Goal: Task Accomplishment & Management: Manage account settings

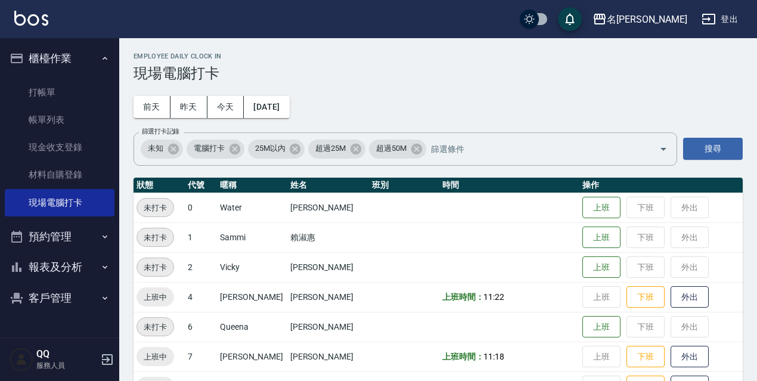
scroll to position [244, 0]
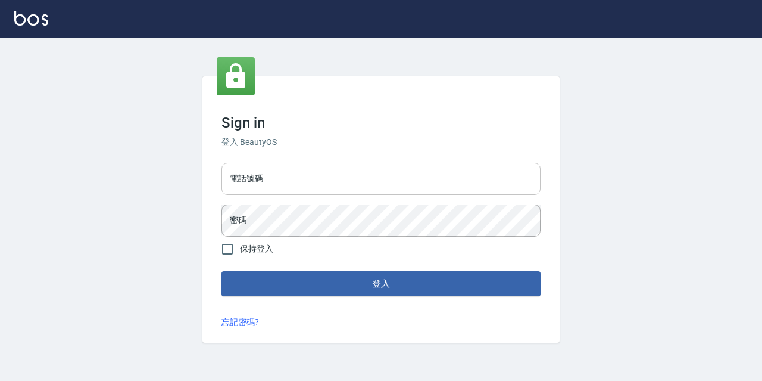
click at [297, 175] on input "電話號碼" at bounding box center [381, 179] width 319 height 32
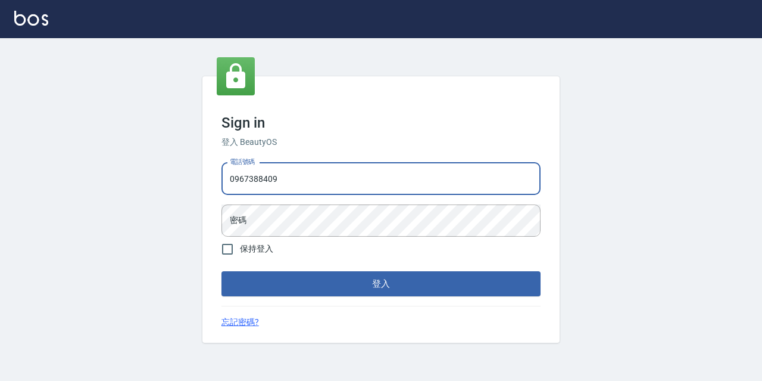
type input "0967388409"
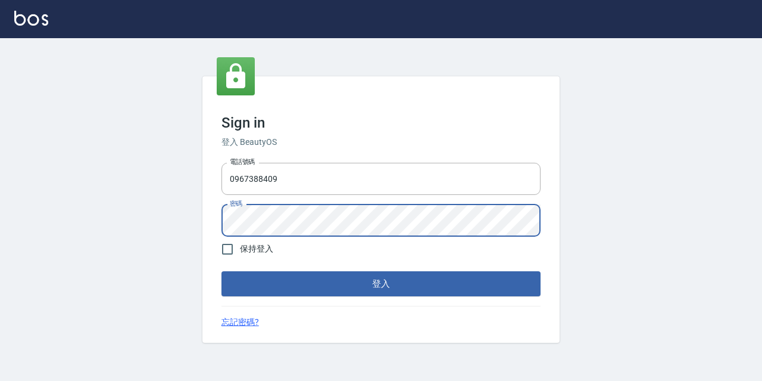
click at [222, 271] on button "登入" at bounding box center [381, 283] width 319 height 25
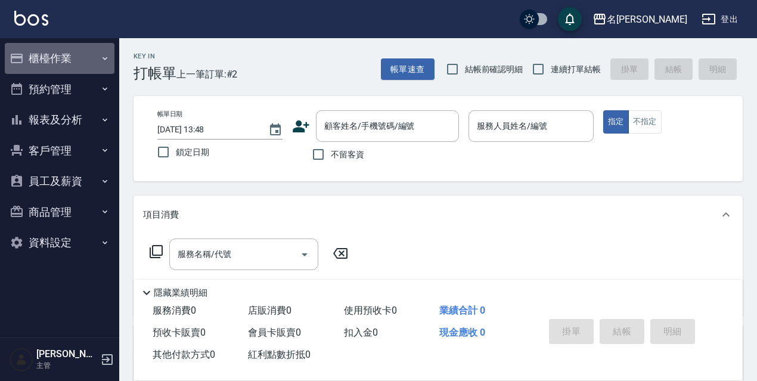
click at [89, 52] on button "櫃檯作業" at bounding box center [60, 58] width 110 height 31
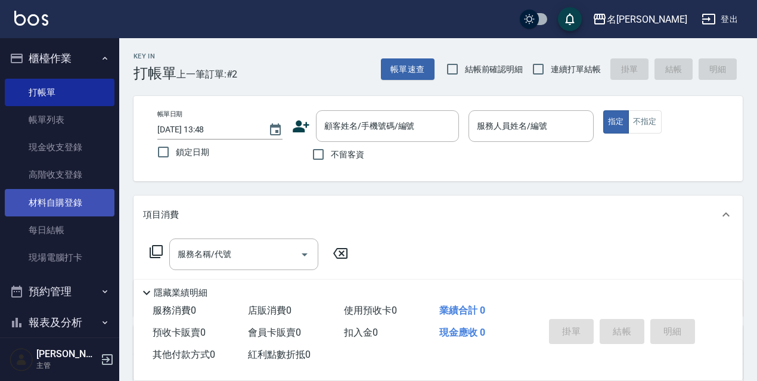
scroll to position [119, 0]
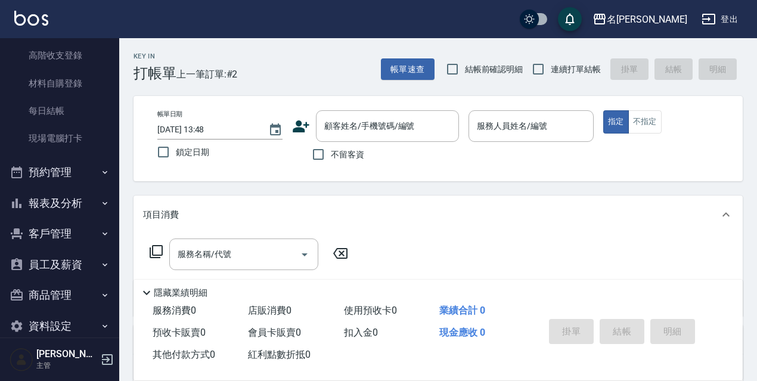
click at [58, 200] on button "報表及分析" at bounding box center [60, 203] width 110 height 31
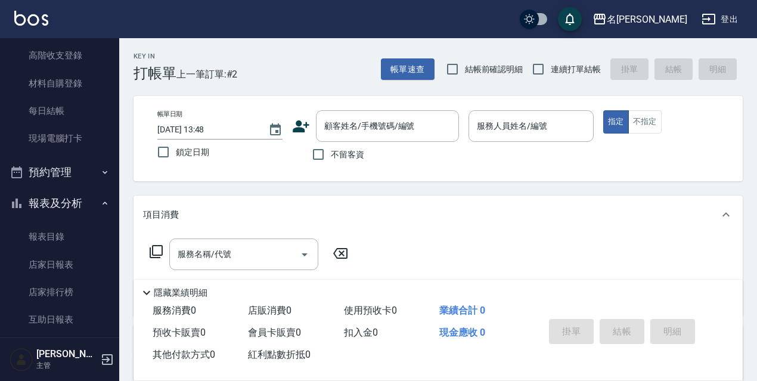
click at [58, 200] on button "報表及分析" at bounding box center [60, 203] width 110 height 31
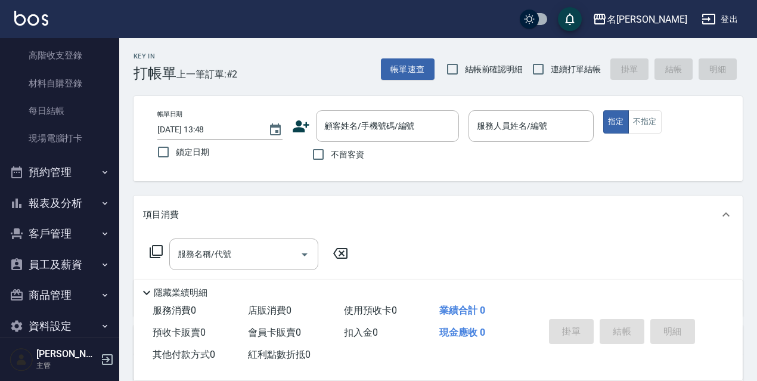
scroll to position [137, 0]
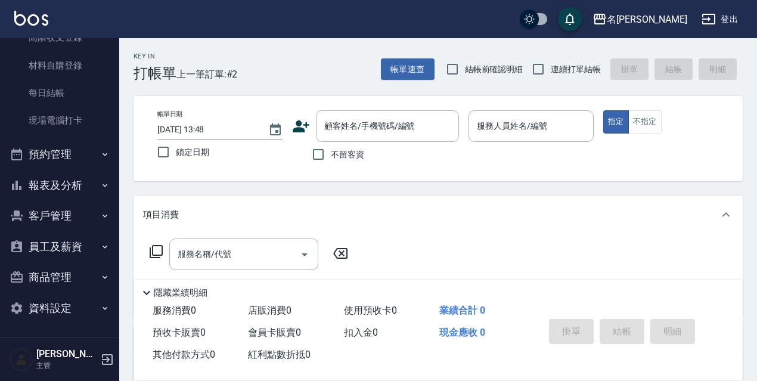
click at [73, 242] on button "員工及薪資" at bounding box center [60, 246] width 110 height 31
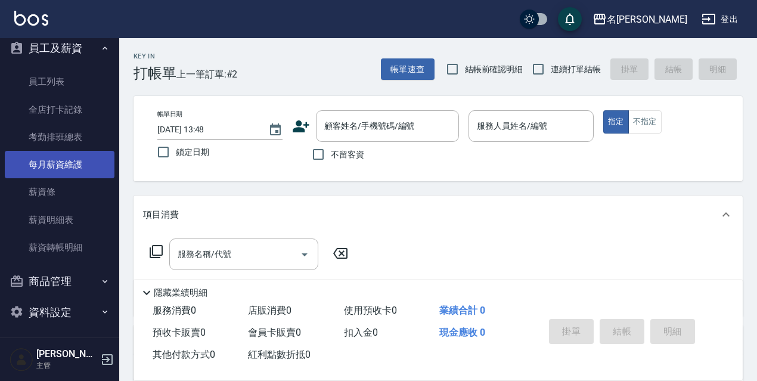
click at [60, 156] on link "每月薪資維護" at bounding box center [60, 164] width 110 height 27
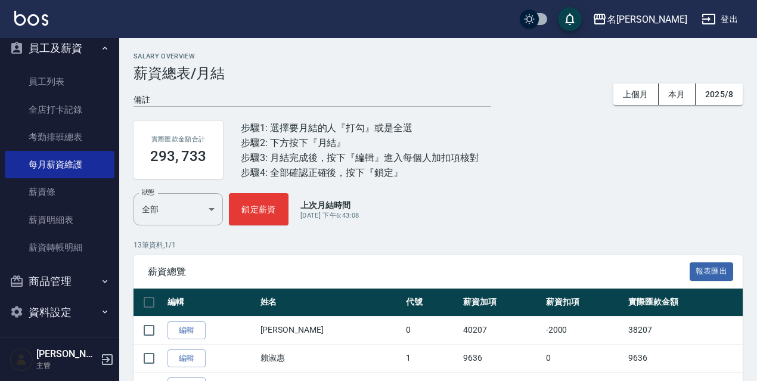
scroll to position [119, 0]
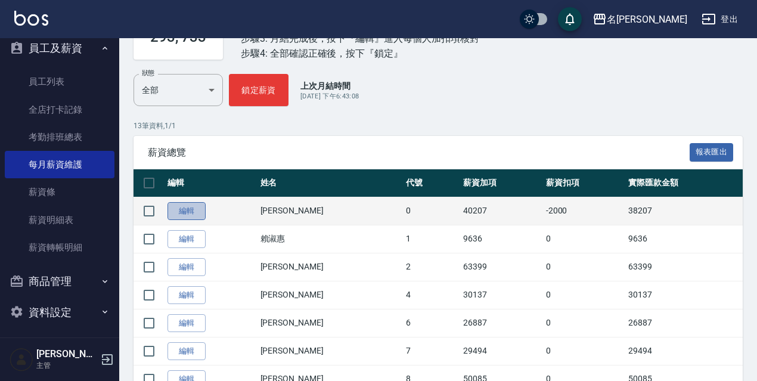
click at [202, 211] on link "編輯" at bounding box center [186, 211] width 38 height 18
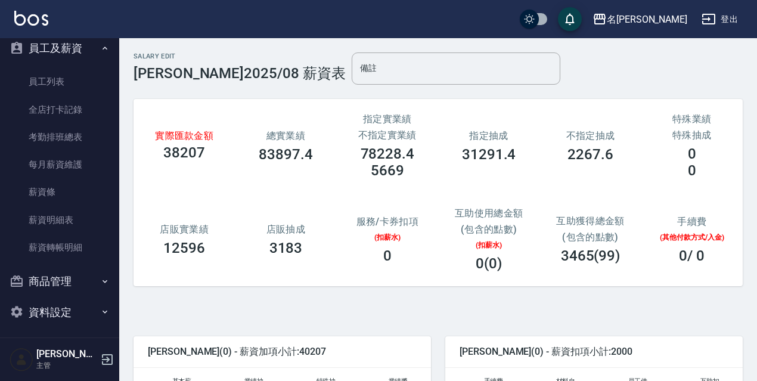
click at [689, 186] on div "特殊業績 特殊抽成 0 0" at bounding box center [691, 146] width 101 height 94
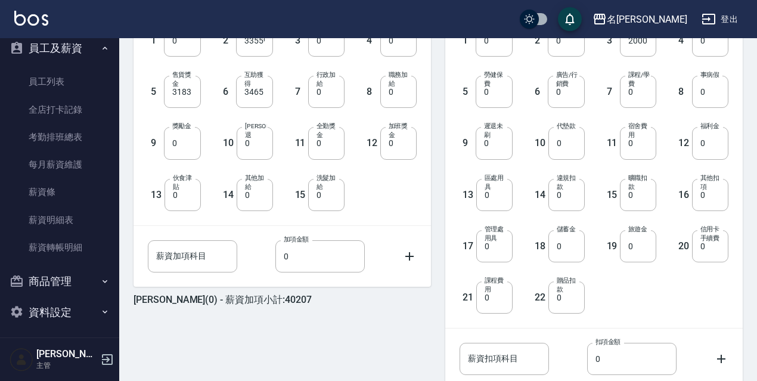
scroll to position [119, 0]
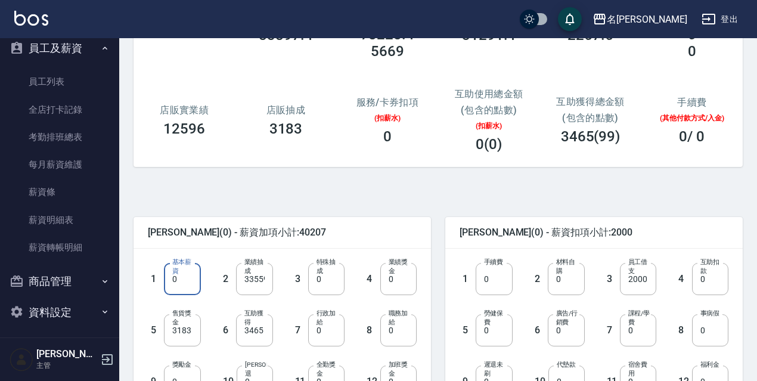
click at [196, 291] on input "0" at bounding box center [182, 279] width 36 height 32
type input "30300"
type input "3259"
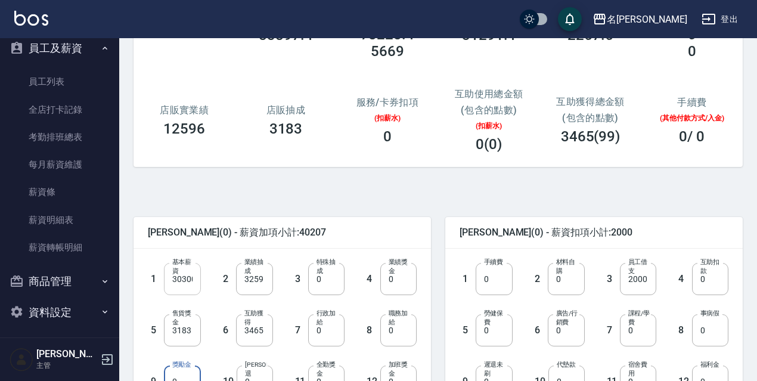
scroll to position [136, 0]
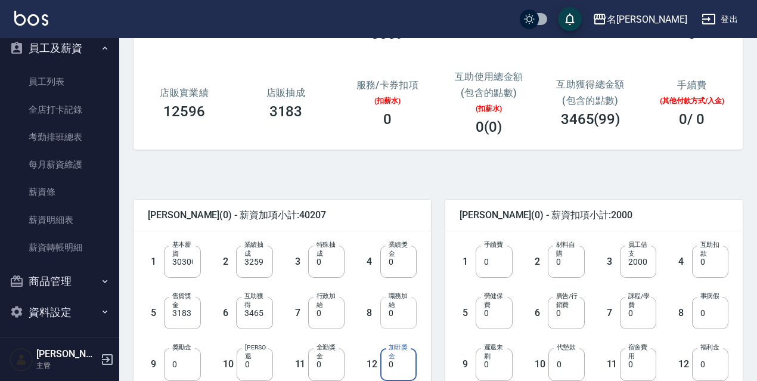
click at [415, 322] on input "0" at bounding box center [398, 313] width 36 height 32
type input "500"
click at [578, 250] on label "材料自購" at bounding box center [567, 249] width 22 height 18
click at [578, 250] on input "0" at bounding box center [565, 261] width 36 height 32
type input "4479"
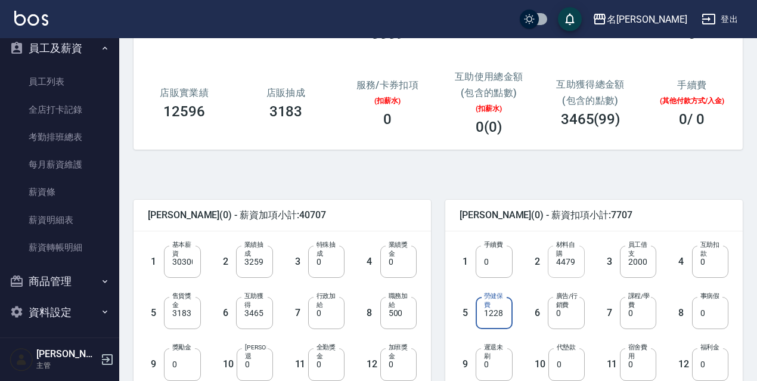
type input "1228"
click at [493, 361] on input "0" at bounding box center [493, 364] width 36 height 32
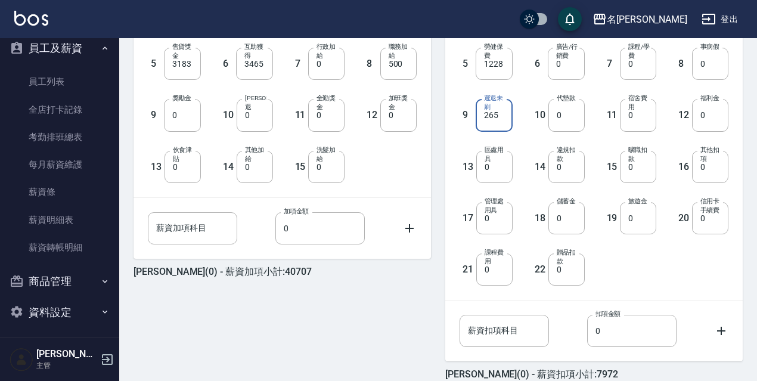
scroll to position [445, 0]
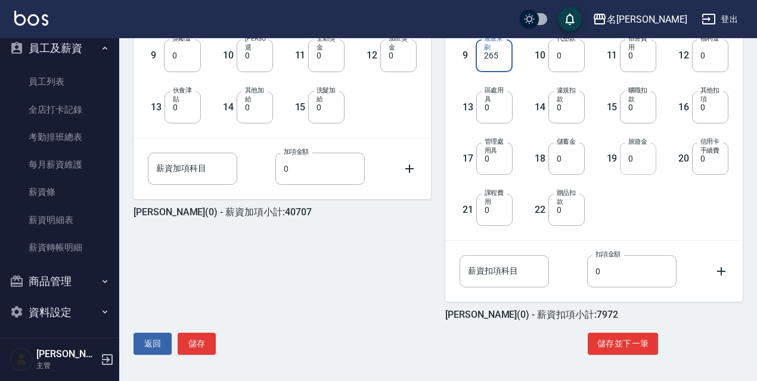
type input "265"
click at [649, 163] on input "0" at bounding box center [638, 158] width 36 height 32
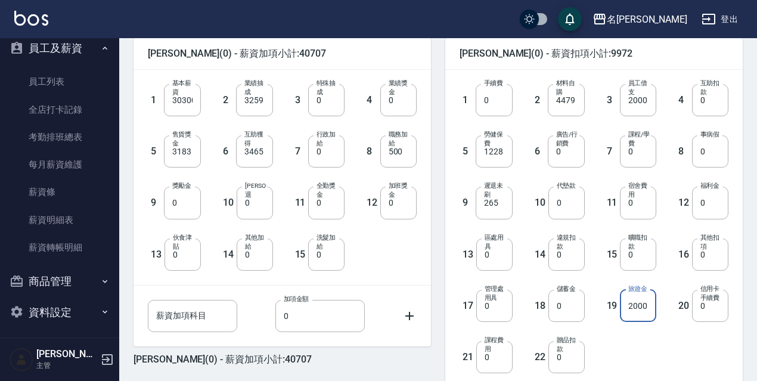
scroll to position [417, 0]
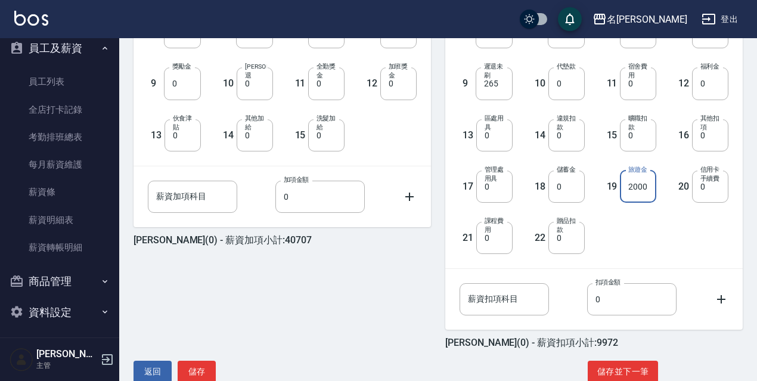
type input "2000"
click at [602, 360] on div "陳雅文 (0) - 薪資加項小計:40707 1 基本薪資 30300 基本薪資 2 業績抽成 3259 業績抽成 3 特殊抽成 0 特殊抽成 4 業績獎金 …" at bounding box center [433, 138] width 618 height 511
click at [607, 366] on button "儲存並下一筆" at bounding box center [622, 371] width 70 height 22
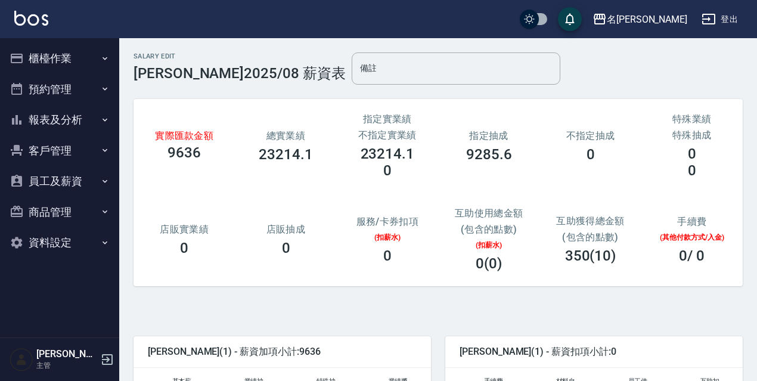
scroll to position [238, 0]
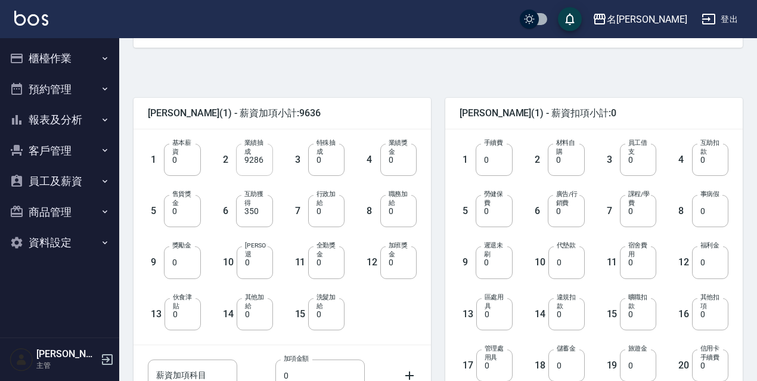
click at [267, 163] on input "9286" at bounding box center [254, 160] width 36 height 32
type input "11607"
click at [564, 157] on input "0" at bounding box center [565, 160] width 36 height 32
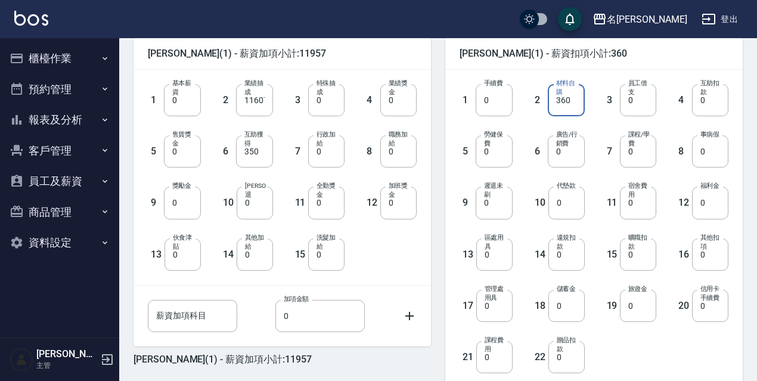
scroll to position [445, 0]
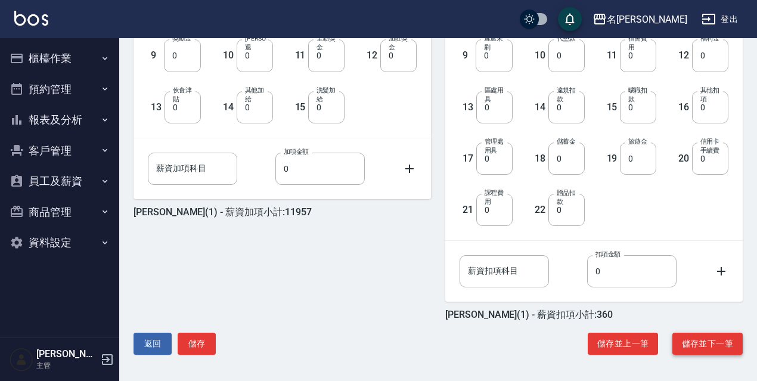
type input "360"
click at [717, 341] on button "儲存並下一筆" at bounding box center [707, 343] width 70 height 22
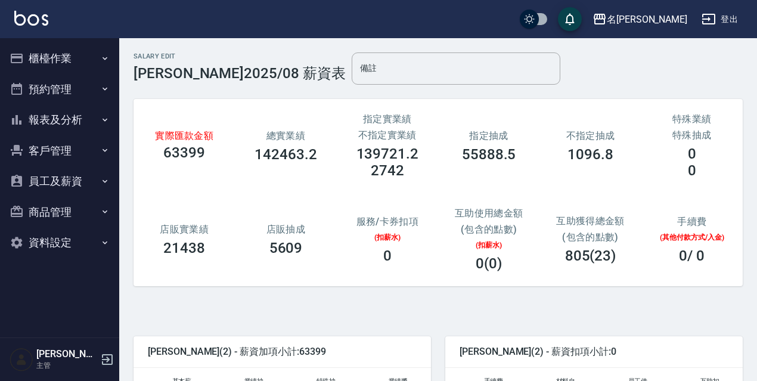
scroll to position [179, 0]
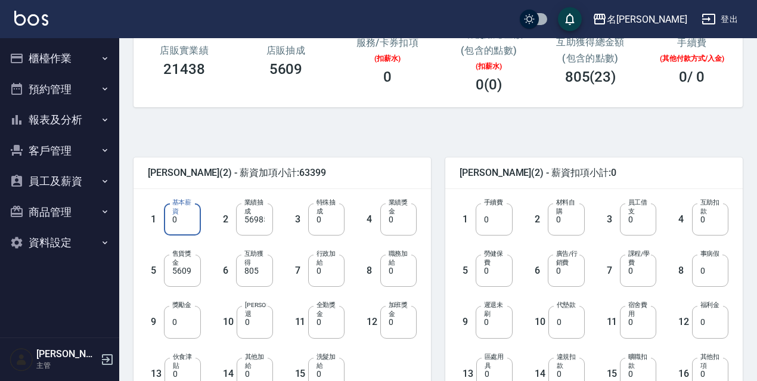
click at [170, 232] on input "0" at bounding box center [182, 219] width 36 height 32
type input "30300"
type input "26685"
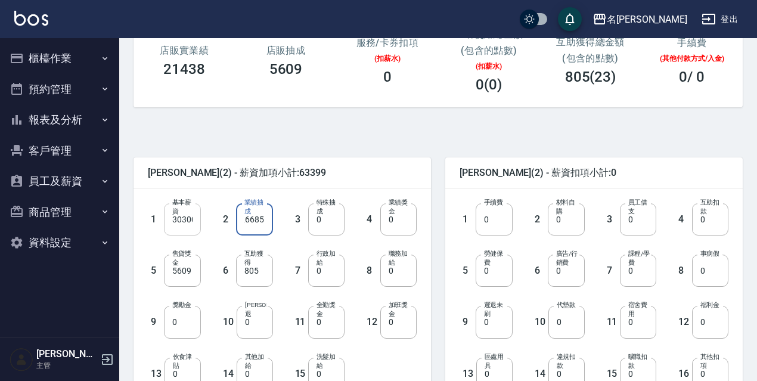
scroll to position [0, 0]
click at [312, 279] on input "0" at bounding box center [326, 270] width 36 height 32
type input "20000"
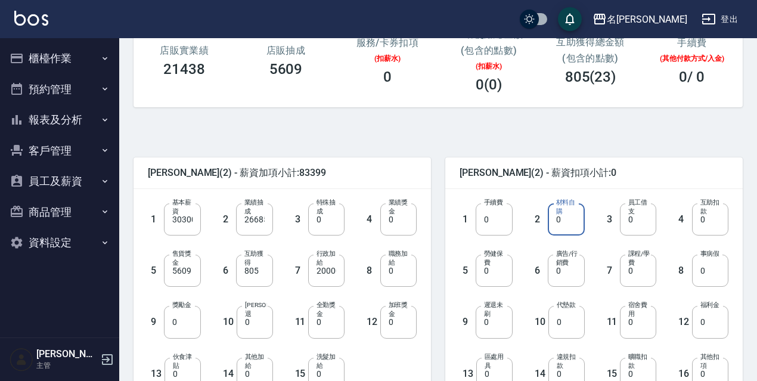
click at [553, 219] on input "0" at bounding box center [565, 219] width 36 height 32
type input "7023"
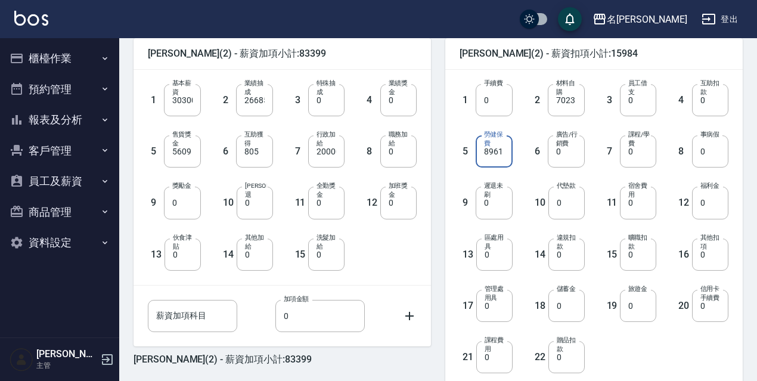
scroll to position [445, 0]
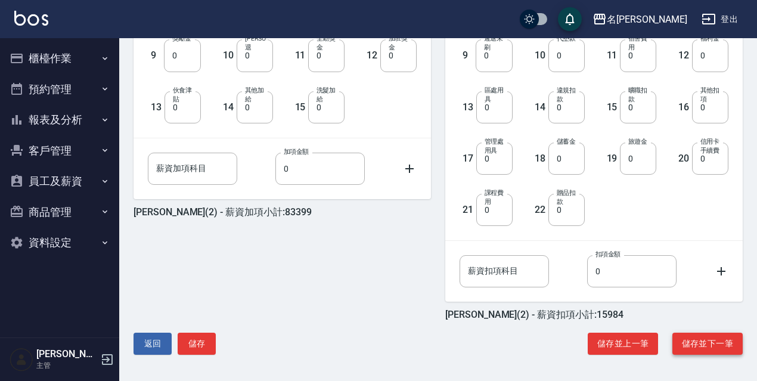
type input "8961"
click at [732, 348] on button "儲存並下一筆" at bounding box center [707, 343] width 70 height 22
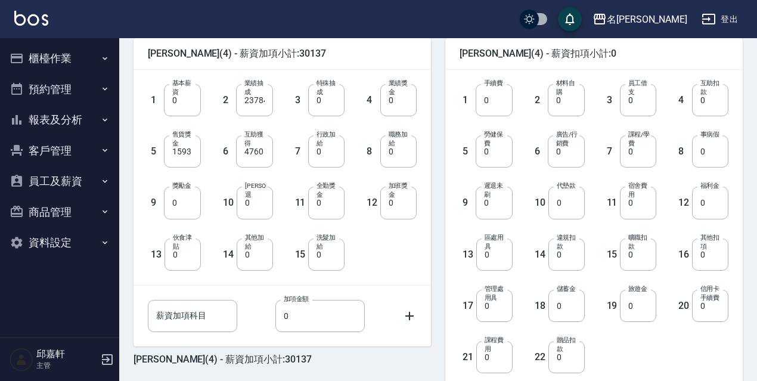
scroll to position [238, 0]
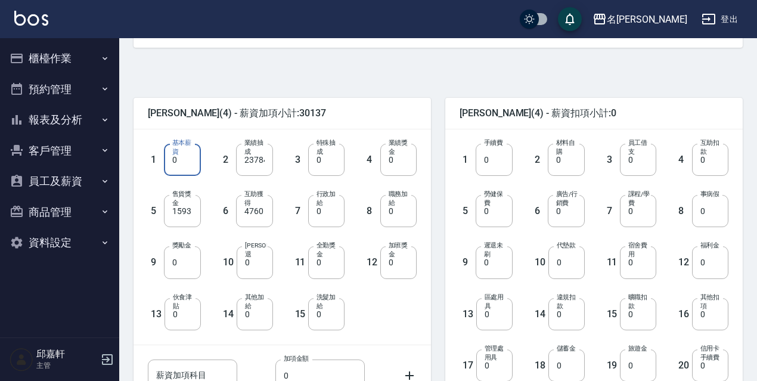
click at [183, 167] on input "0" at bounding box center [182, 160] width 36 height 32
click at [254, 224] on input "4760" at bounding box center [254, 211] width 36 height 32
type input "4865"
click at [570, 172] on input "0" at bounding box center [565, 160] width 36 height 32
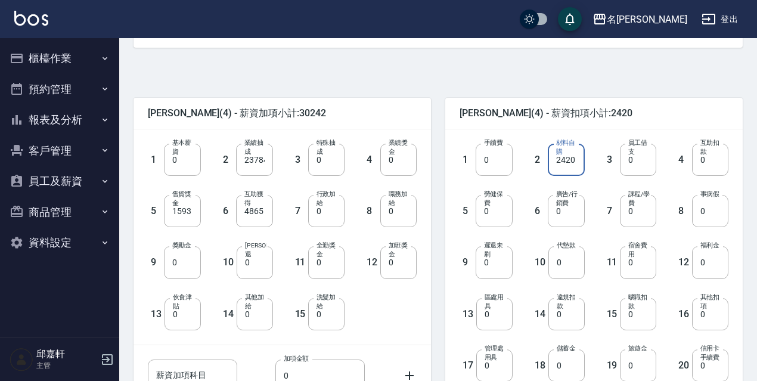
type input "2420"
type input "1228"
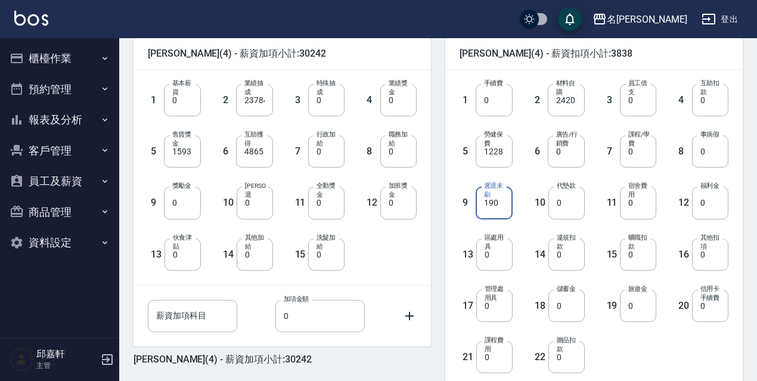
scroll to position [445, 0]
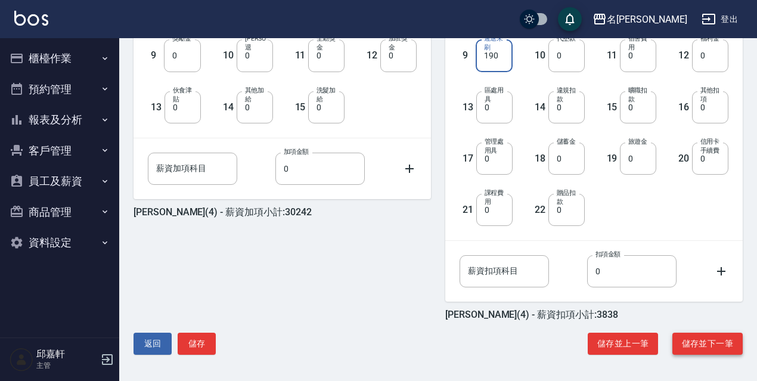
type input "190"
click at [706, 333] on button "儲存並下一筆" at bounding box center [707, 343] width 70 height 22
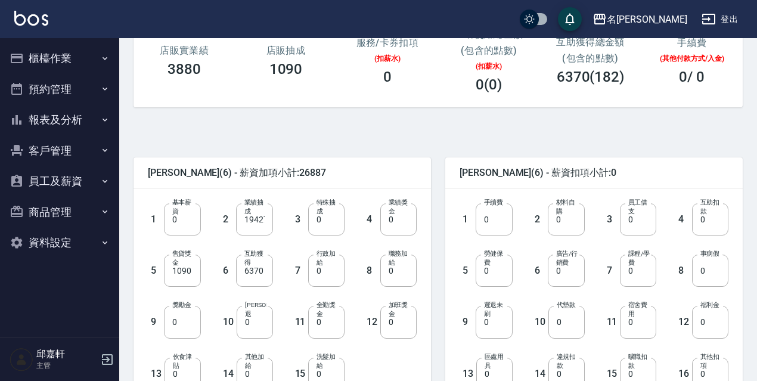
scroll to position [238, 0]
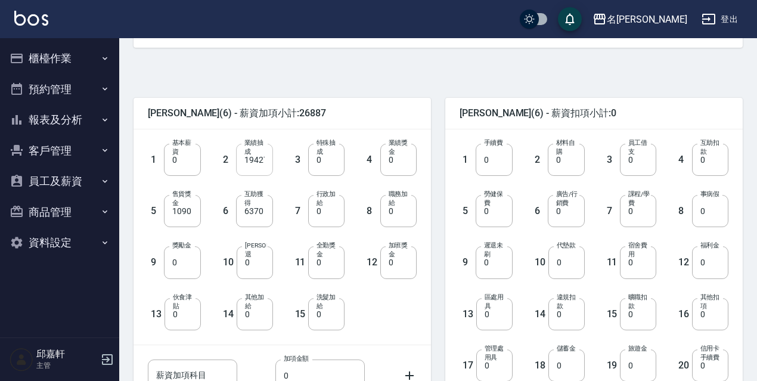
click at [254, 167] on input "19427" at bounding box center [254, 160] width 36 height 32
type input "15542"
click at [409, 212] on input "0" at bounding box center [398, 211] width 36 height 32
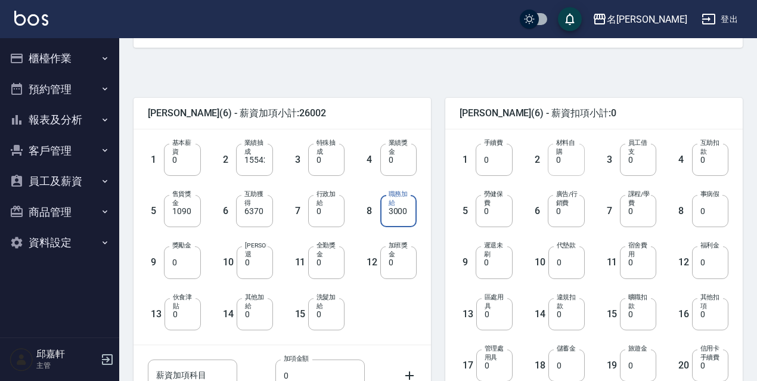
type input "3000"
click at [559, 171] on input "0" at bounding box center [565, 160] width 36 height 32
type input "2275"
type input "1228"
click at [499, 276] on input "0" at bounding box center [493, 262] width 36 height 32
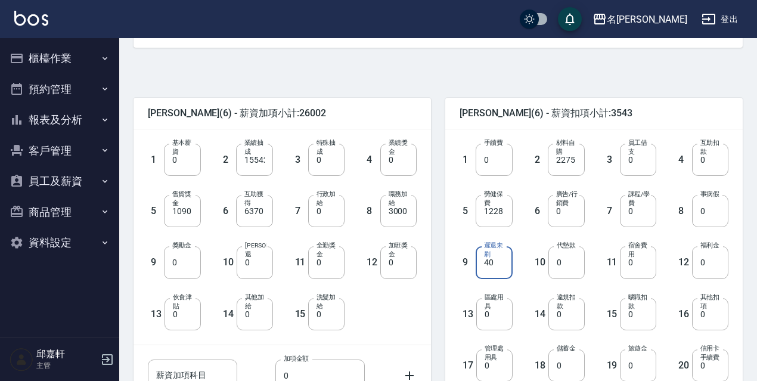
scroll to position [298, 0]
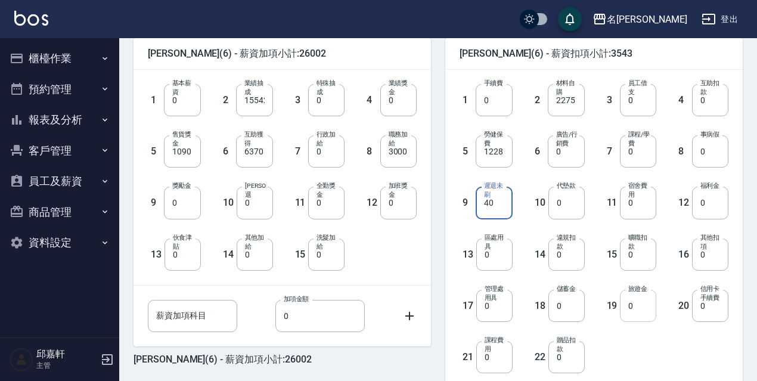
type input "40"
click at [643, 295] on div "旅遊金 0 旅遊金" at bounding box center [638, 306] width 36 height 32
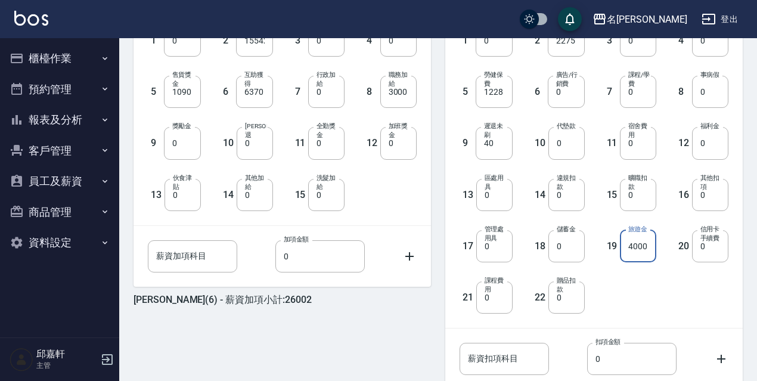
scroll to position [445, 0]
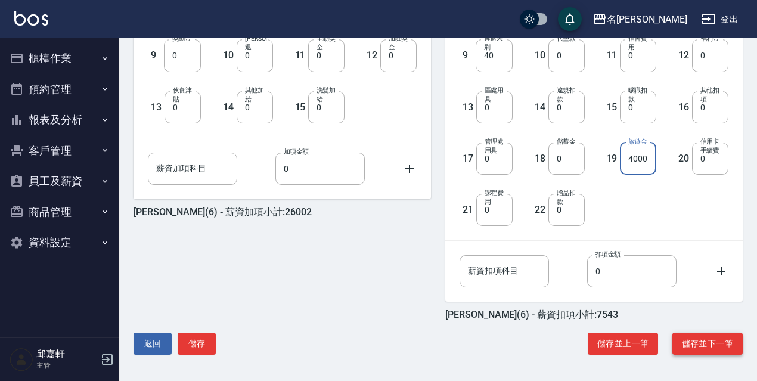
type input "4000"
click at [729, 341] on button "儲存並下一筆" at bounding box center [707, 343] width 70 height 22
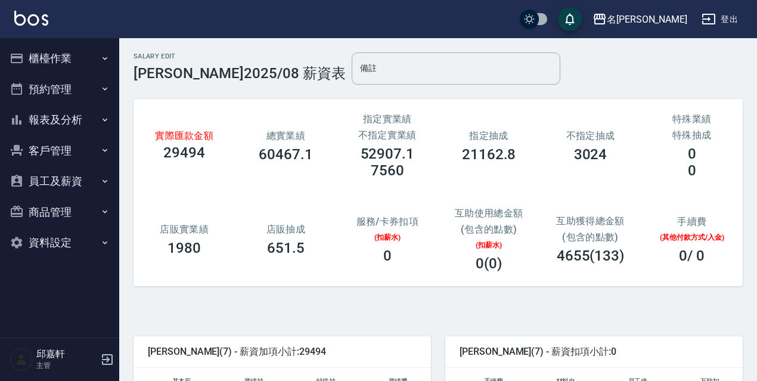
scroll to position [179, 0]
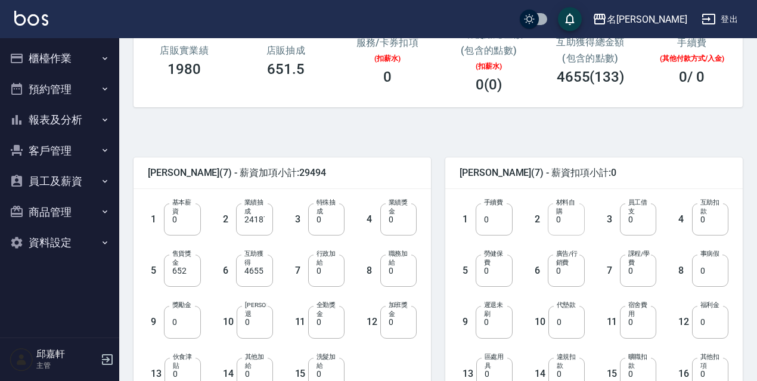
click at [553, 217] on input "0" at bounding box center [565, 219] width 36 height 32
type input "2640"
type input "1228"
click at [491, 327] on input "0" at bounding box center [493, 322] width 36 height 32
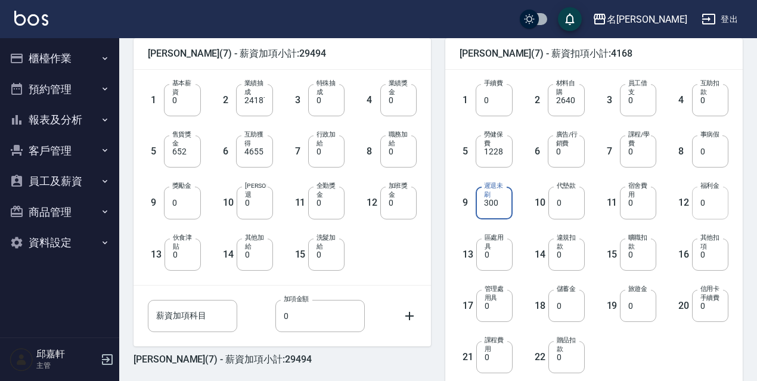
scroll to position [445, 0]
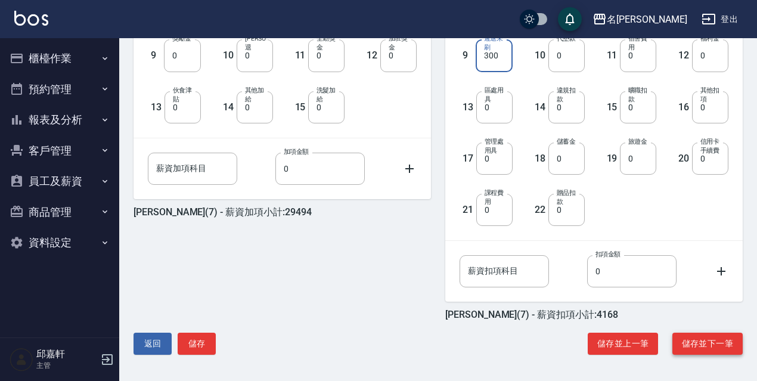
type input "300"
click at [700, 348] on button "儲存並下一筆" at bounding box center [707, 343] width 70 height 22
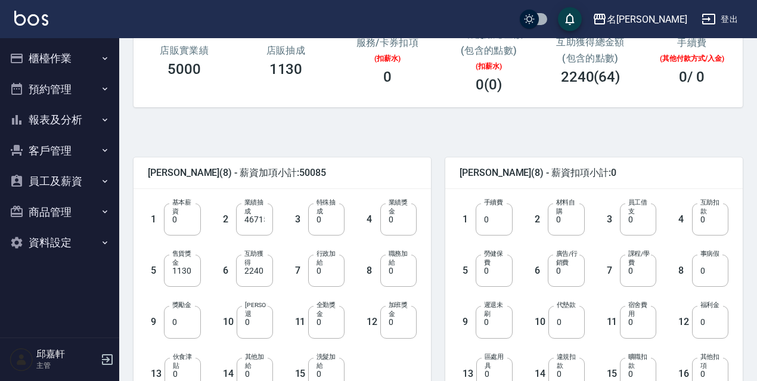
scroll to position [238, 0]
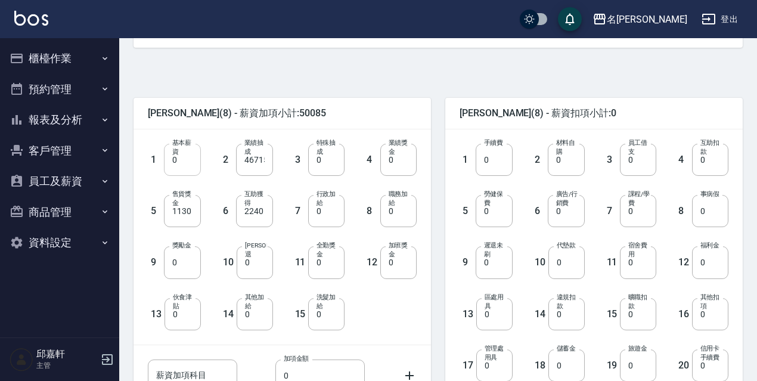
click at [176, 168] on input "0" at bounding box center [182, 160] width 36 height 32
type input "30300"
type input "16415"
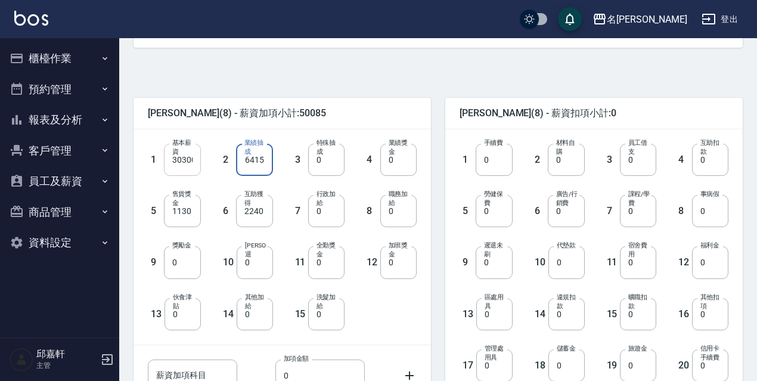
scroll to position [0, 0]
click at [554, 158] on input "0" at bounding box center [565, 160] width 36 height 32
type input "2410"
type input "1228"
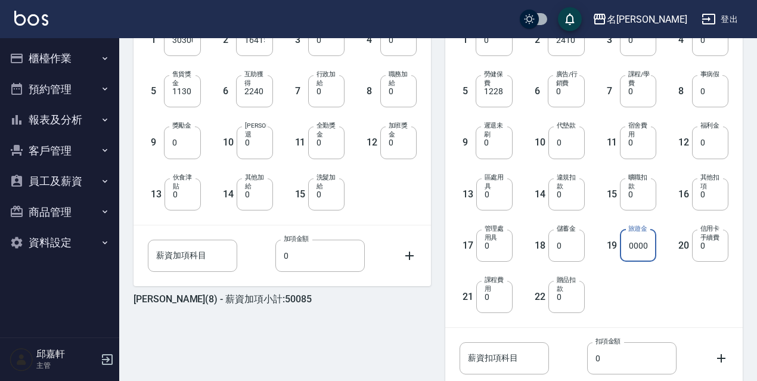
scroll to position [445, 0]
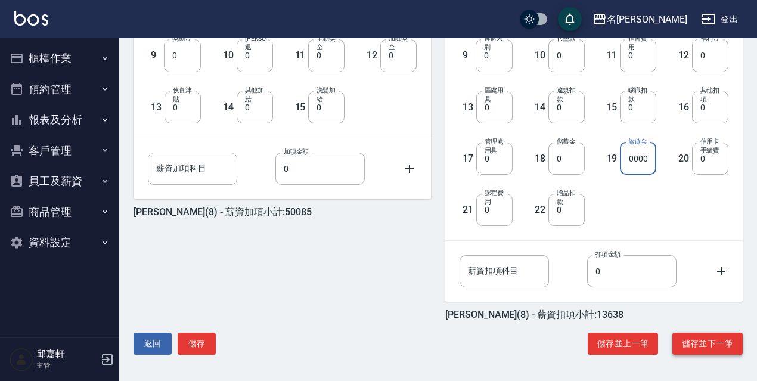
type input "10000"
click at [695, 341] on button "儲存並下一筆" at bounding box center [707, 343] width 70 height 22
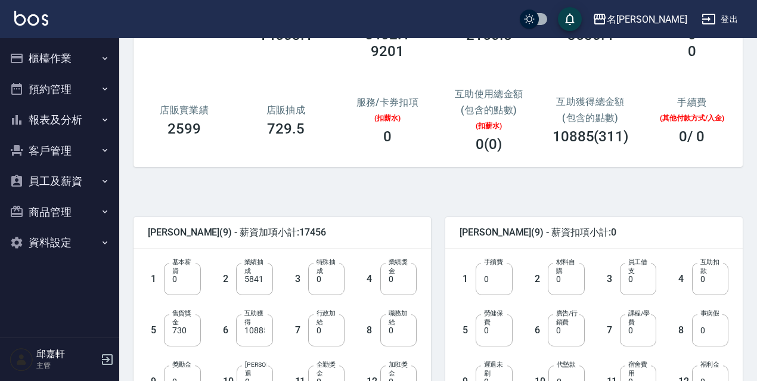
scroll to position [179, 0]
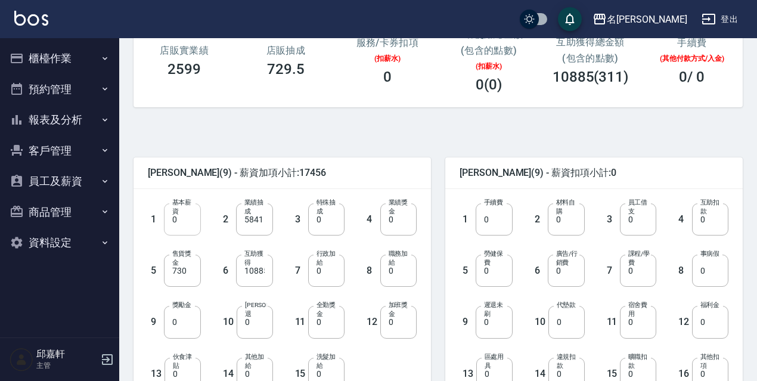
click at [170, 228] on input "0" at bounding box center [182, 219] width 36 height 32
click at [265, 229] on input "5841" at bounding box center [254, 219] width 36 height 32
type input "5841"
click at [271, 275] on input "10885" at bounding box center [254, 270] width 36 height 32
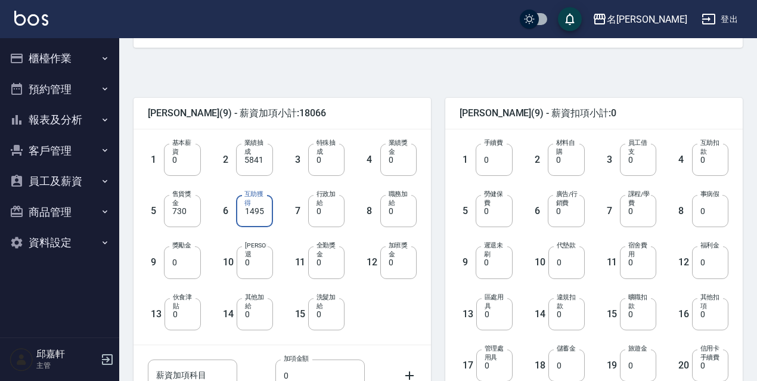
type input "11495"
click at [273, 305] on div "15 洗髮加給 0 洗髮加給" at bounding box center [309, 304] width 72 height 51
click at [264, 304] on label "其他加給" at bounding box center [256, 301] width 22 height 18
click at [264, 304] on input "0" at bounding box center [254, 314] width 36 height 32
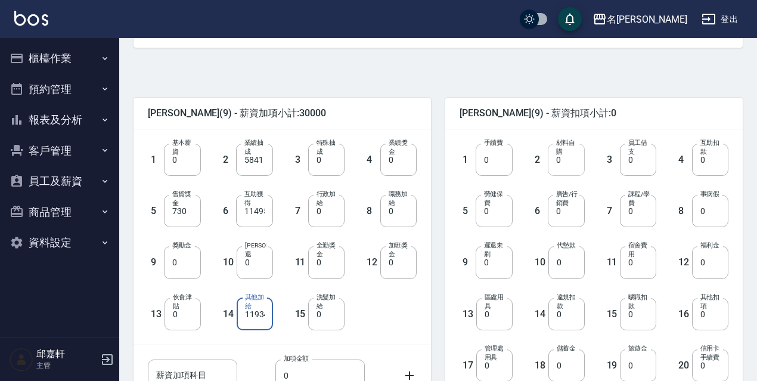
type input "11934"
drag, startPoint x: 564, startPoint y: 160, endPoint x: 562, endPoint y: 148, distance: 12.0
click at [563, 161] on input "0" at bounding box center [565, 160] width 36 height 32
type input "2120"
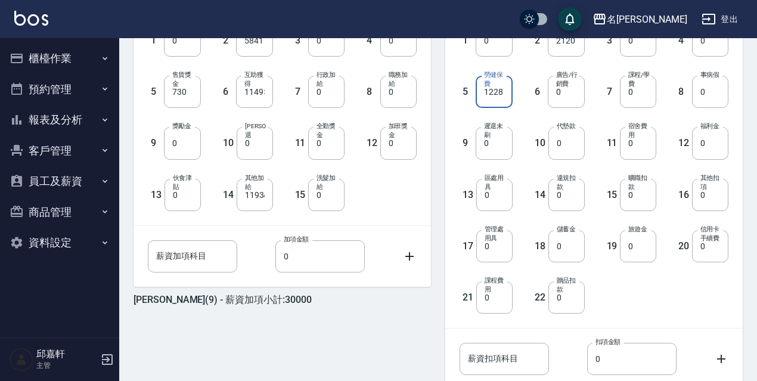
scroll to position [445, 0]
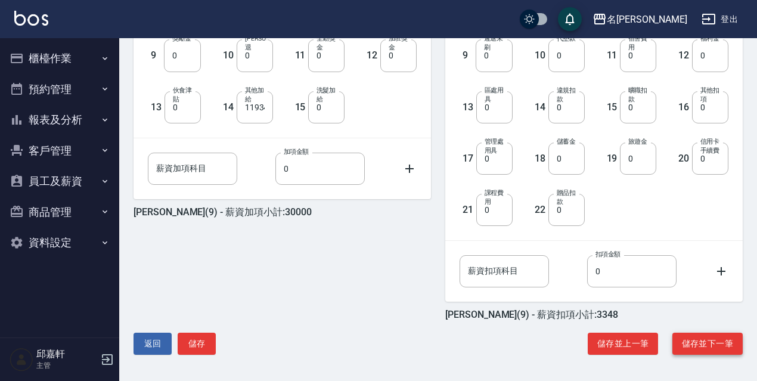
type input "1228"
click at [705, 344] on button "儲存並下一筆" at bounding box center [707, 343] width 70 height 22
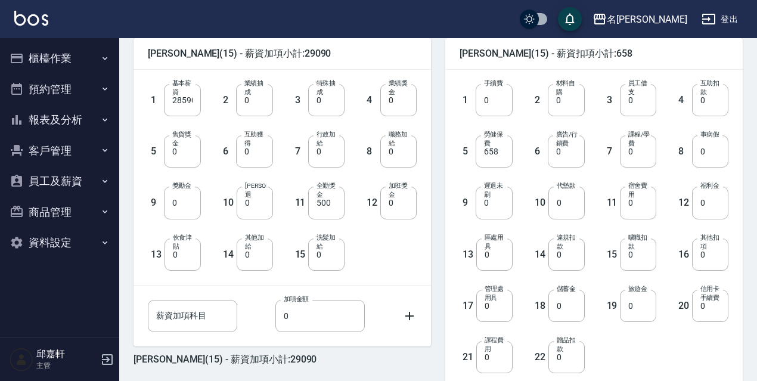
scroll to position [445, 0]
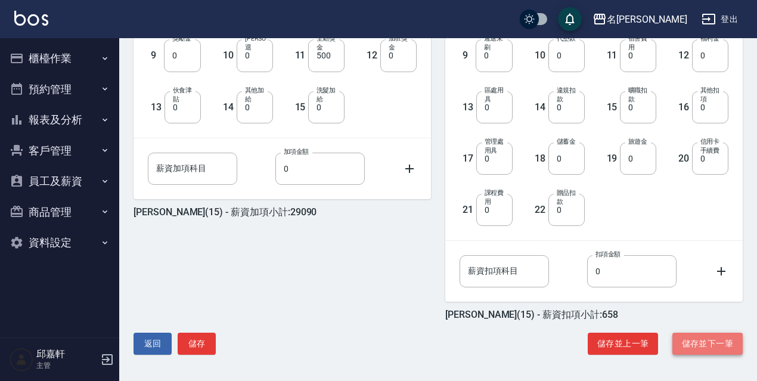
click at [714, 335] on button "儲存並下一筆" at bounding box center [707, 343] width 70 height 22
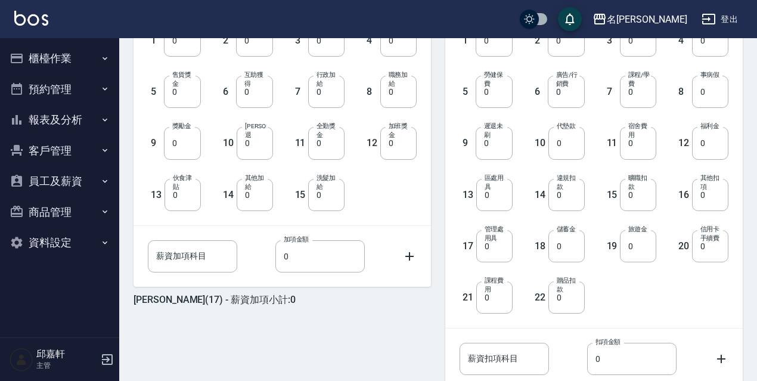
scroll to position [445, 0]
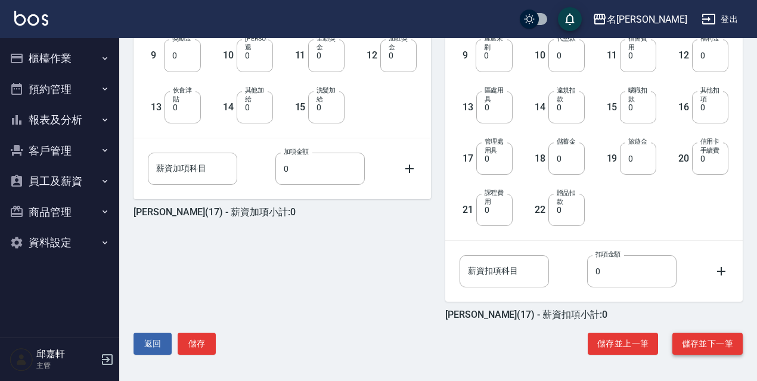
click at [694, 340] on button "儲存並下一筆" at bounding box center [707, 343] width 70 height 22
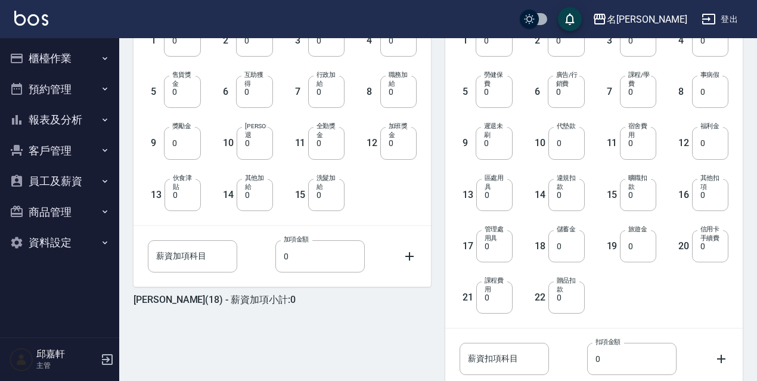
scroll to position [445, 0]
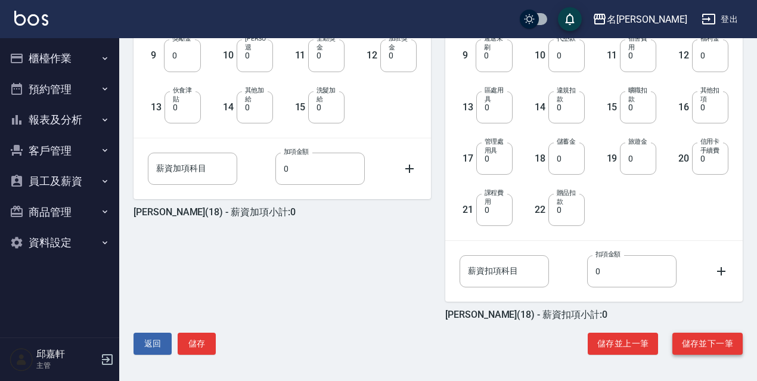
click at [692, 346] on button "儲存並下一筆" at bounding box center [707, 343] width 70 height 22
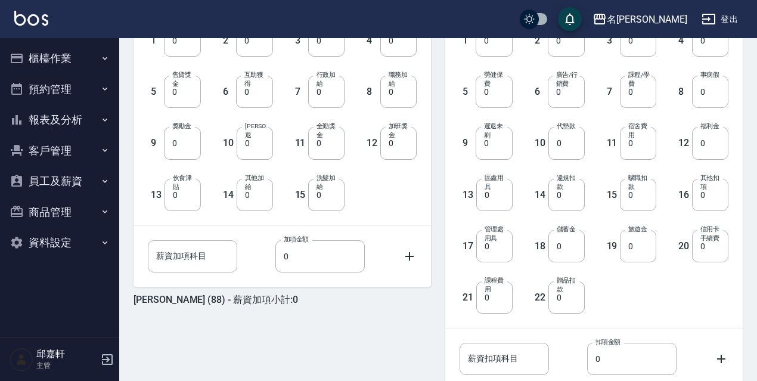
scroll to position [445, 0]
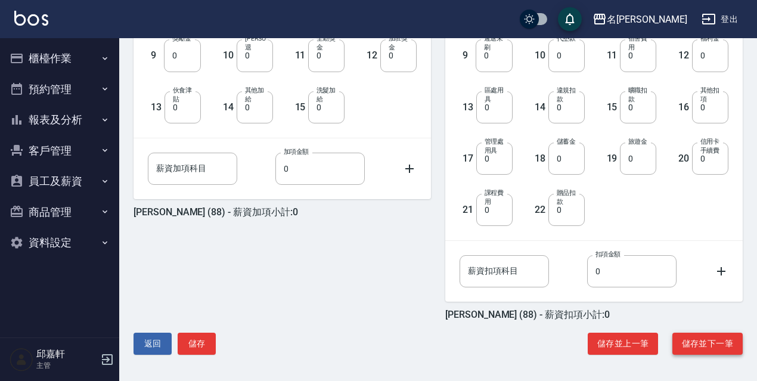
click at [695, 347] on button "儲存並下一筆" at bounding box center [707, 343] width 70 height 22
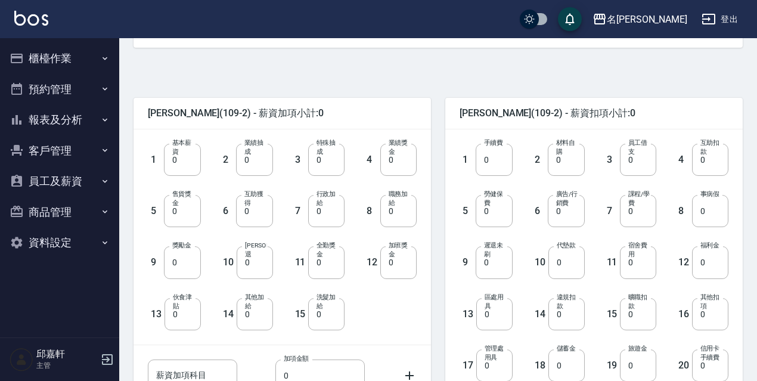
scroll to position [445, 0]
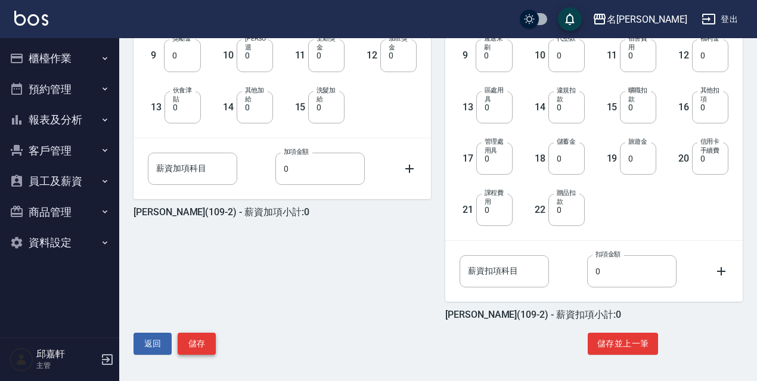
click at [210, 350] on button "儲存" at bounding box center [197, 343] width 38 height 22
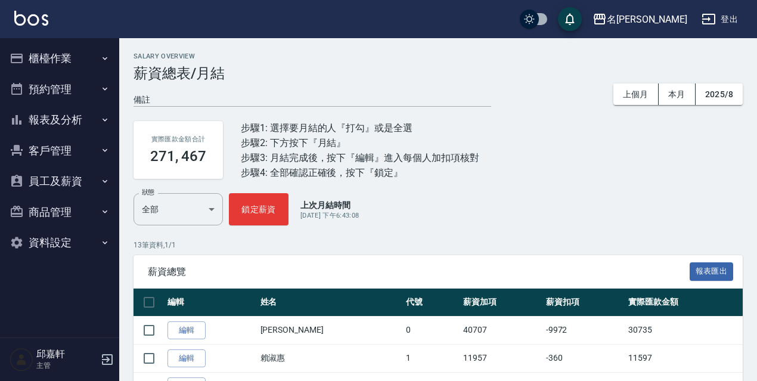
click at [74, 179] on button "員工及薪資" at bounding box center [60, 181] width 110 height 31
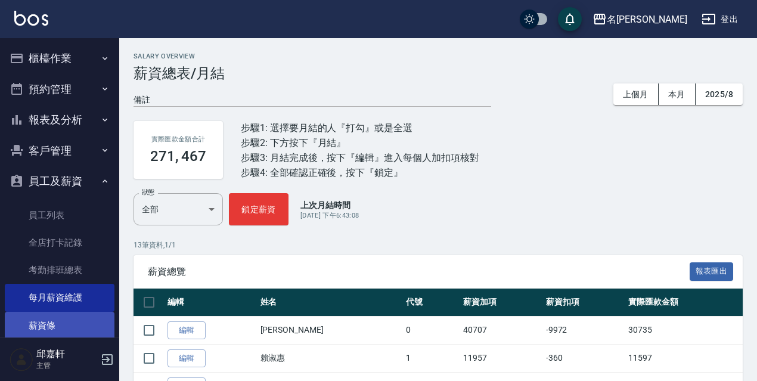
scroll to position [119, 0]
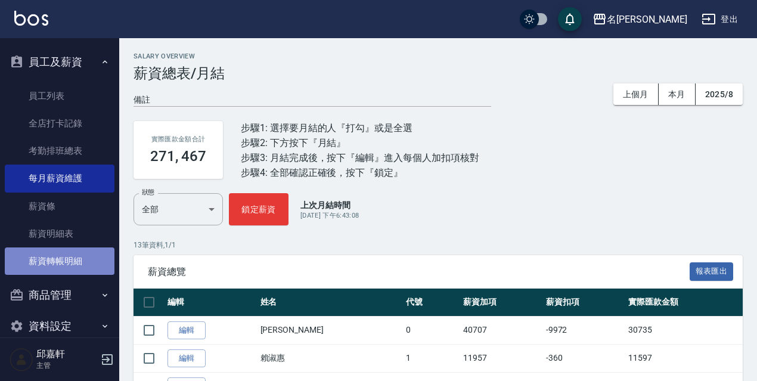
click at [62, 265] on link "薪資轉帳明細" at bounding box center [60, 260] width 110 height 27
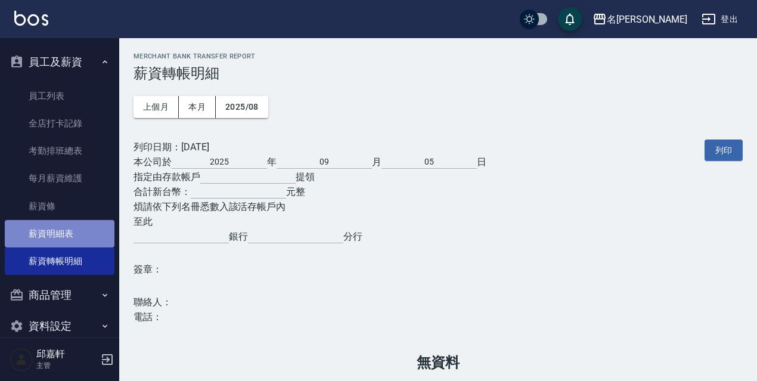
click at [80, 239] on link "薪資明細表" at bounding box center [60, 233] width 110 height 27
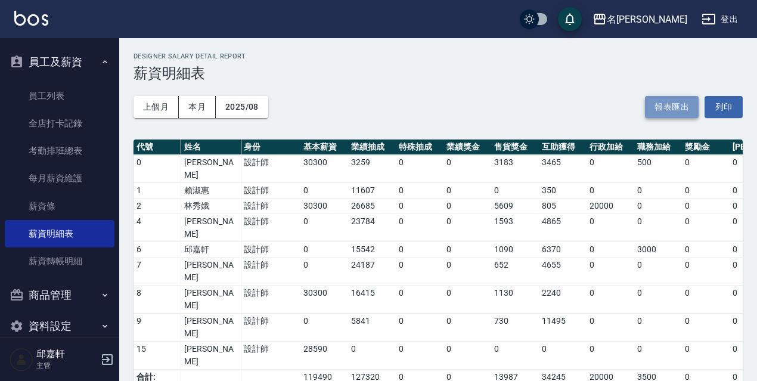
click at [684, 105] on button "報表匯出" at bounding box center [672, 107] width 54 height 22
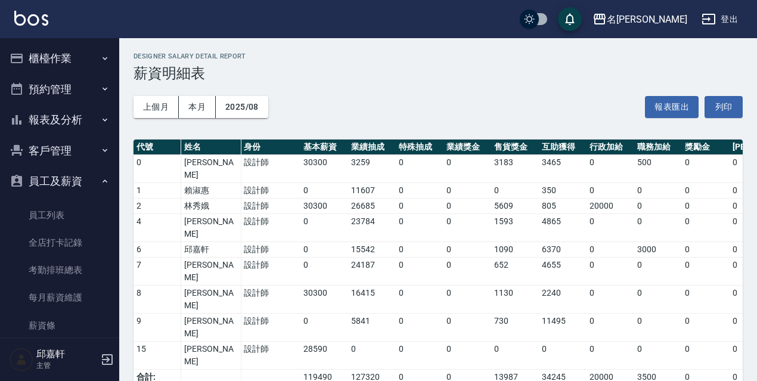
click at [35, 135] on button "客戶管理" at bounding box center [60, 150] width 110 height 31
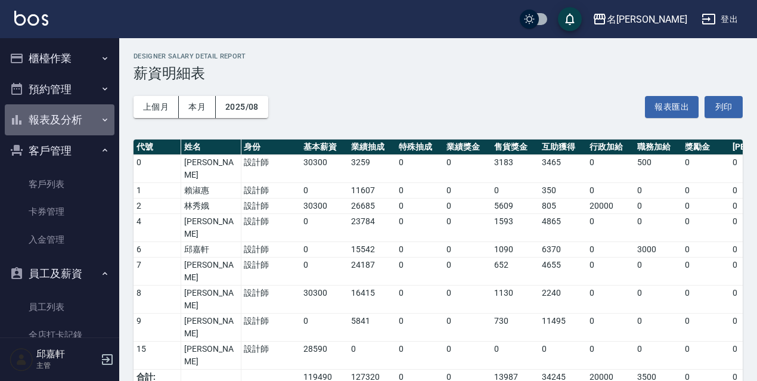
click at [66, 127] on button "報表及分析" at bounding box center [60, 119] width 110 height 31
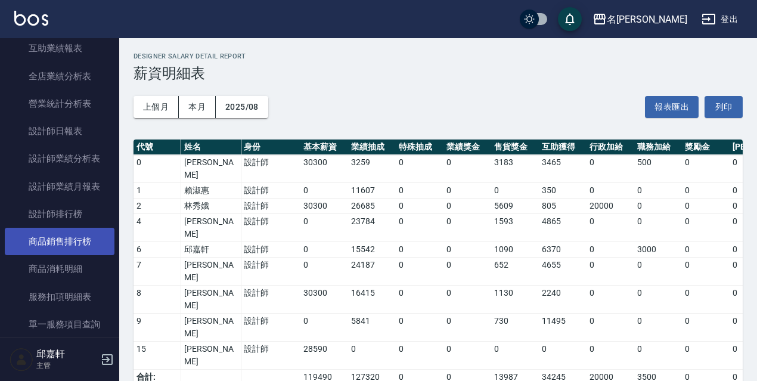
scroll to position [536, 0]
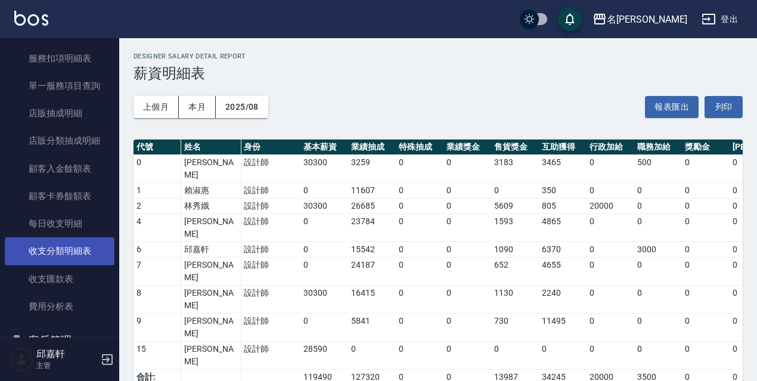
click at [37, 253] on link "收支分類明細表" at bounding box center [60, 250] width 110 height 27
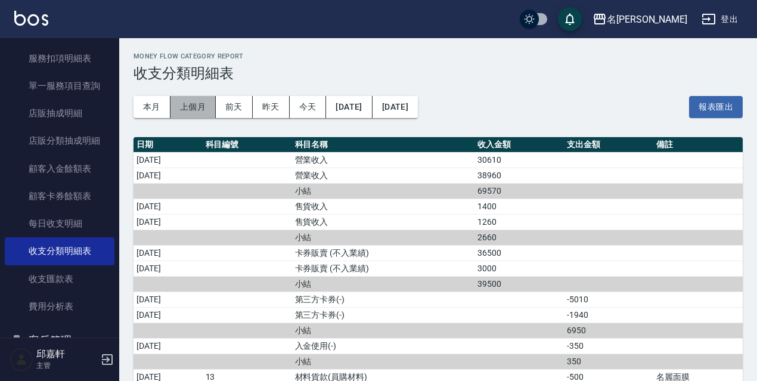
drag, startPoint x: 203, startPoint y: 99, endPoint x: 188, endPoint y: 102, distance: 14.6
click at [202, 100] on button "上個月" at bounding box center [192, 107] width 45 height 22
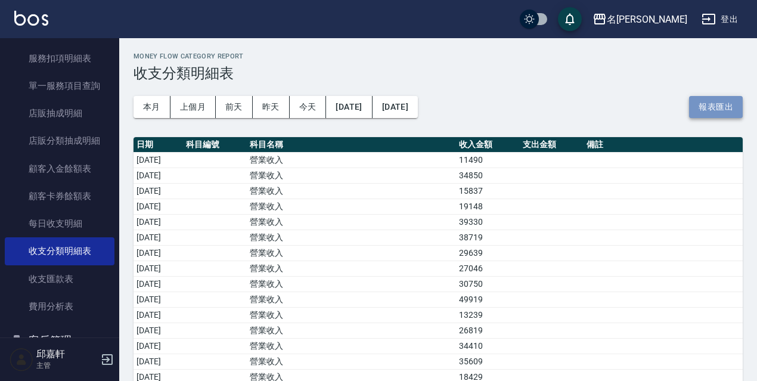
click at [724, 97] on button "報表匯出" at bounding box center [716, 107] width 54 height 22
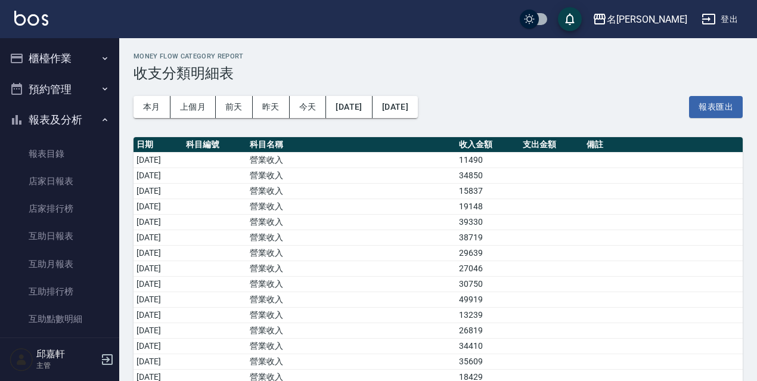
click at [76, 46] on button "櫃檯作業" at bounding box center [60, 58] width 110 height 31
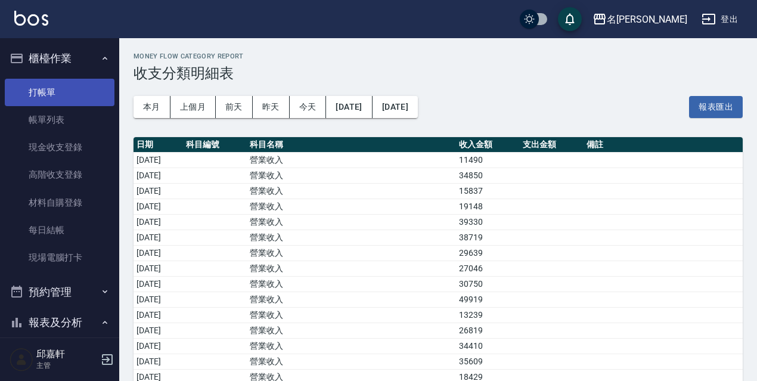
click at [73, 90] on link "打帳單" at bounding box center [60, 92] width 110 height 27
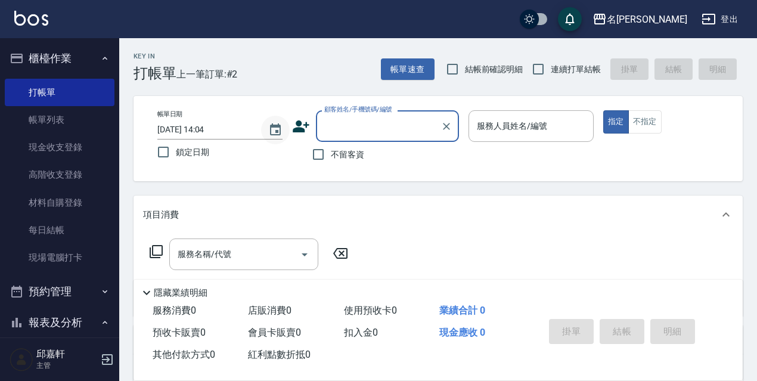
click at [279, 135] on icon "Choose date, selected date is 2025-09-05" at bounding box center [275, 130] width 14 height 14
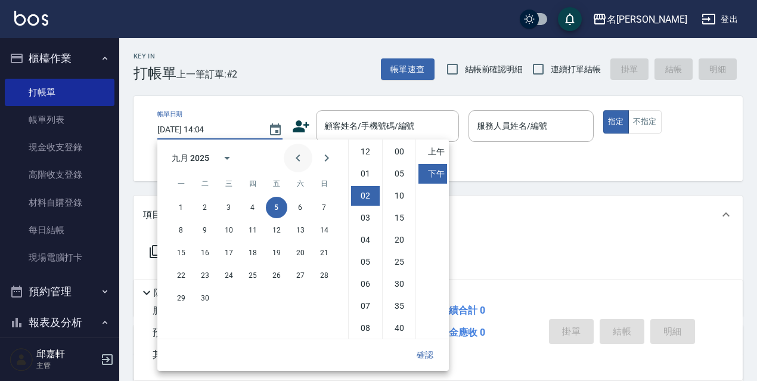
scroll to position [44, 0]
click at [253, 209] on button "4" at bounding box center [252, 207] width 21 height 21
type input "[DATE] 14:04"
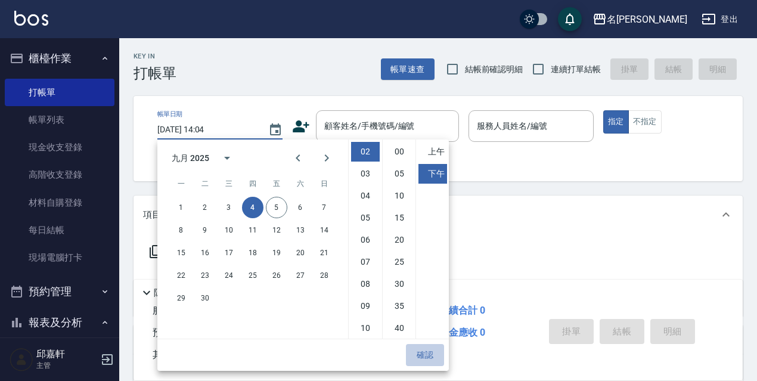
click at [424, 346] on button "確認" at bounding box center [425, 355] width 38 height 22
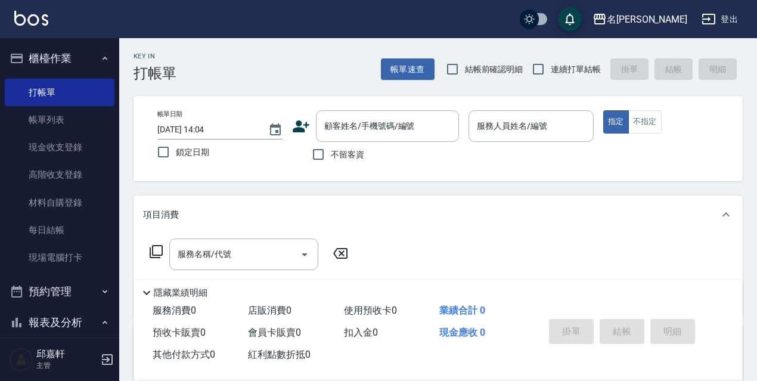
click at [206, 152] on span "鎖定日期" at bounding box center [192, 152] width 33 height 13
click at [176, 152] on input "鎖定日期" at bounding box center [163, 151] width 25 height 25
checkbox input "true"
click at [336, 161] on label "不留客資" at bounding box center [335, 154] width 58 height 25
click at [331, 161] on input "不留客資" at bounding box center [318, 154] width 25 height 25
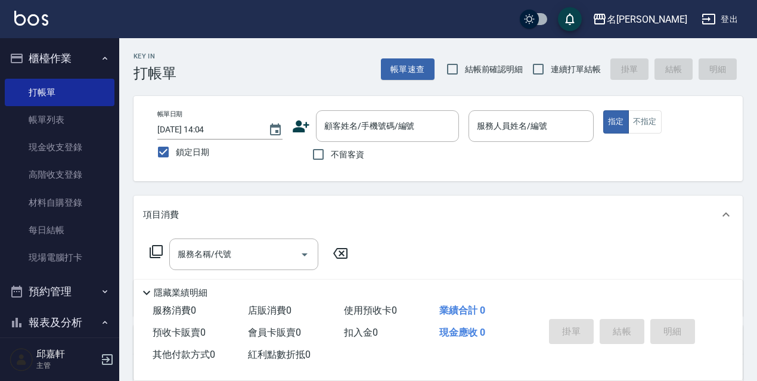
checkbox input "true"
drag, startPoint x: 475, startPoint y: 70, endPoint x: 530, endPoint y: 69, distance: 54.2
click at [476, 70] on span "結帳前確認明細" at bounding box center [494, 69] width 58 height 13
click at [465, 70] on input "結帳前確認明細" at bounding box center [452, 69] width 25 height 25
checkbox input "true"
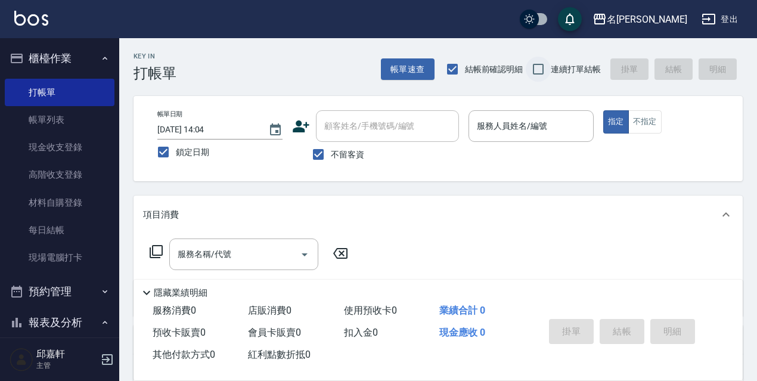
click at [550, 69] on input "連續打單結帳" at bounding box center [537, 69] width 25 height 25
checkbox input "true"
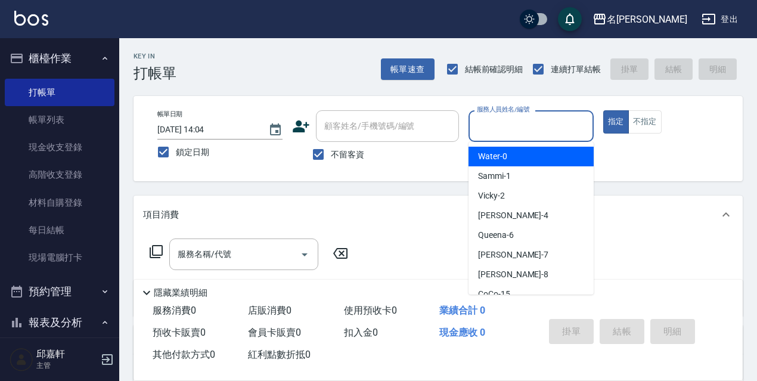
click at [545, 130] on input "服務人員姓名/編號" at bounding box center [531, 126] width 114 height 21
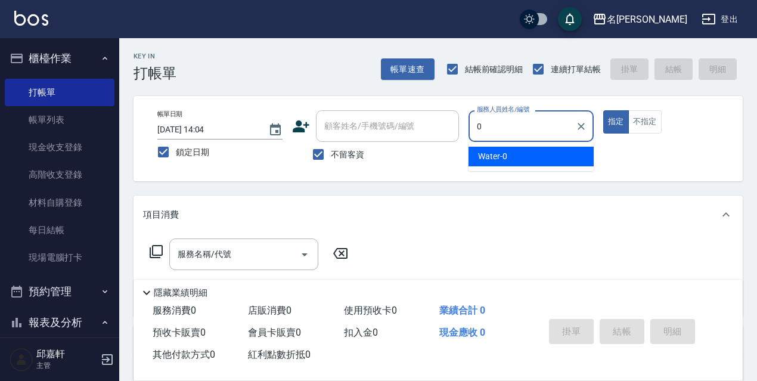
type input "Water-0"
type button "true"
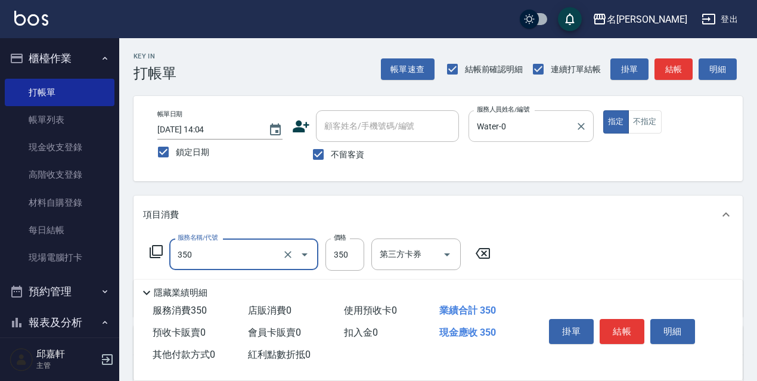
type input "洗髮350(350)"
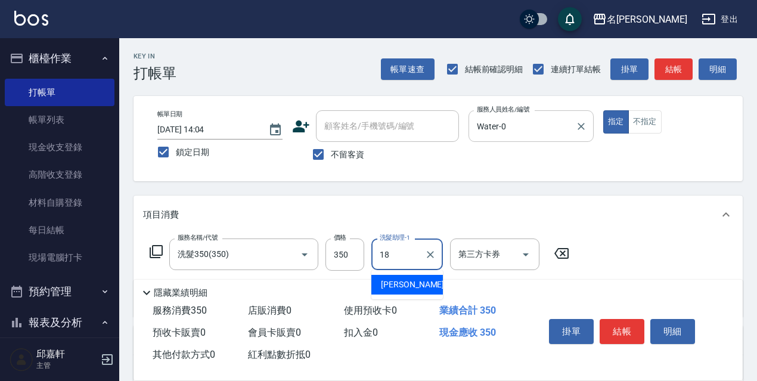
type input "[PERSON_NAME]-18"
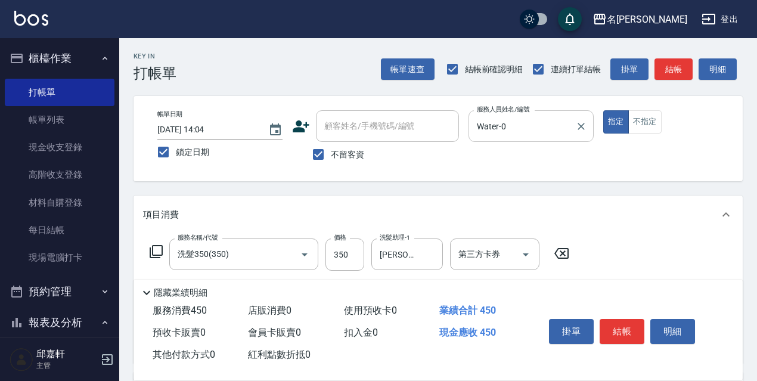
type input "電棒/夾直(803)"
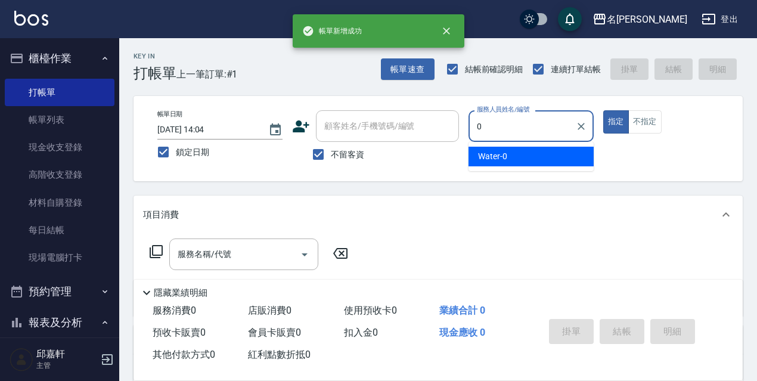
type input "Water-0"
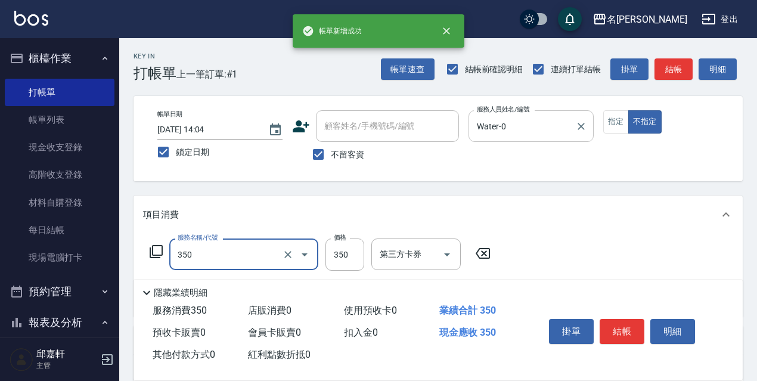
type input "洗髮350(350)"
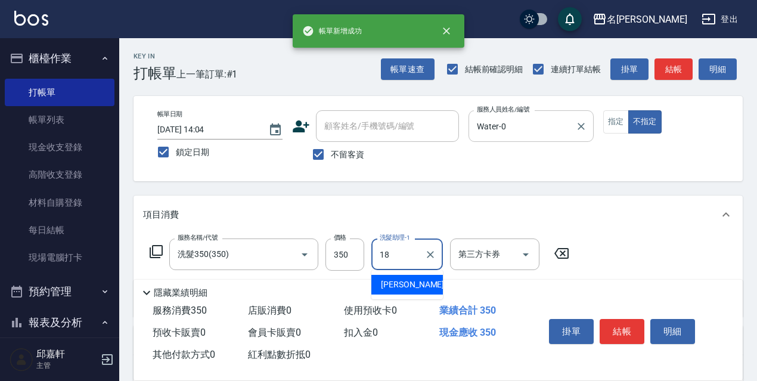
type input "[PERSON_NAME]-18"
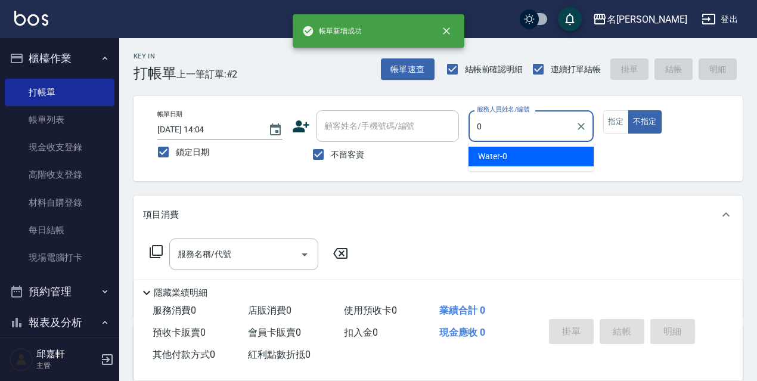
type input "Water-0"
type button "false"
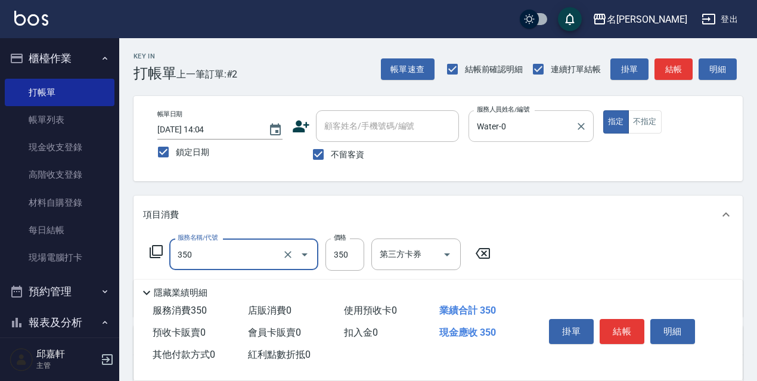
type input "洗髮350(350)"
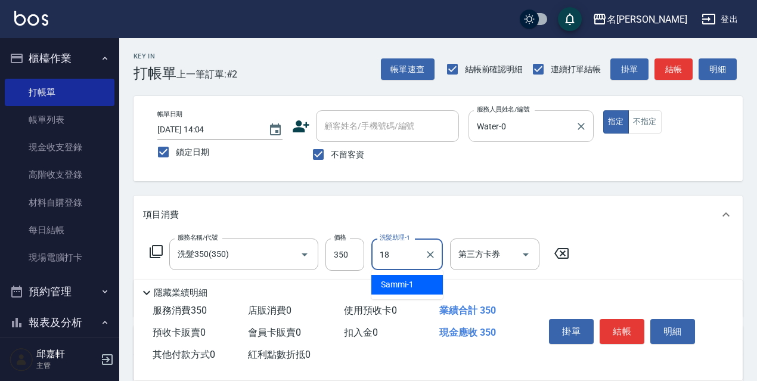
type input "[PERSON_NAME]-18"
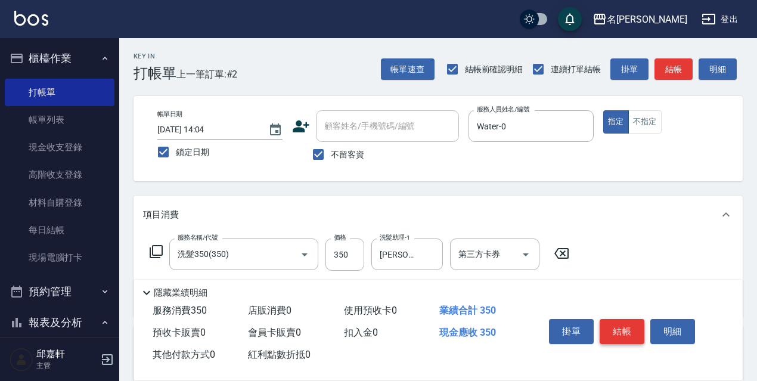
click at [629, 333] on button "結帳" at bounding box center [621, 331] width 45 height 25
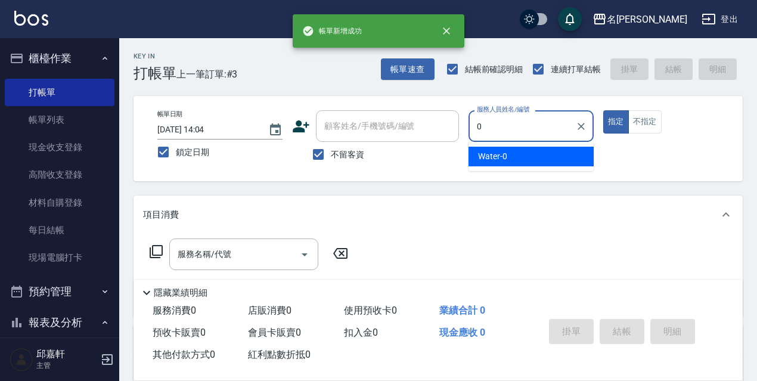
type input "Water-0"
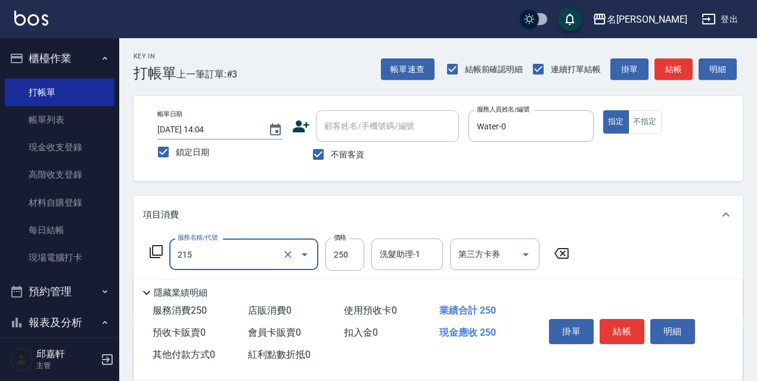
type input "洗髮卷<抵>250(215)"
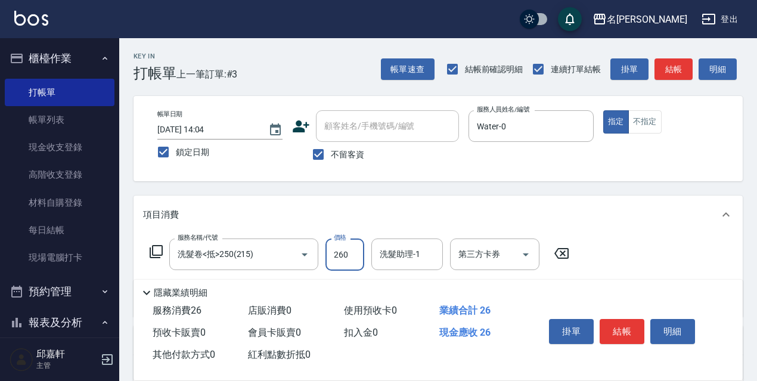
type input "260"
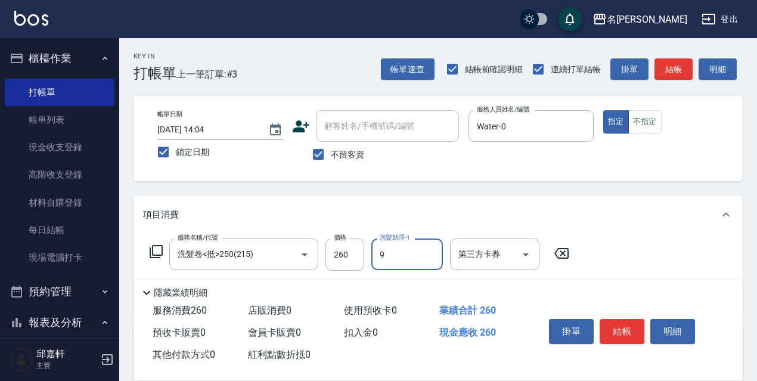
type input "Zora-9"
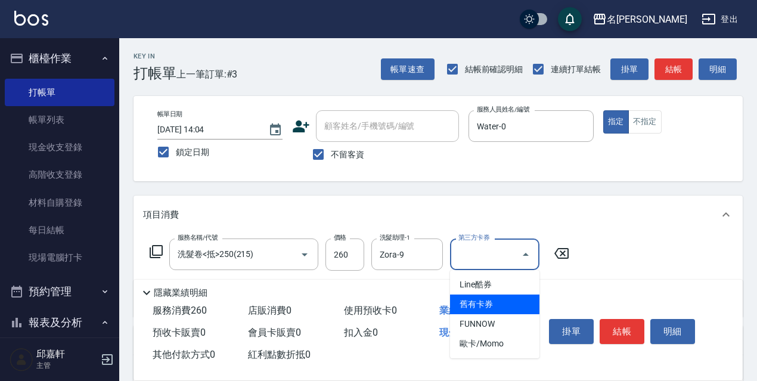
type input "舊有卡券"
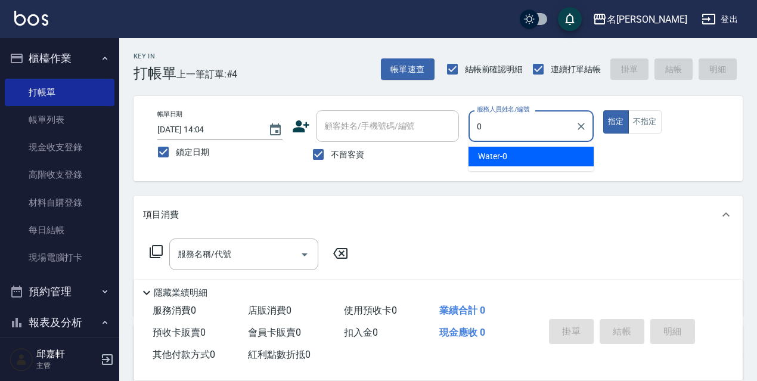
type input "Water-0"
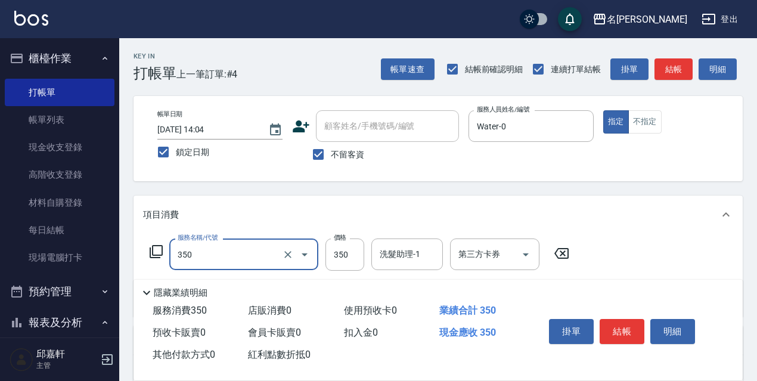
type input "洗髮350(350)"
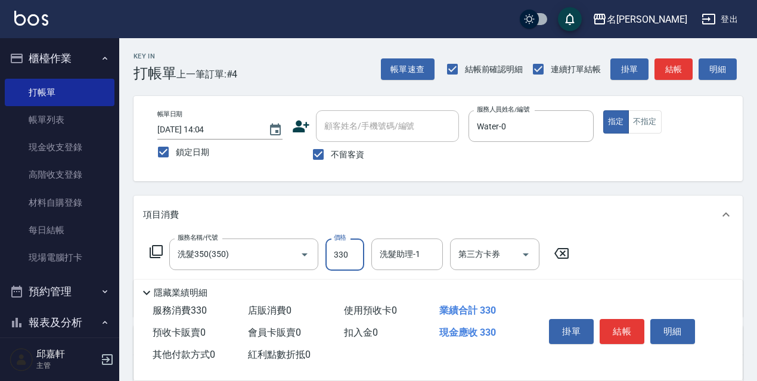
type input "330"
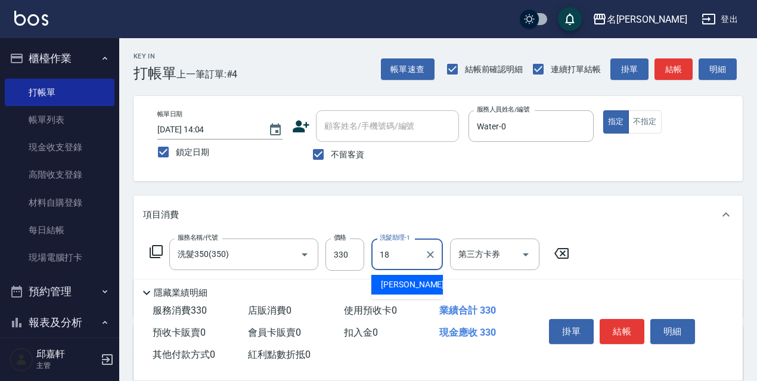
type input "[PERSON_NAME]-18"
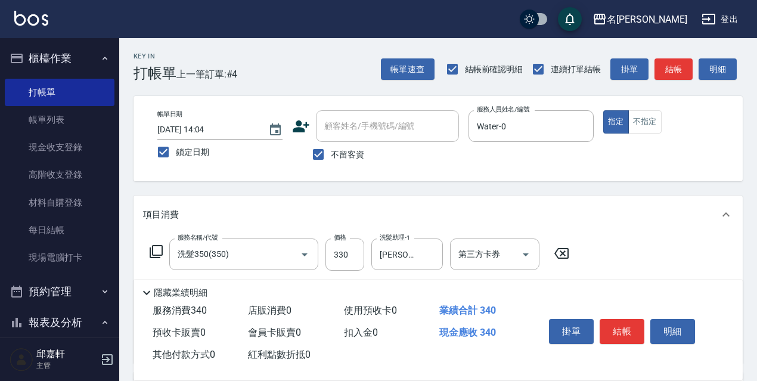
type input "潤絲精(801)"
type input "20"
type input "電棒/夾直(803)"
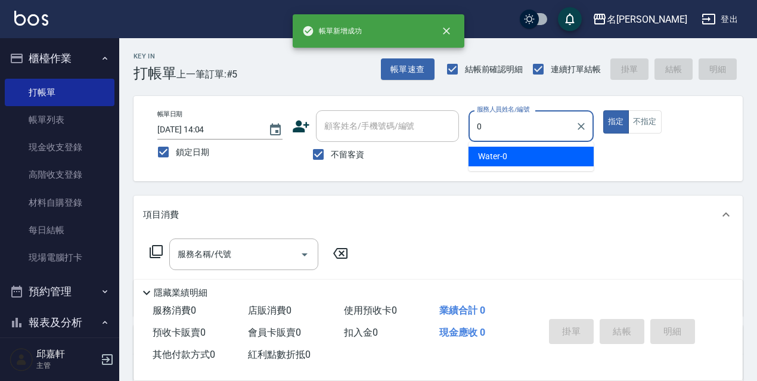
type input "Water-0"
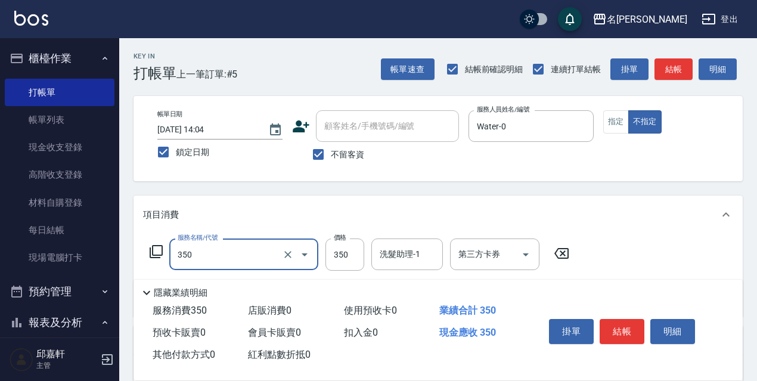
type input "洗髮350(350)"
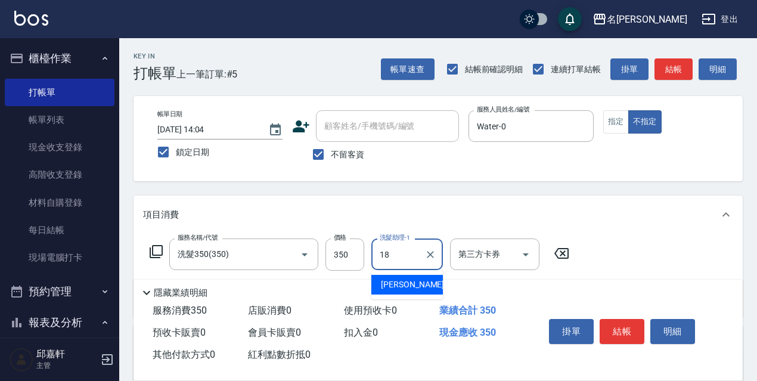
type input "[PERSON_NAME]-18"
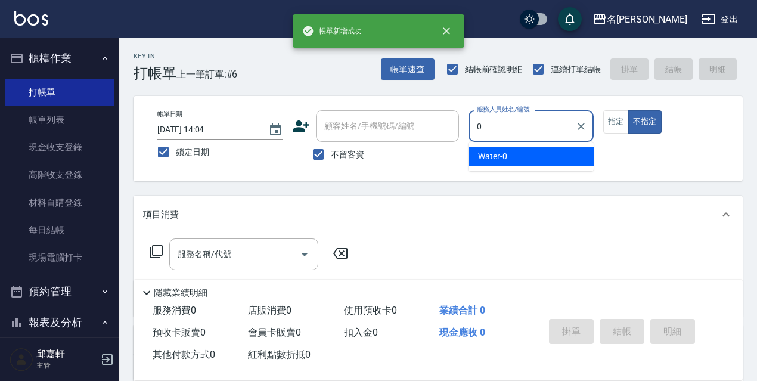
type input "Water-0"
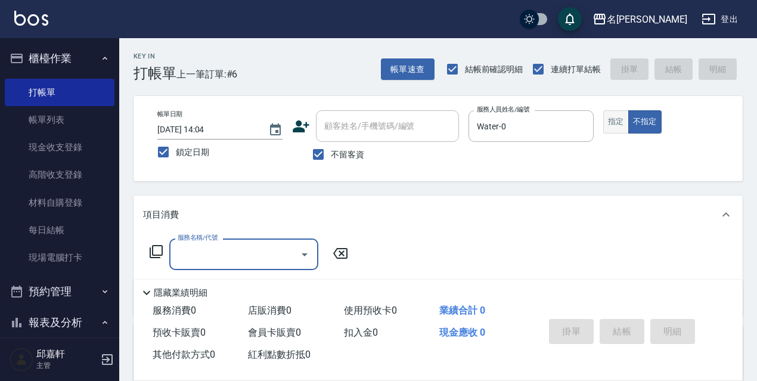
click at [614, 118] on button "指定" at bounding box center [616, 121] width 26 height 23
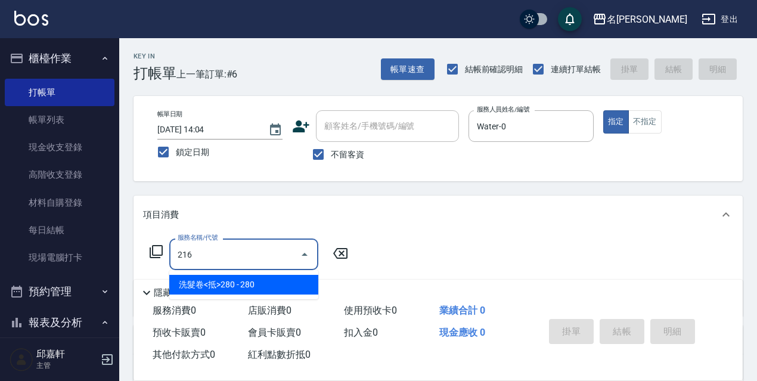
type input "洗髮卷<抵>280(216)"
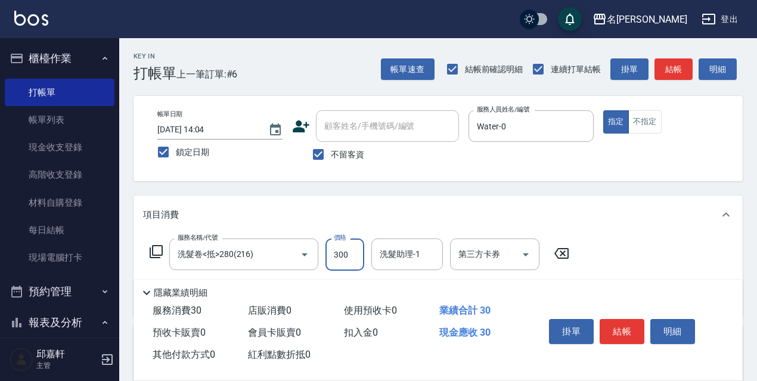
type input "300"
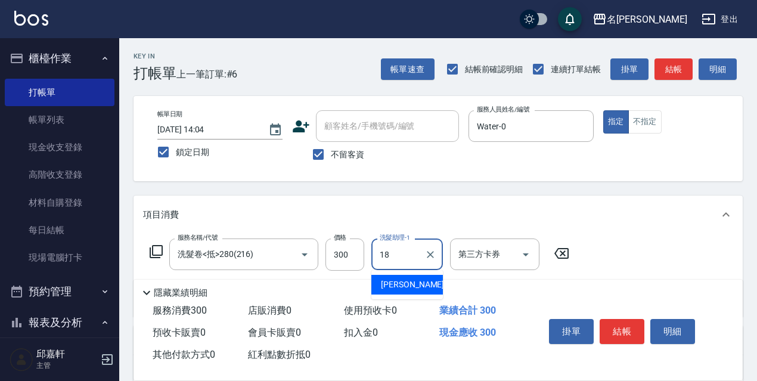
type input "[PERSON_NAME]-18"
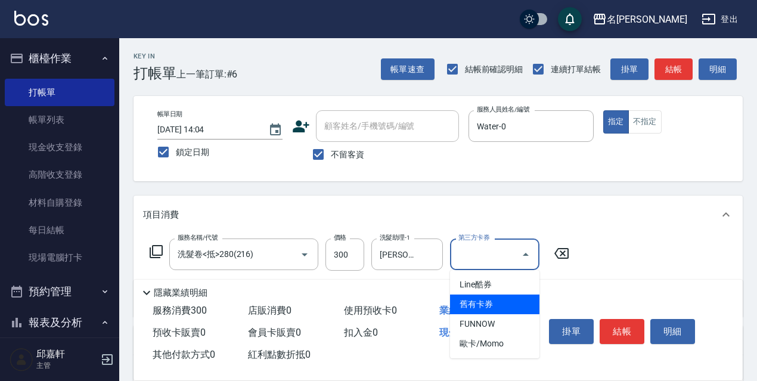
type input "舊有卡券"
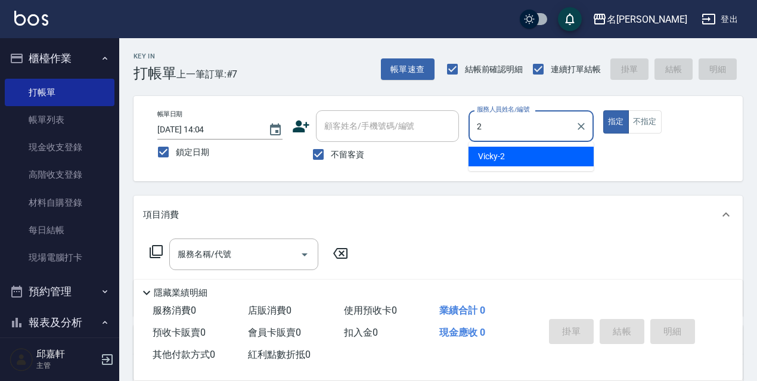
type input "Vicky-2"
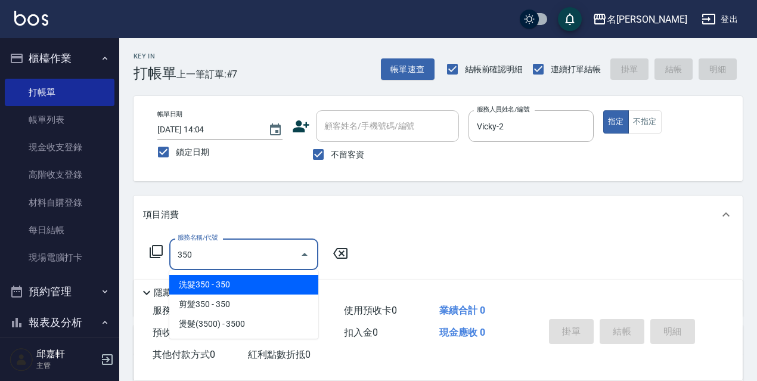
type input "洗髮350(350)"
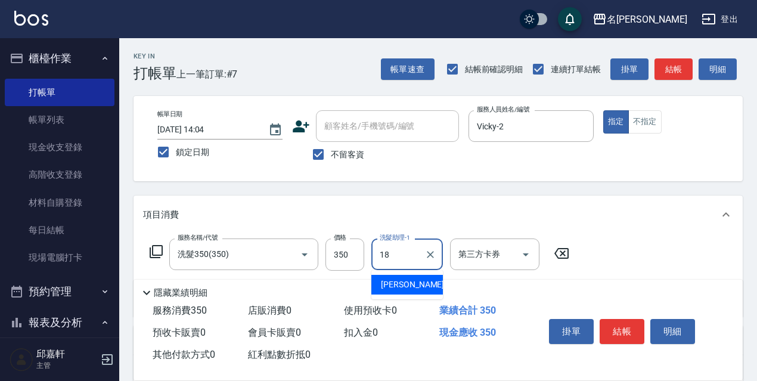
type input "[PERSON_NAME]-18"
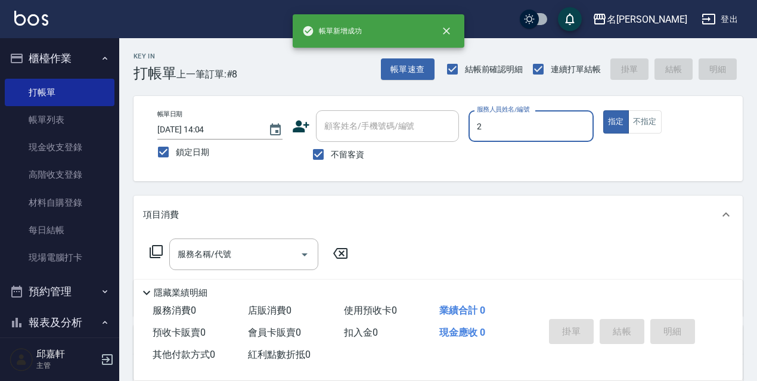
type input "Vicky-2"
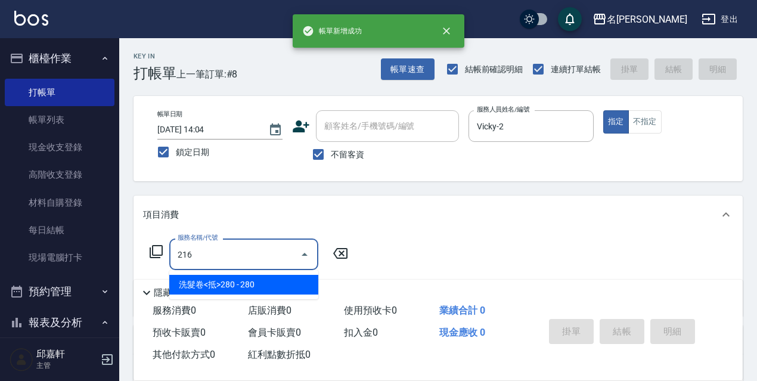
type input "洗髮卷<抵>280(216)"
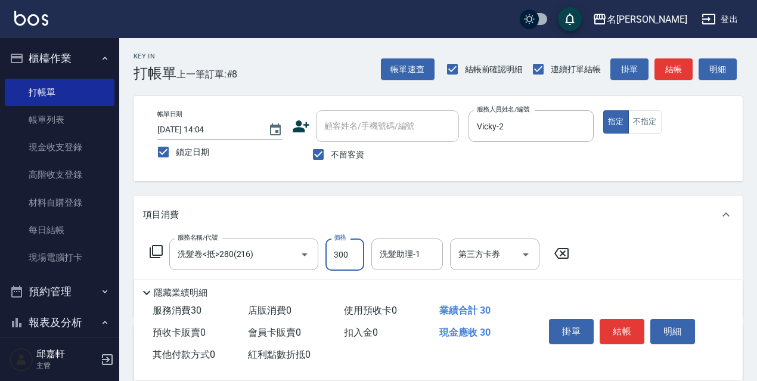
type input "300"
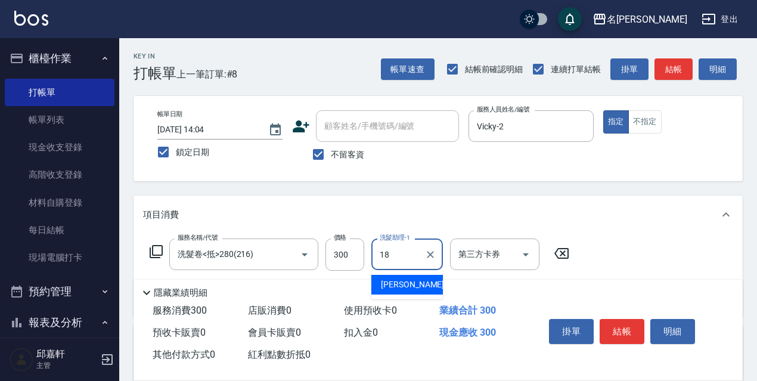
type input "[PERSON_NAME]-18"
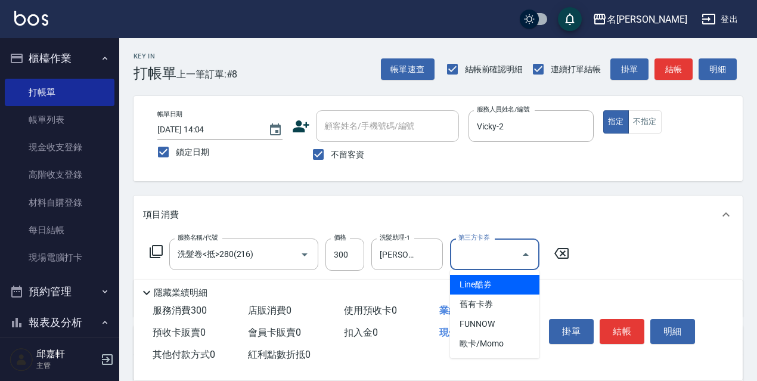
type input "舊有卡券"
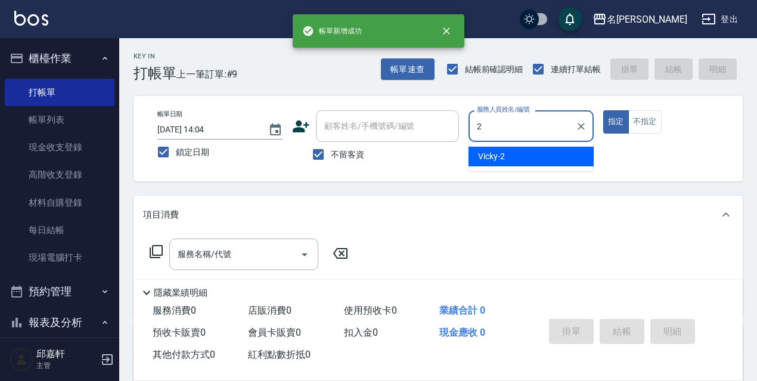
type input "Vicky-2"
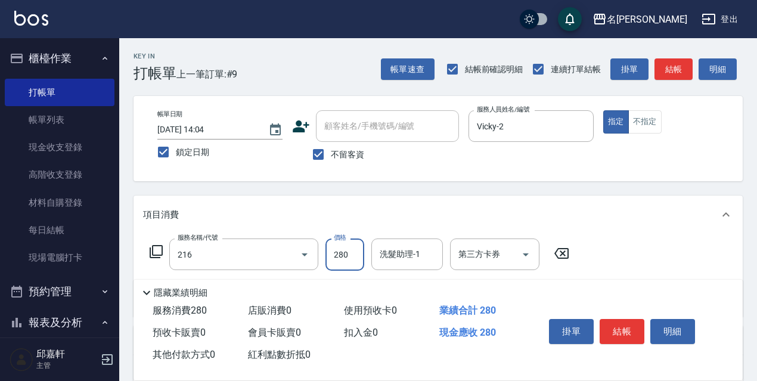
type input "洗髮卷<抵>280(216)"
type input "300"
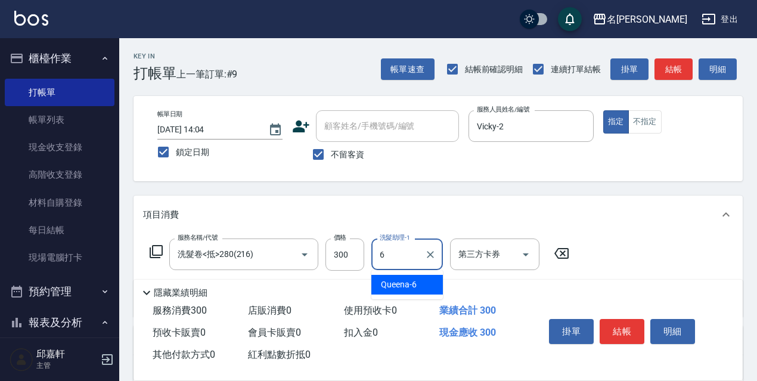
type input "Queena-6"
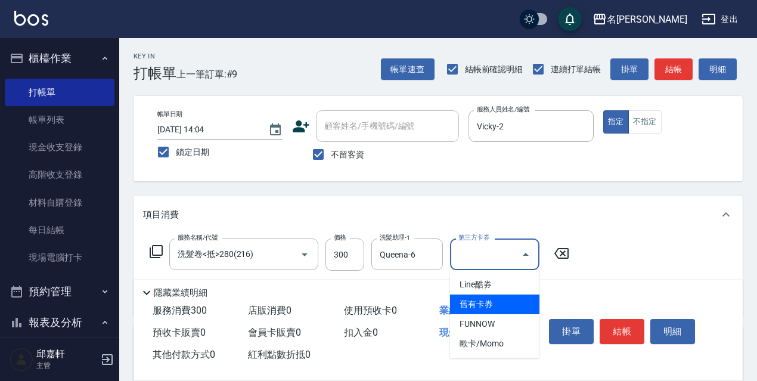
type input "舊有卡券"
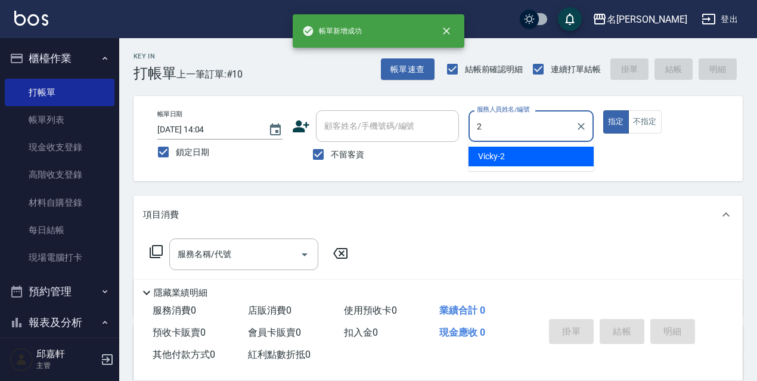
type input "Vicky-2"
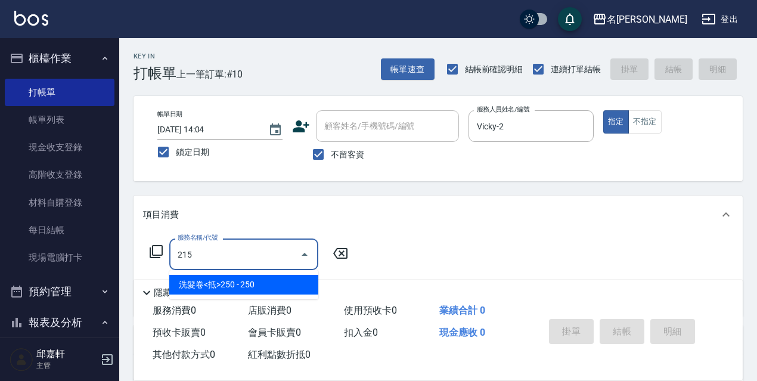
type input "洗髮卷<抵>250(215)"
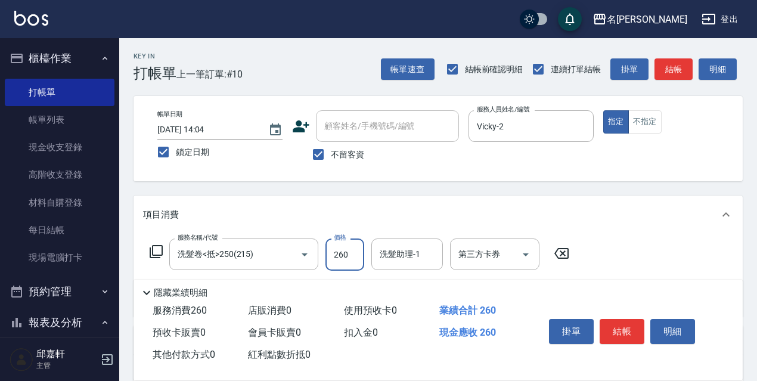
type input "260"
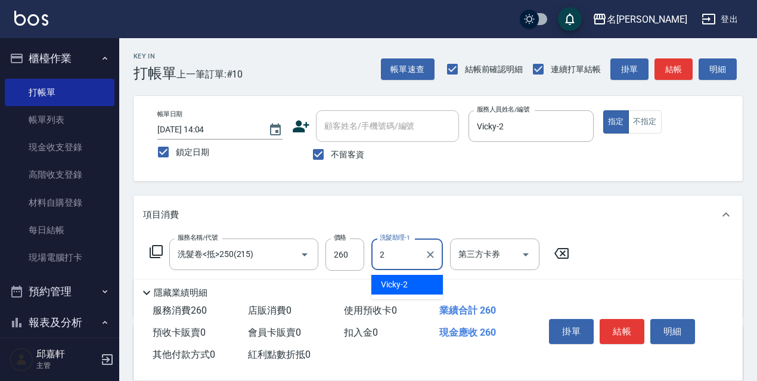
type input "Vicky-2"
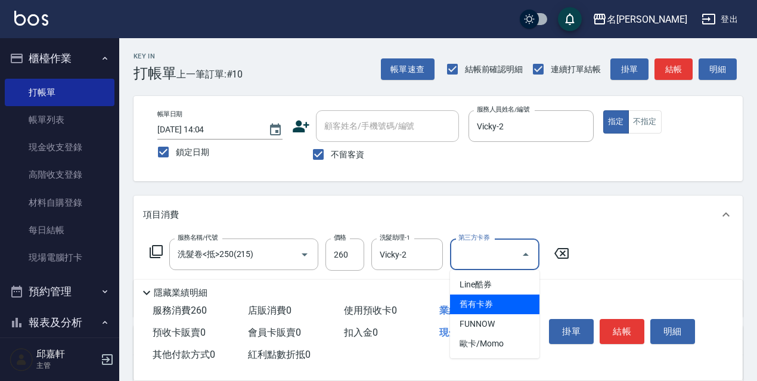
type input "舊有卡券"
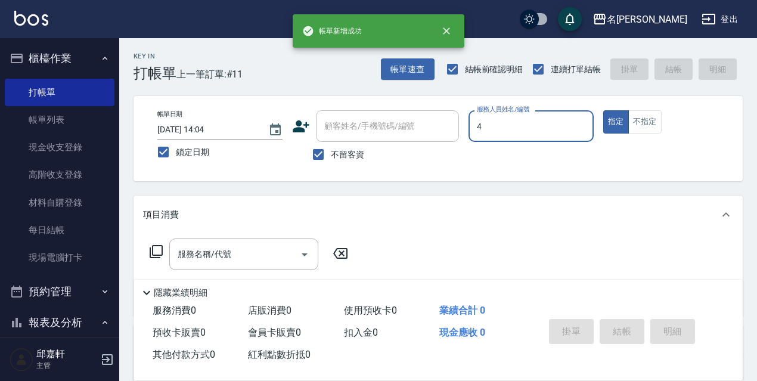
type input "[PERSON_NAME]-4"
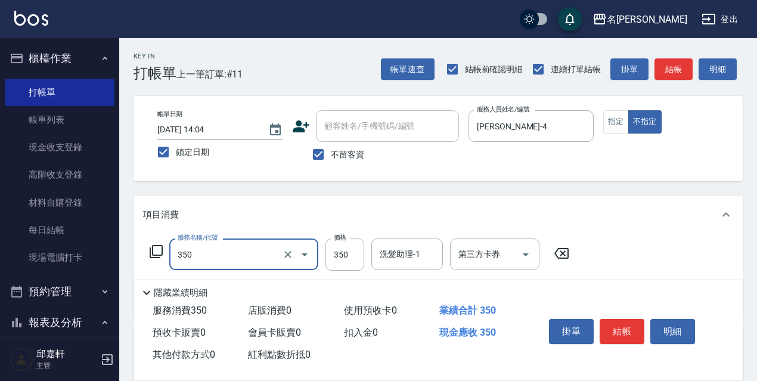
type input "洗髮350(350)"
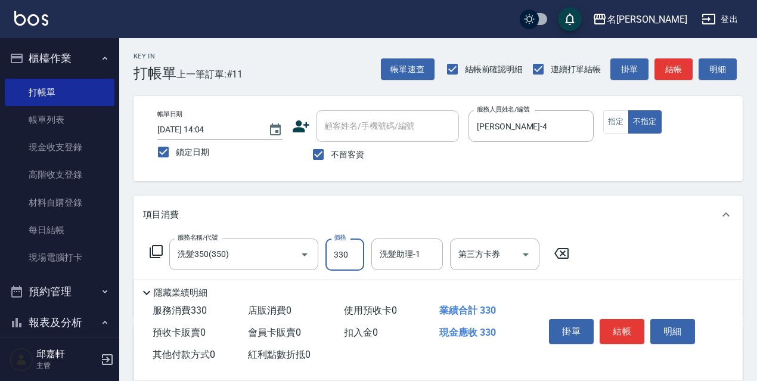
type input "330"
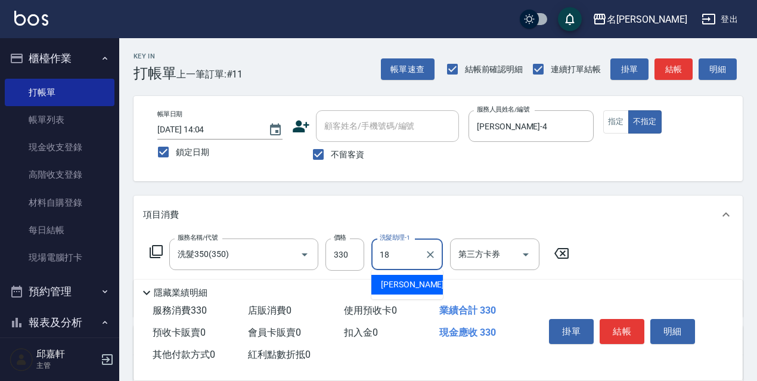
type input "[PERSON_NAME]-18"
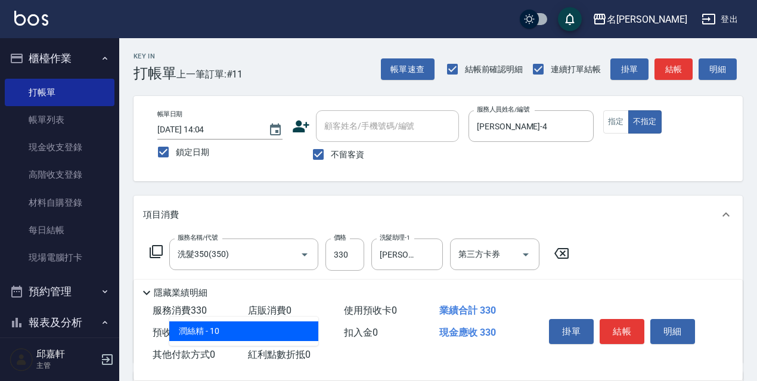
type input "潤絲精(801)"
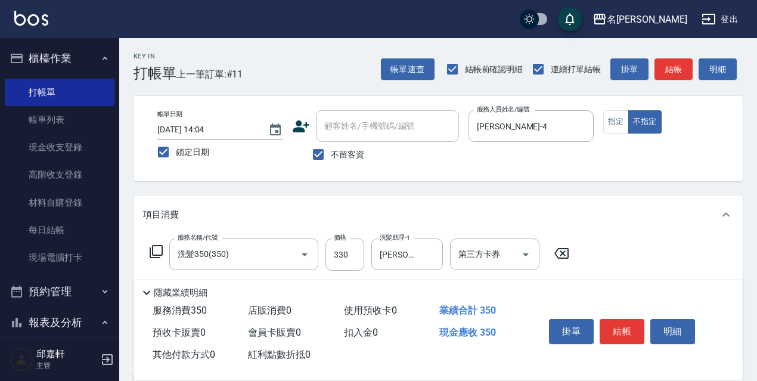
type input "20"
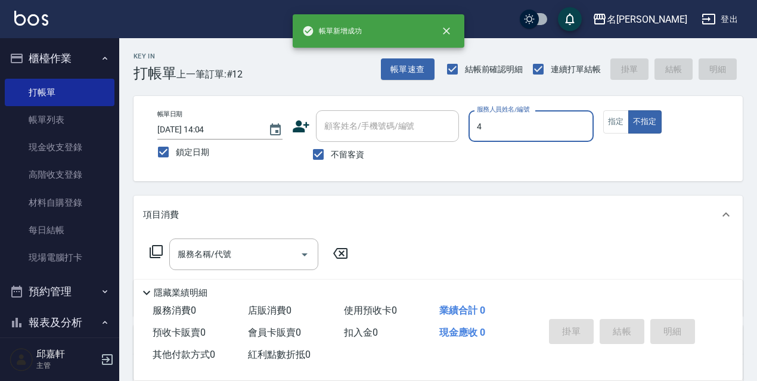
type input "[PERSON_NAME]-4"
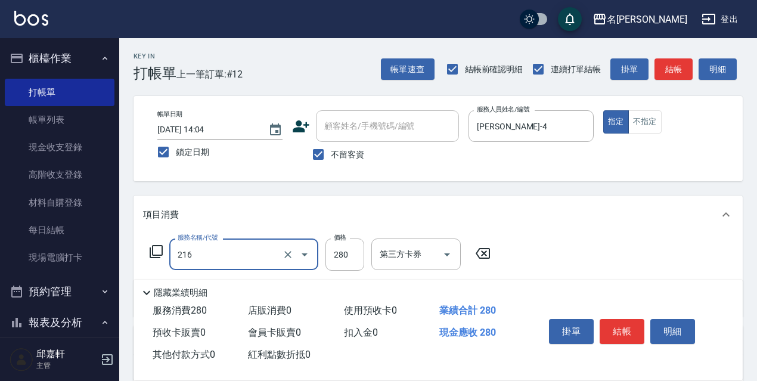
type input "洗髮卷<抵>280(216)"
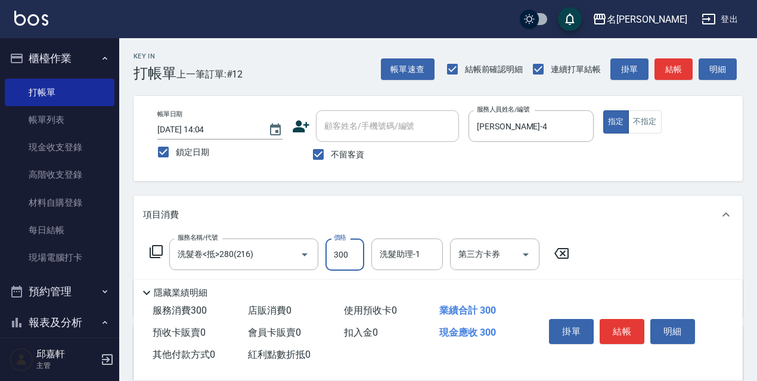
type input "300"
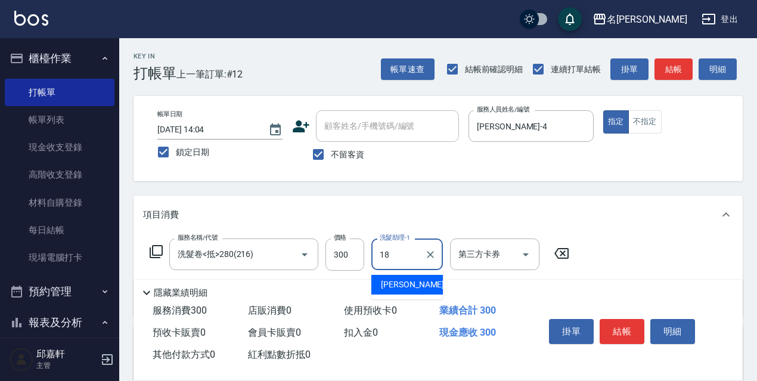
type input "[PERSON_NAME]-18"
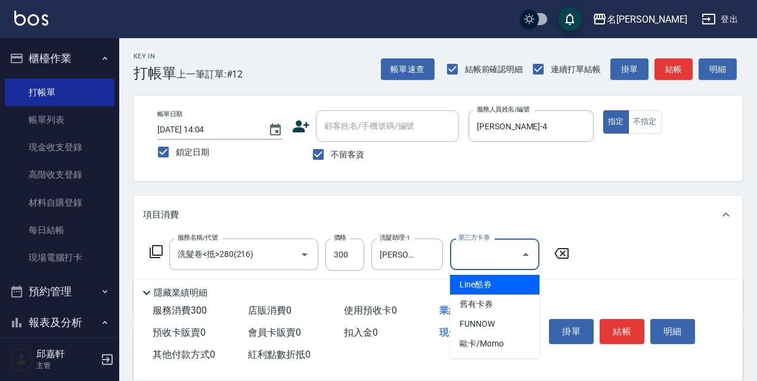
type input "舊有卡券"
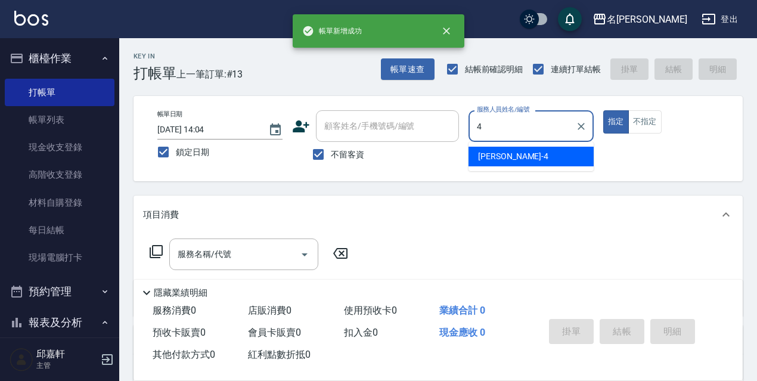
type input "[PERSON_NAME]-4"
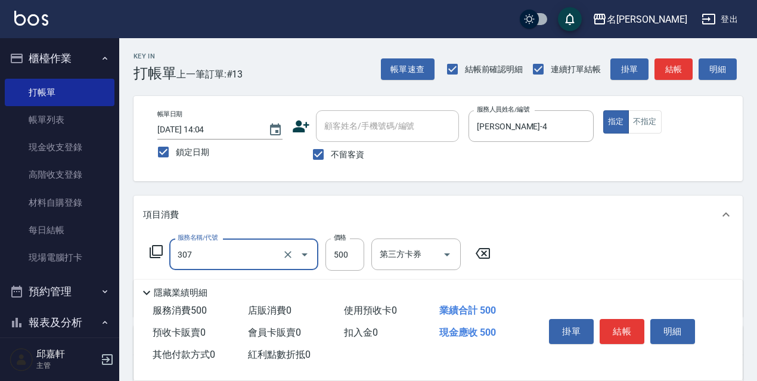
type input "剪髮500(307)"
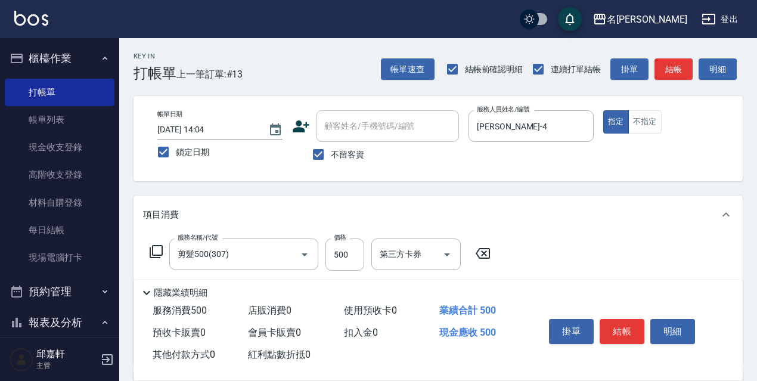
type input "結構式護髮/技術輔助(810)"
type input "[PERSON_NAME]-4"
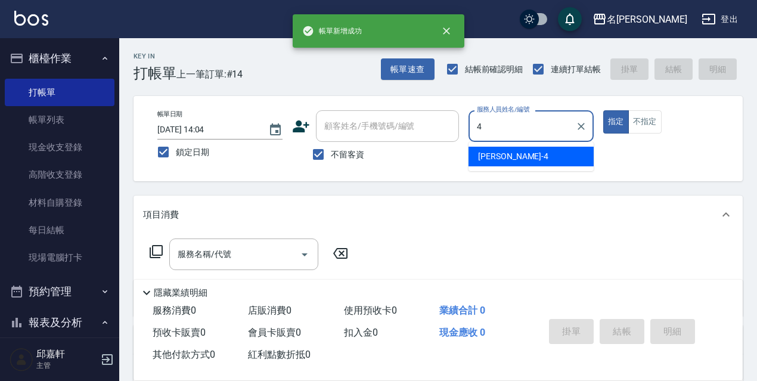
type input "[PERSON_NAME]-4"
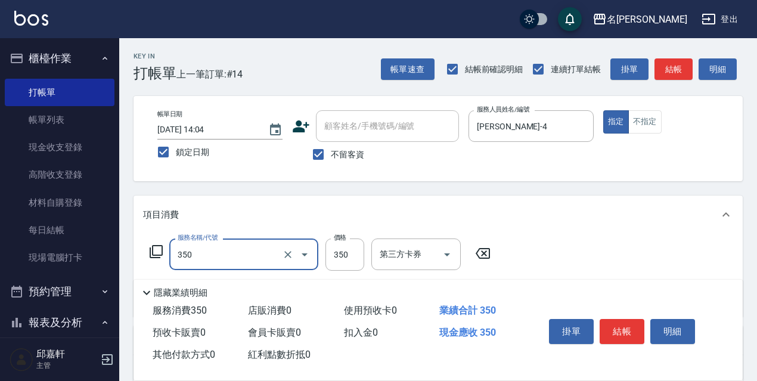
type input "洗髮350(350)"
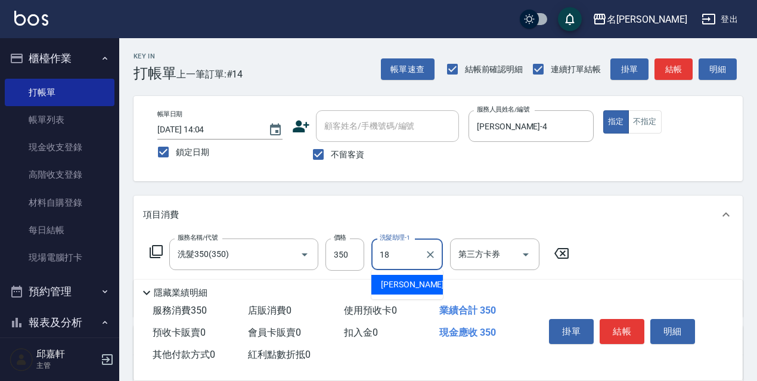
type input "[PERSON_NAME]-18"
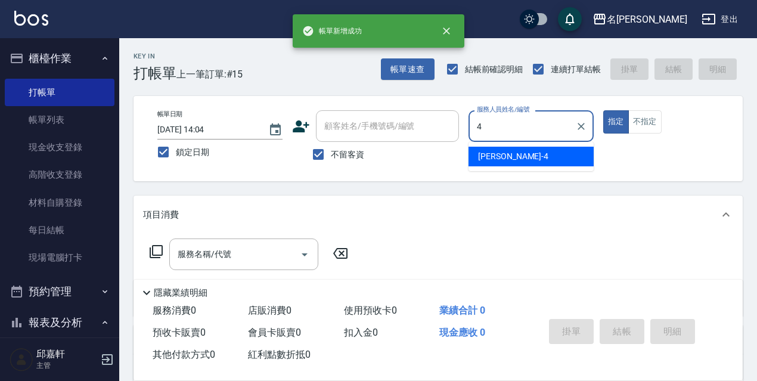
type input "[PERSON_NAME]-4"
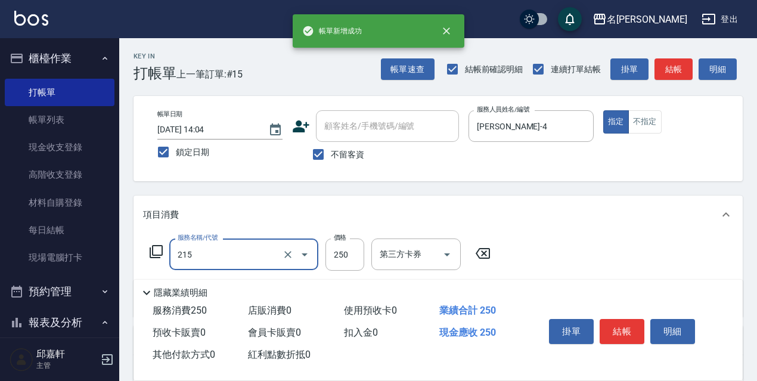
type input "洗髮卷<抵>250(215)"
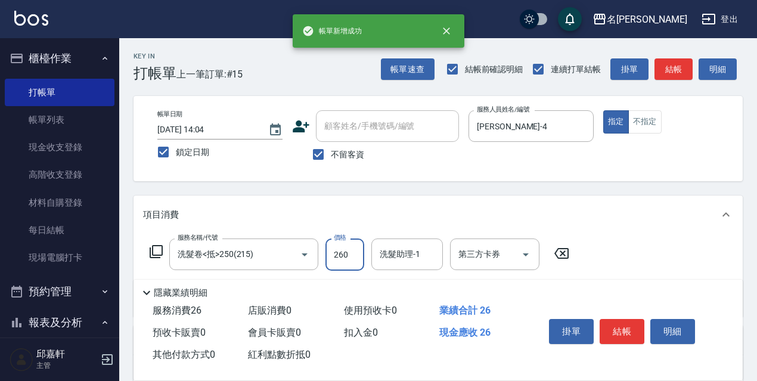
type input "260"
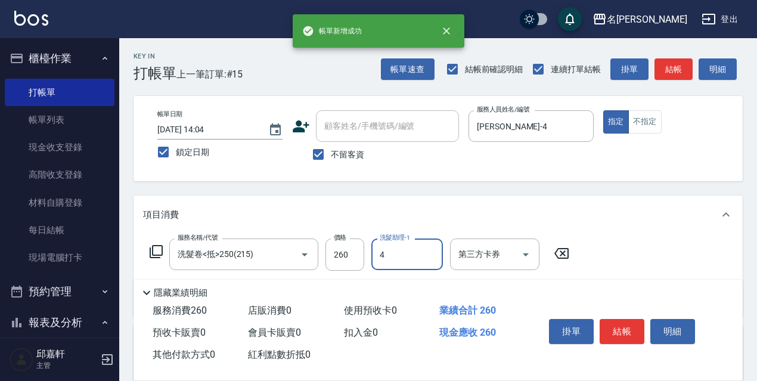
type input "[PERSON_NAME]-4"
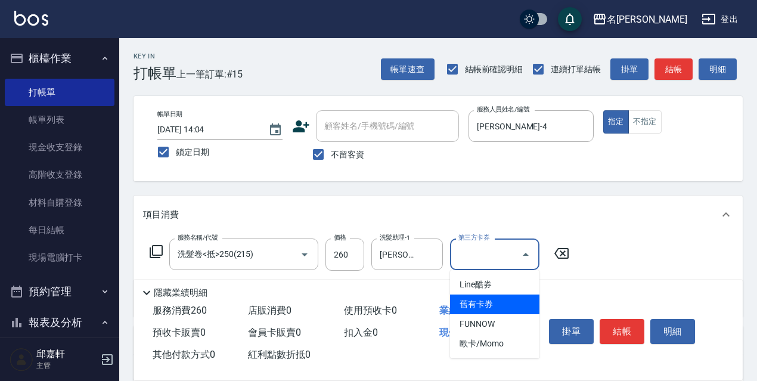
type input "舊有卡券"
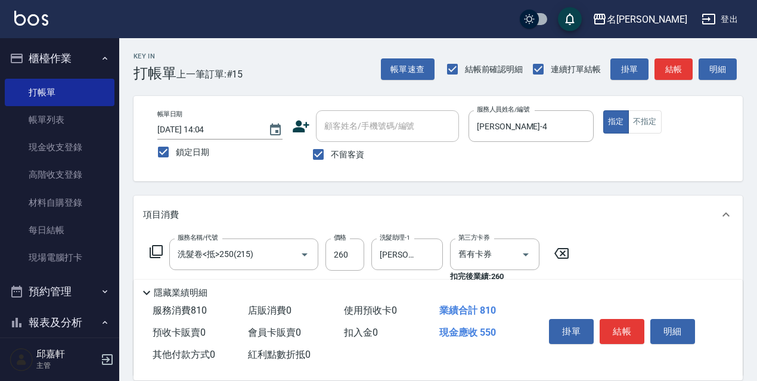
type input "剪髮550(308)"
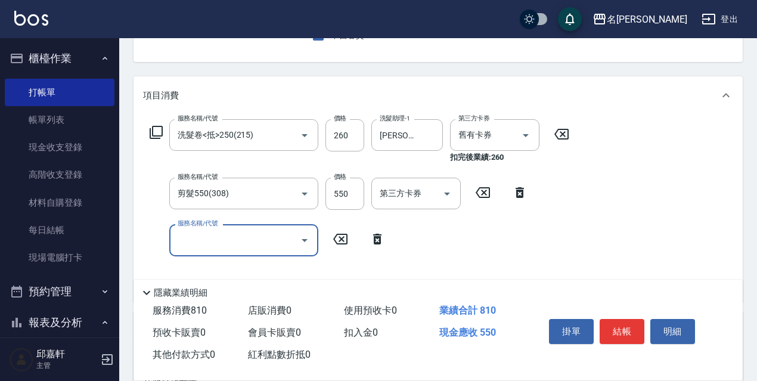
scroll to position [179, 0]
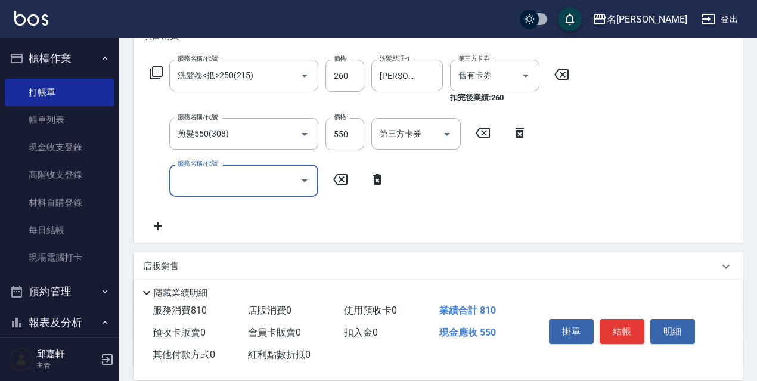
click at [159, 70] on icon at bounding box center [156, 73] width 14 height 14
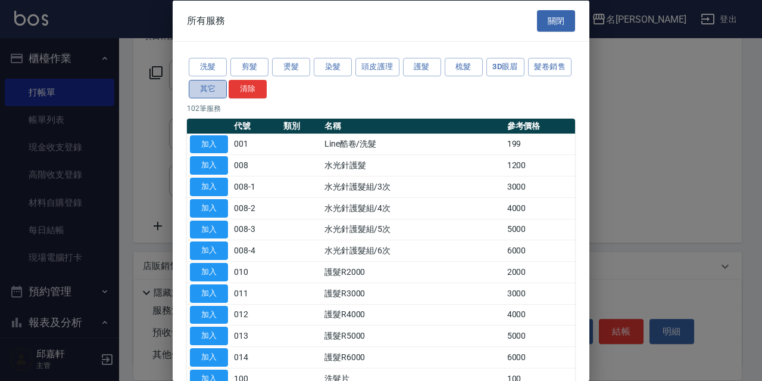
click at [227, 92] on button "其它" at bounding box center [208, 88] width 38 height 18
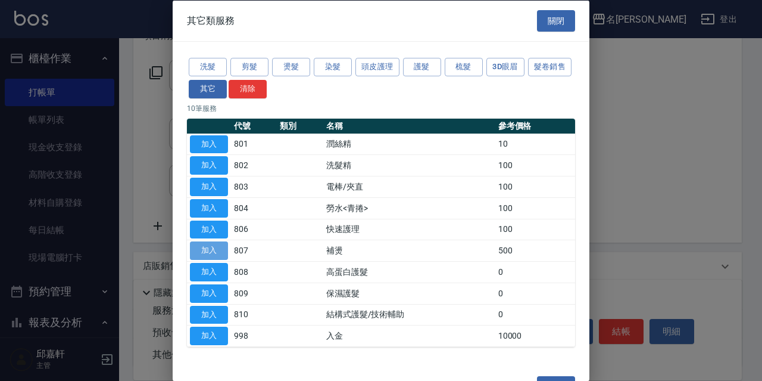
click at [200, 255] on button "加入" at bounding box center [209, 250] width 38 height 18
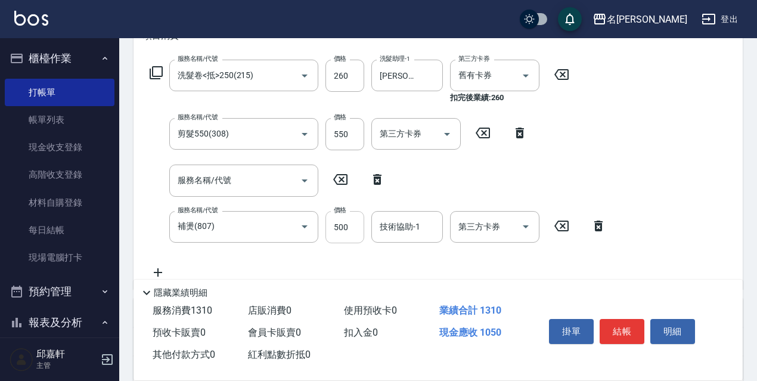
click at [350, 234] on input "500" at bounding box center [344, 227] width 39 height 32
type input "300"
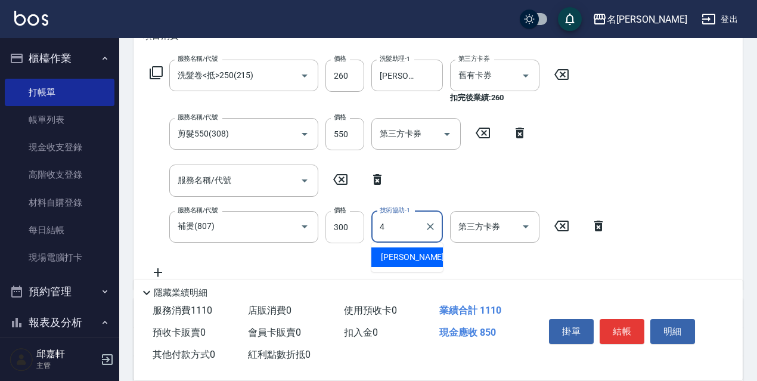
type input "[PERSON_NAME]-4"
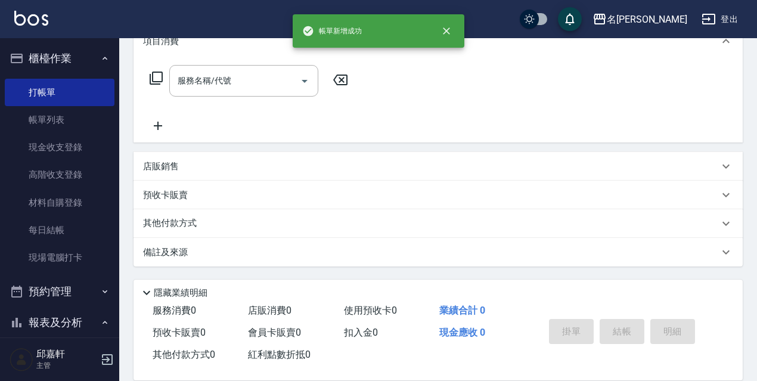
scroll to position [0, 0]
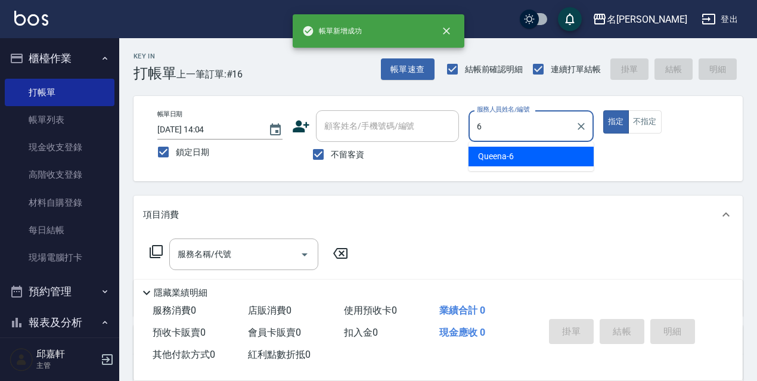
type input "Queena-6"
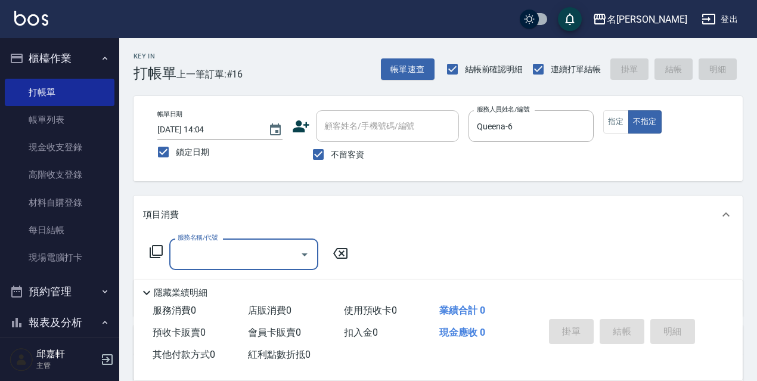
type input "5"
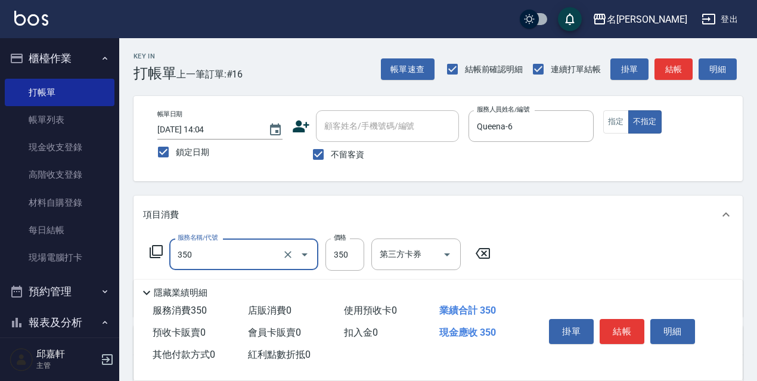
type input "洗髮350(350)"
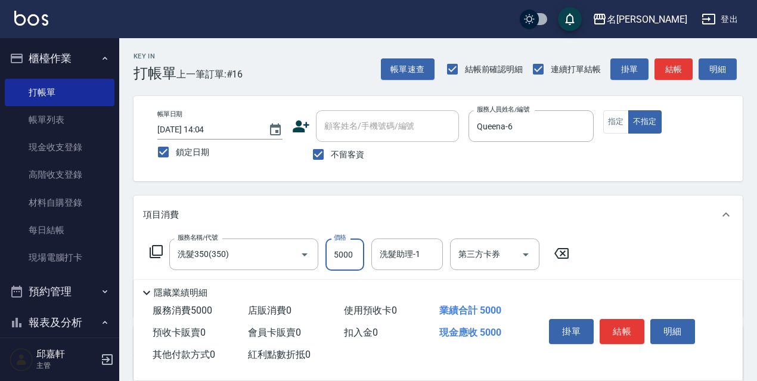
type input "5000"
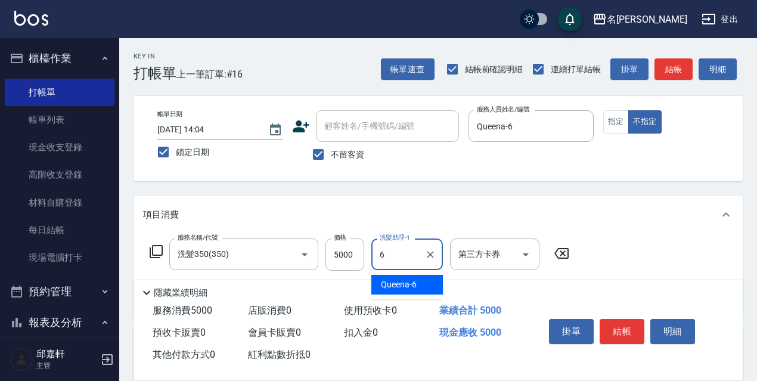
type input "Queena-6"
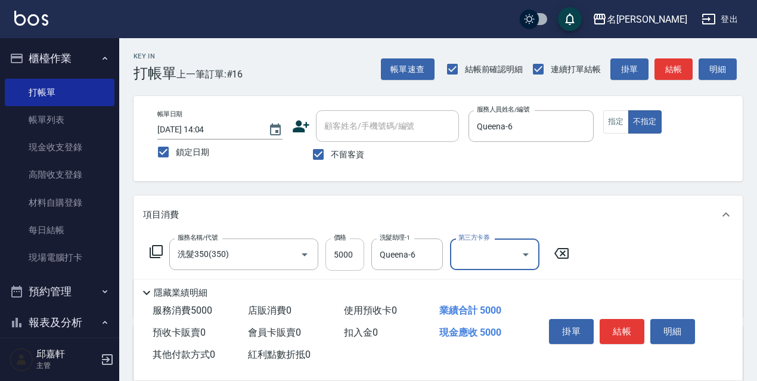
click at [351, 260] on input "5000" at bounding box center [344, 254] width 39 height 32
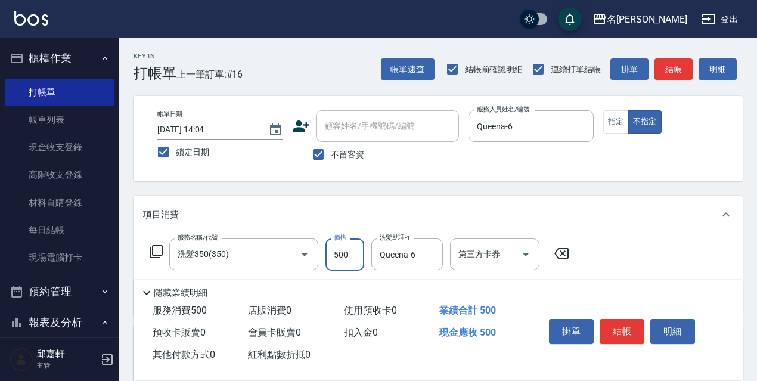
type input "500"
click at [164, 256] on div "服務名稱/代號 洗髮350(350) 服務名稱/代號 價格 500 價格 洗髮助理-1 Queena-6 洗髮助理-1 第三方卡券 第三方卡券" at bounding box center [359, 254] width 433 height 32
click at [160, 257] on icon at bounding box center [156, 251] width 13 height 13
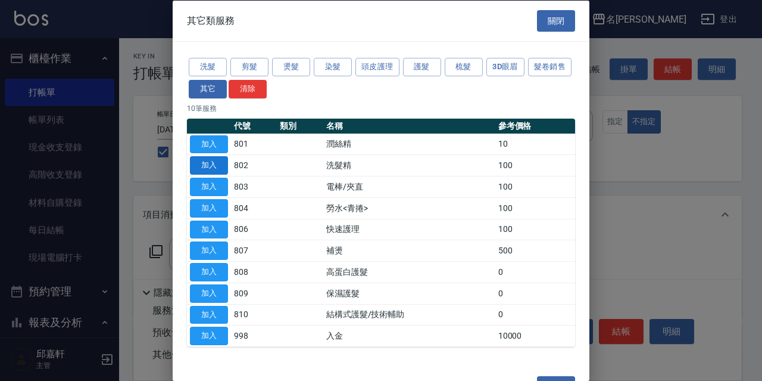
click at [222, 160] on button "加入" at bounding box center [209, 165] width 38 height 18
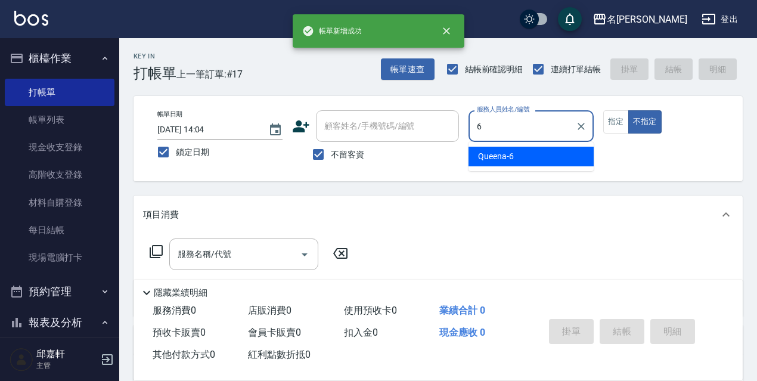
type input "Queena-6"
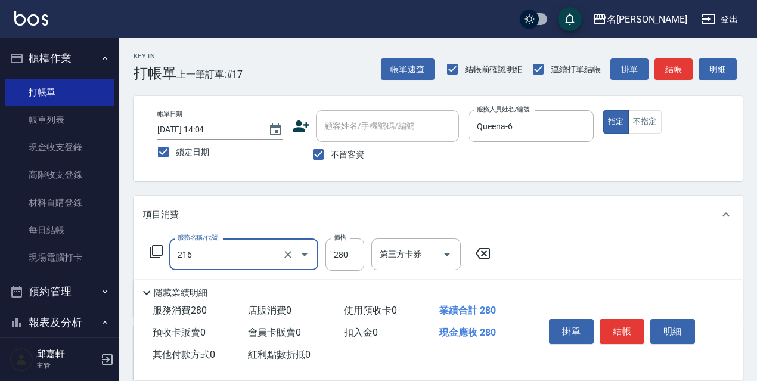
type input "洗髮卷<抵>280(216)"
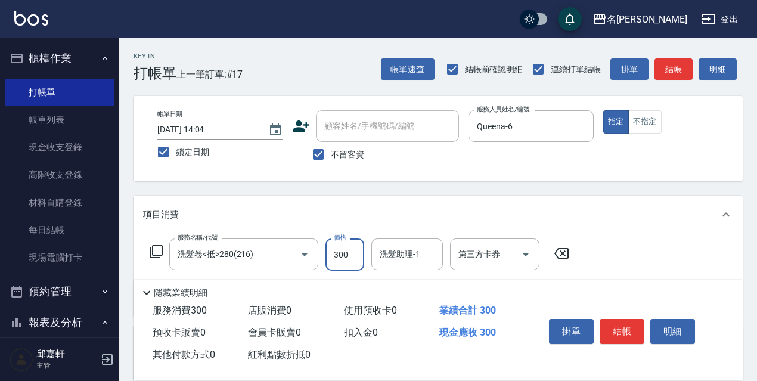
type input "300"
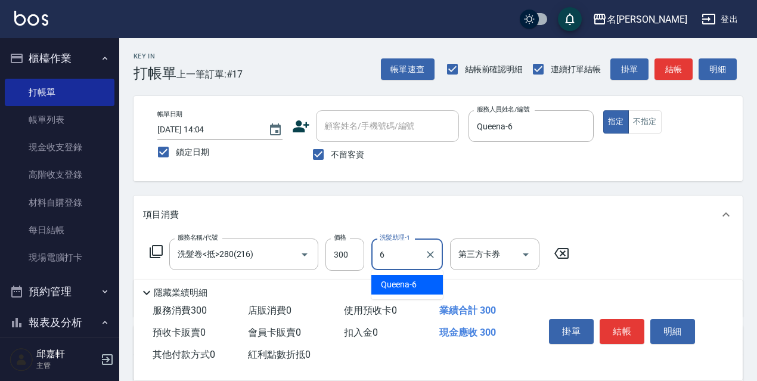
type input "Queena-6"
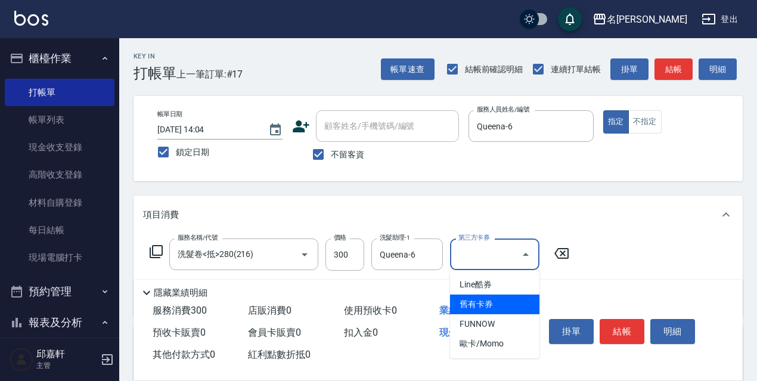
type input "舊有卡券"
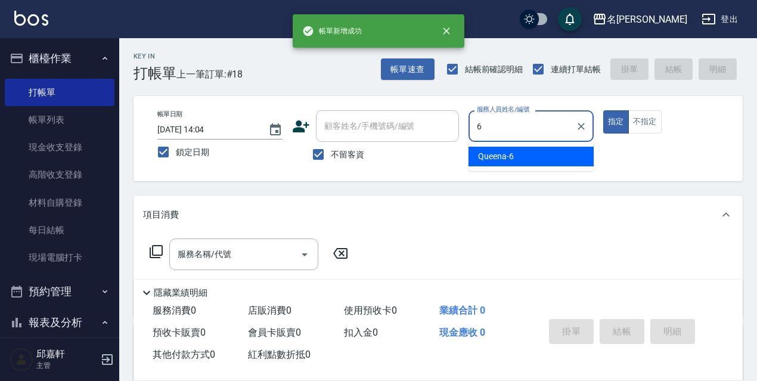
type input "Queena-6"
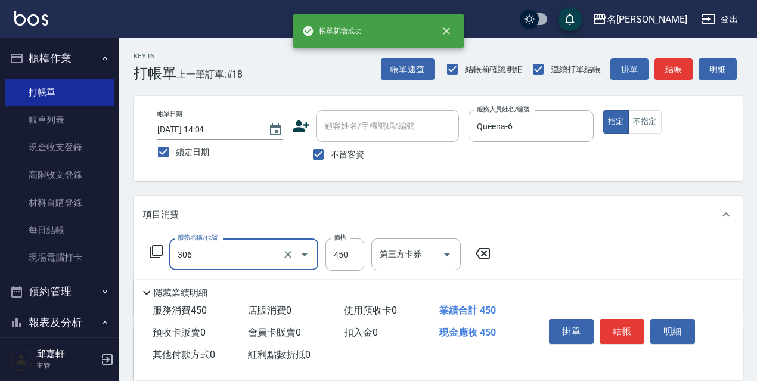
type input "剪髮450(306)"
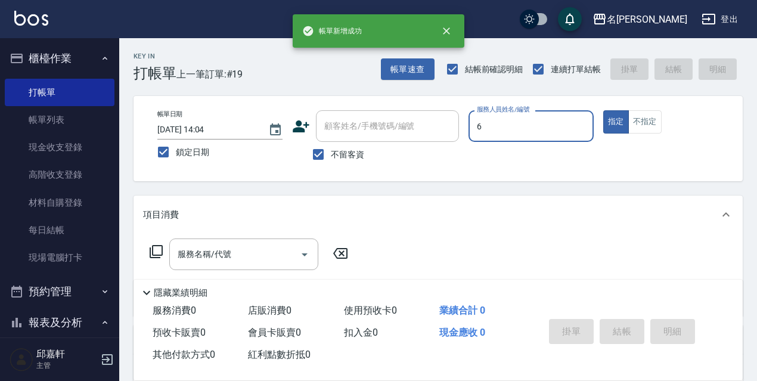
type input "Queena-6"
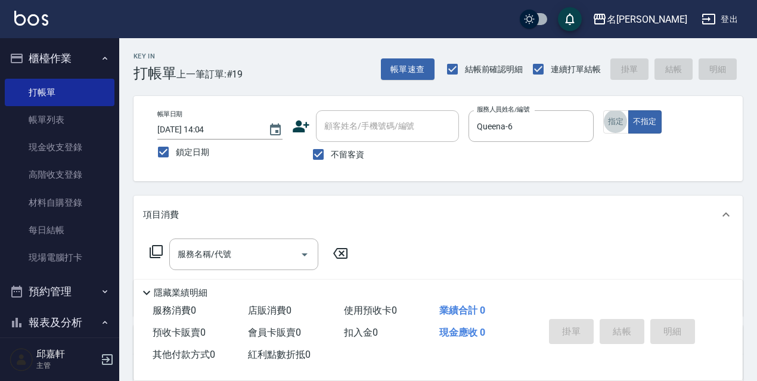
type input "."
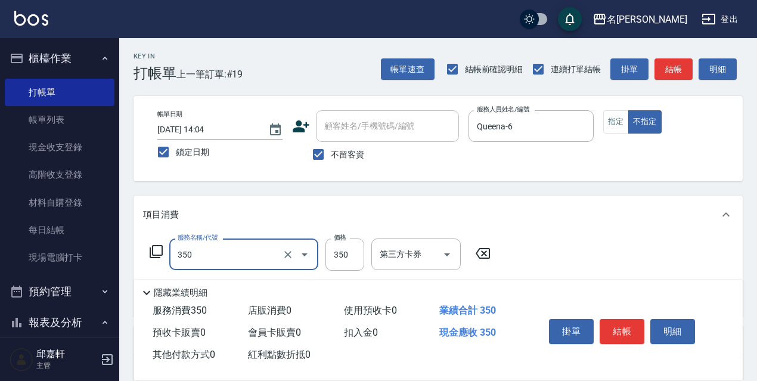
type input "洗髮350(350)"
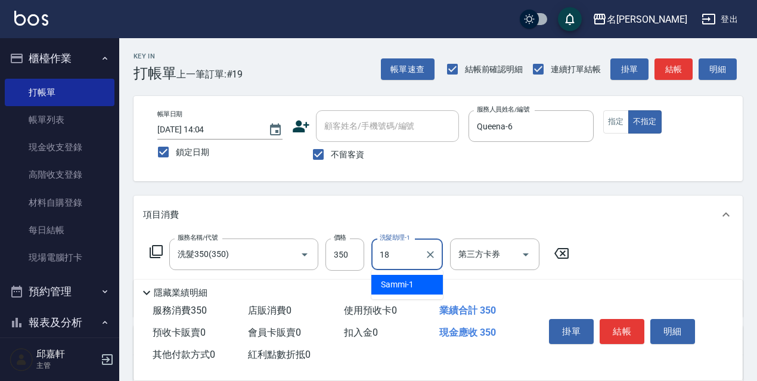
type input "[PERSON_NAME]-18"
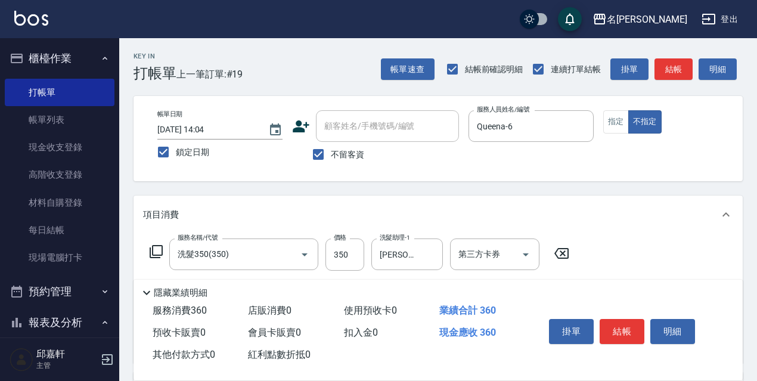
type input "801"
type input "2"
type input "潤絲精(801)"
type input "20"
click at [348, 255] on input "350" at bounding box center [344, 254] width 39 height 32
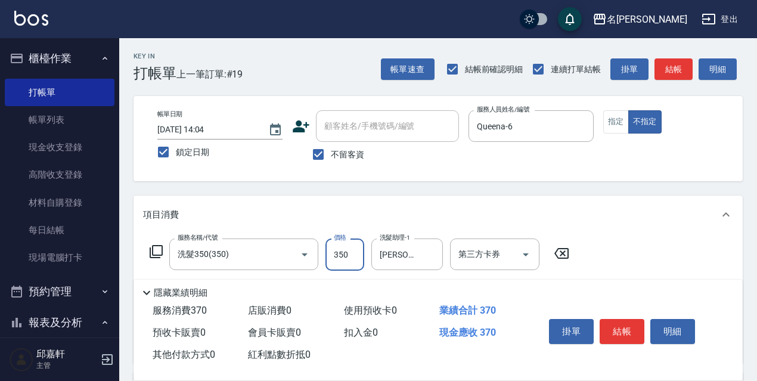
click at [348, 255] on input "350" at bounding box center [344, 254] width 39 height 32
type input "330"
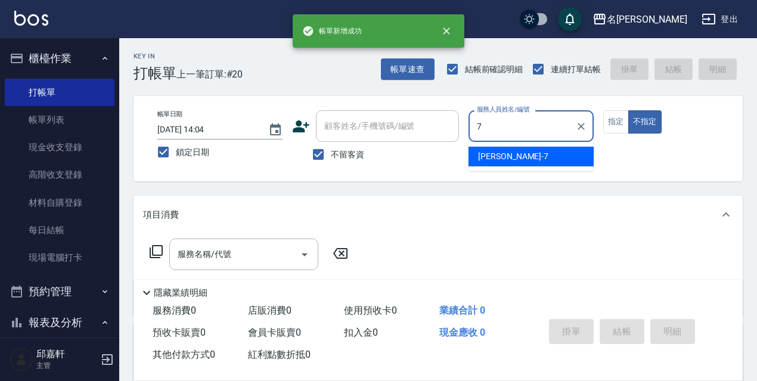
type input "Fanny-7"
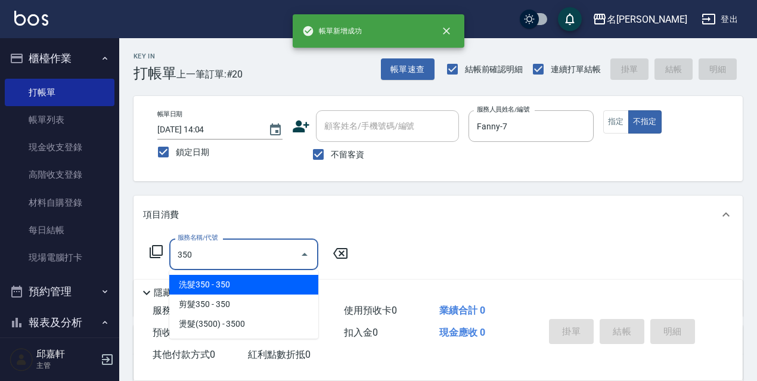
type input "洗髮350(350)"
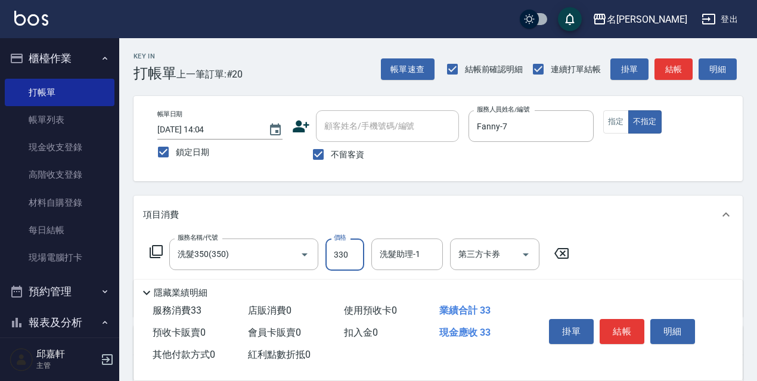
type input "330"
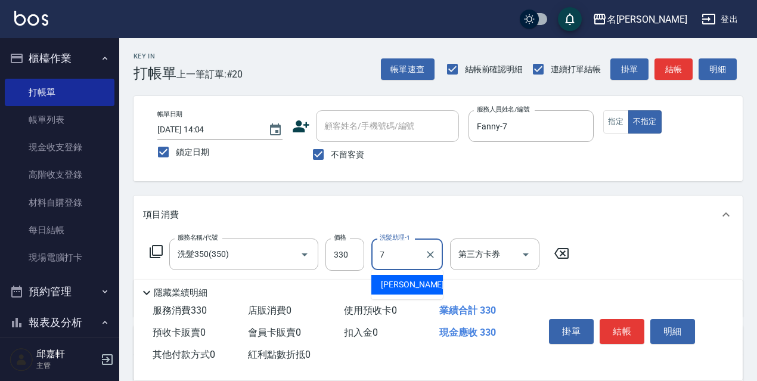
type input "Fanny-7"
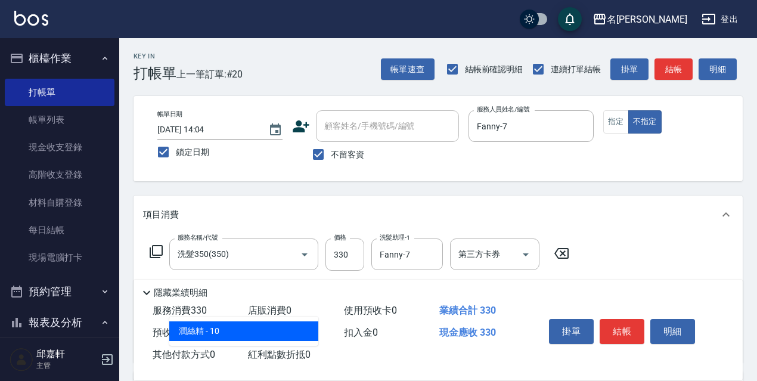
type input "潤絲精(801)"
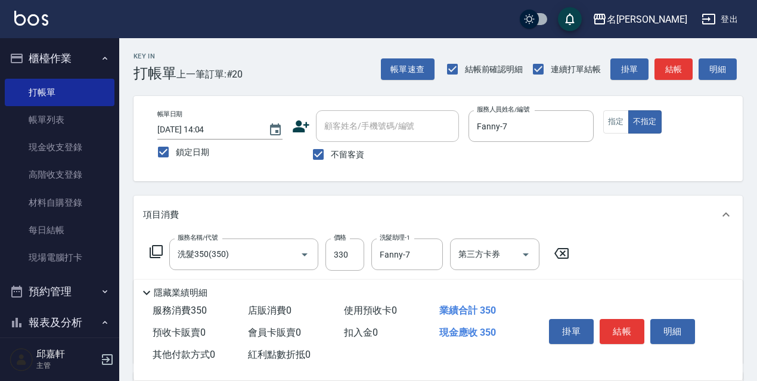
type input "20"
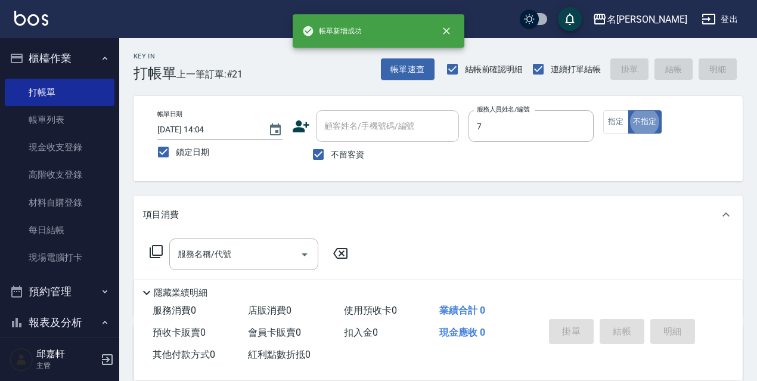
type input "Fanny-7"
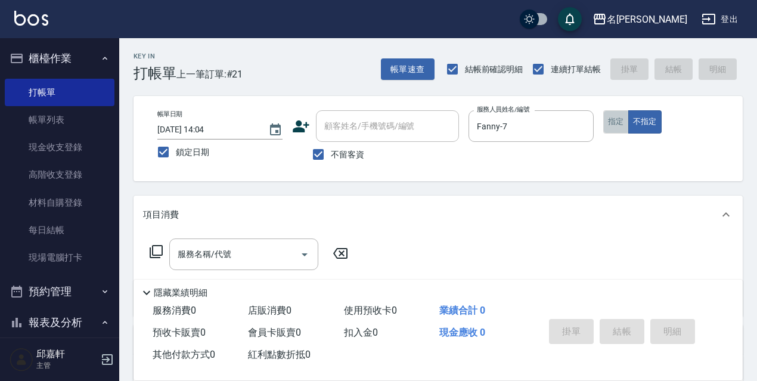
click at [625, 133] on button "指定" at bounding box center [616, 121] width 26 height 23
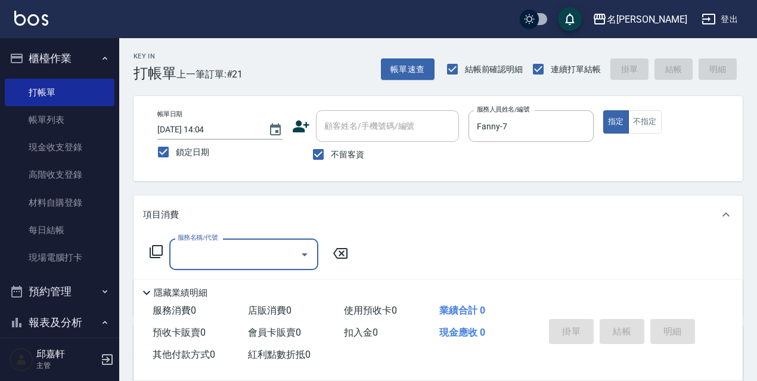
type input "0"
type input "305"
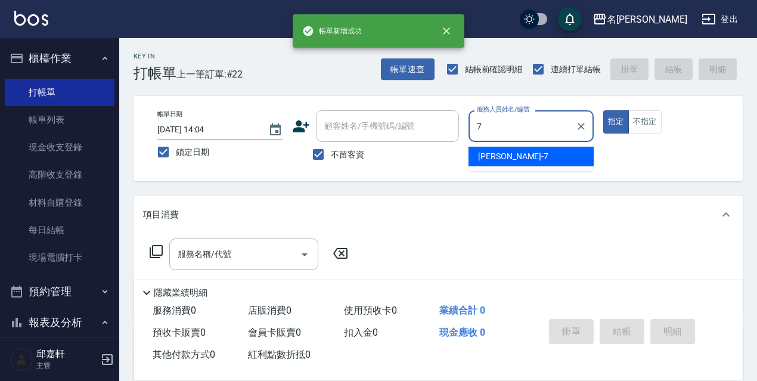
type input "Fanny-7"
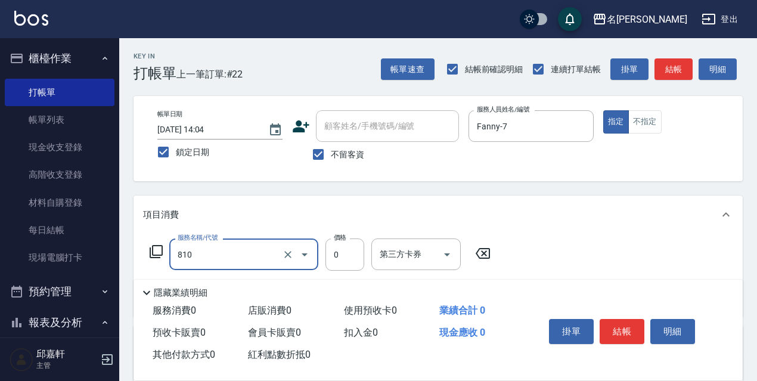
type input "結構式護髮/技術輔助(810)"
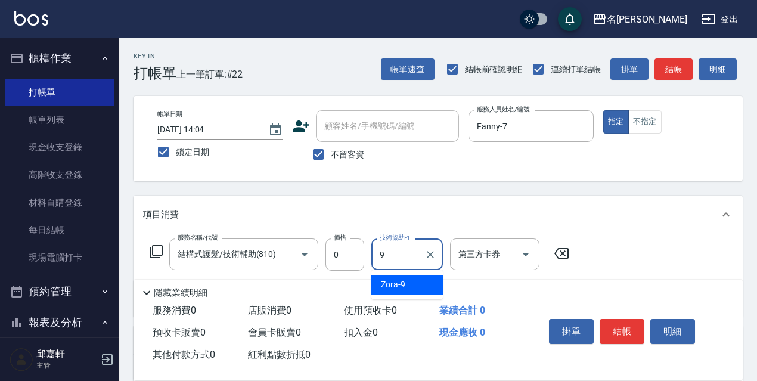
type input "Zora-9"
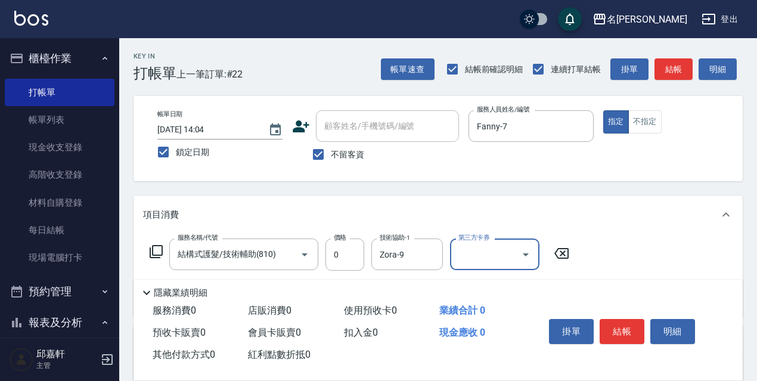
click at [151, 258] on icon at bounding box center [156, 251] width 13 height 13
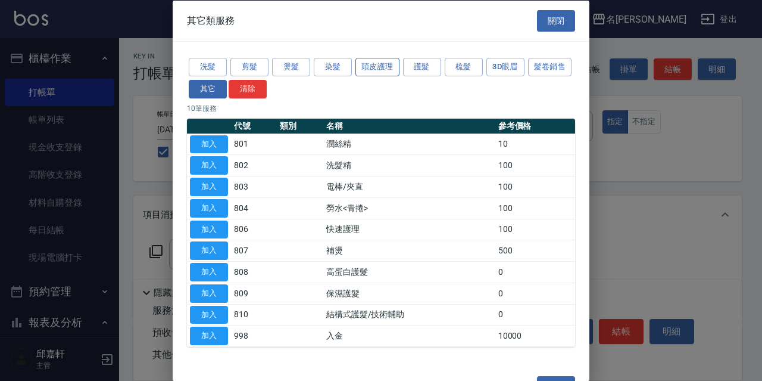
click at [384, 64] on button "頭皮護理" at bounding box center [378, 67] width 44 height 18
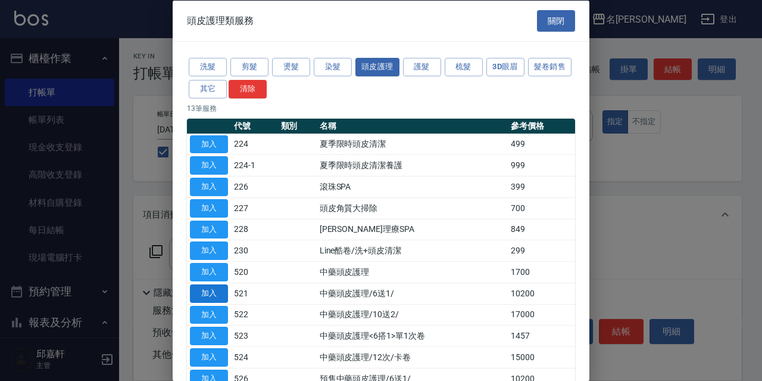
click at [210, 291] on button "加入" at bounding box center [209, 293] width 38 height 18
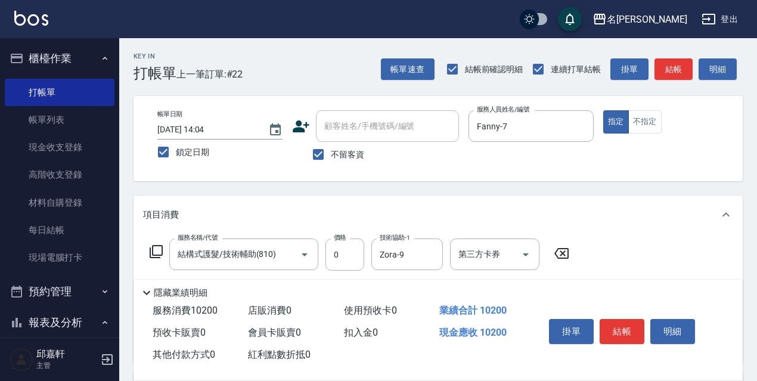
scroll to position [119, 0]
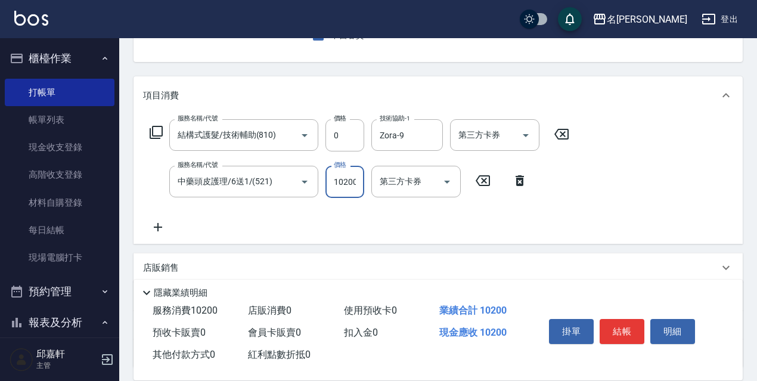
click at [351, 190] on input "10200" at bounding box center [344, 182] width 39 height 32
type input "10800"
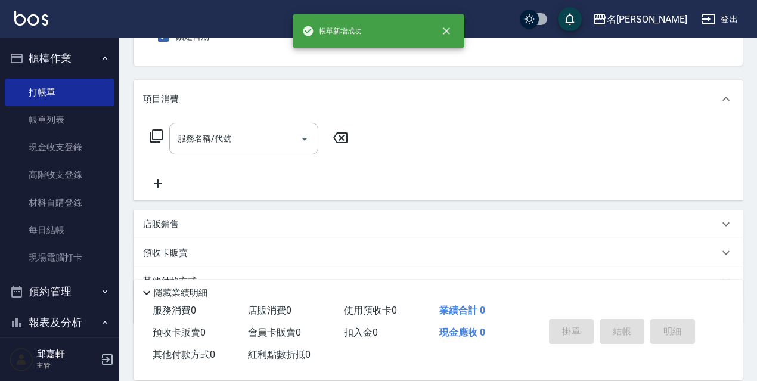
scroll to position [0, 0]
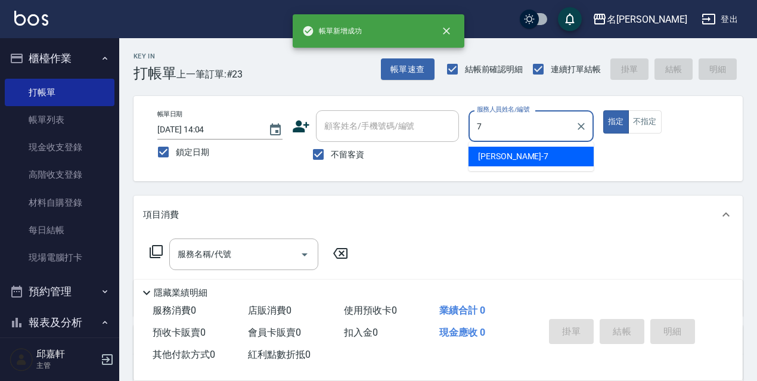
type input "Fanny-7"
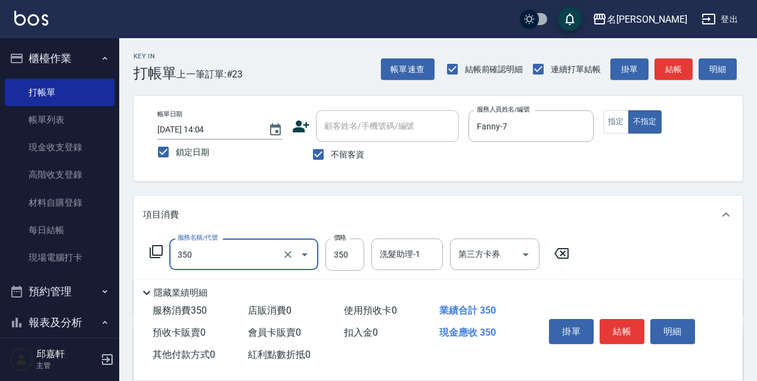
type input "洗髮350(350)"
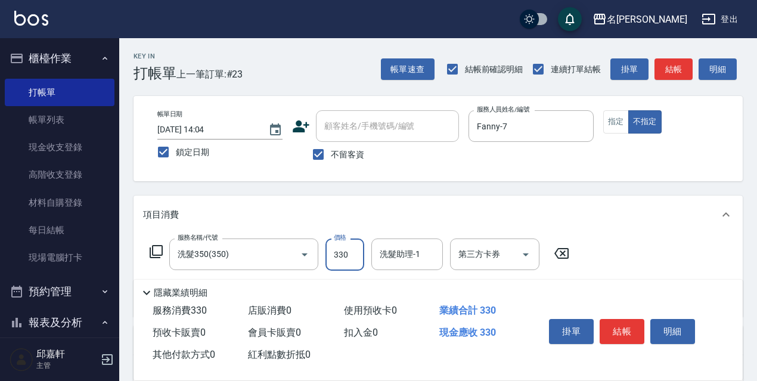
type input "330"
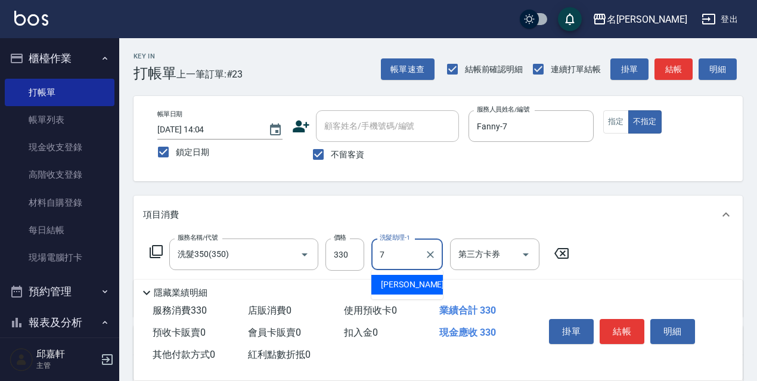
type input "Fanny-7"
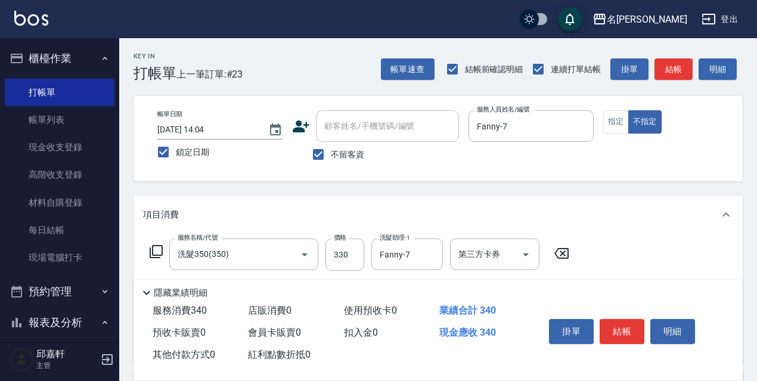
type input "潤絲精(801)"
type input "20"
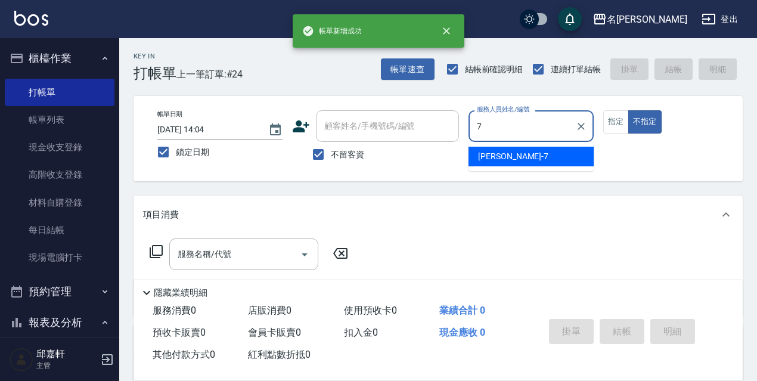
type input "Fanny-7"
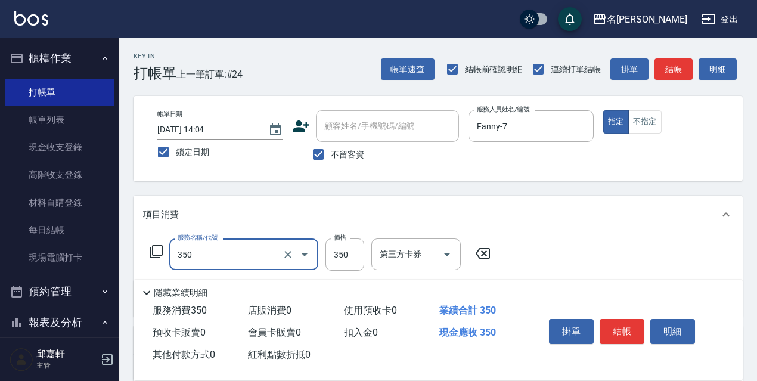
type input "洗髮350(350)"
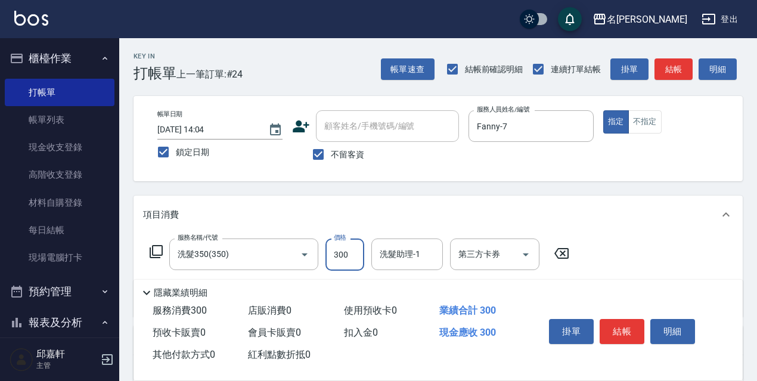
click at [348, 257] on input "300" at bounding box center [344, 254] width 39 height 32
type input "330"
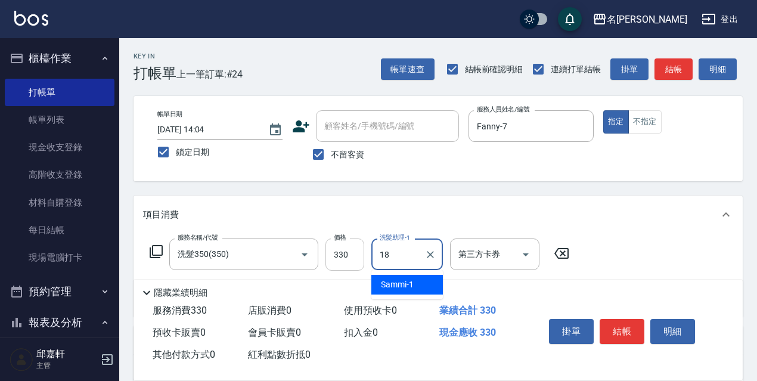
type input "[PERSON_NAME]-18"
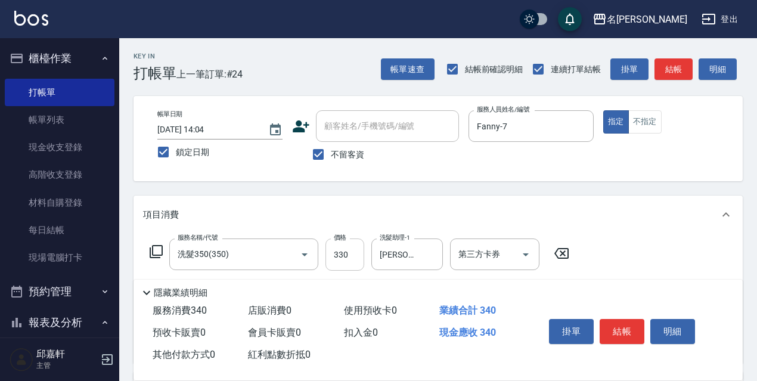
type input "潤絲精(801)"
type input "20"
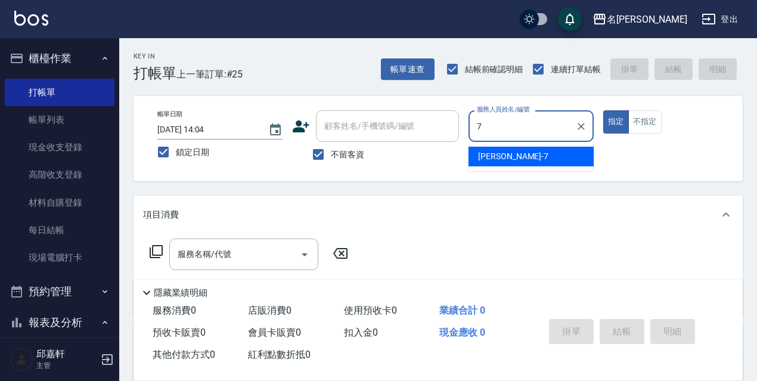
type input "Fanny-7"
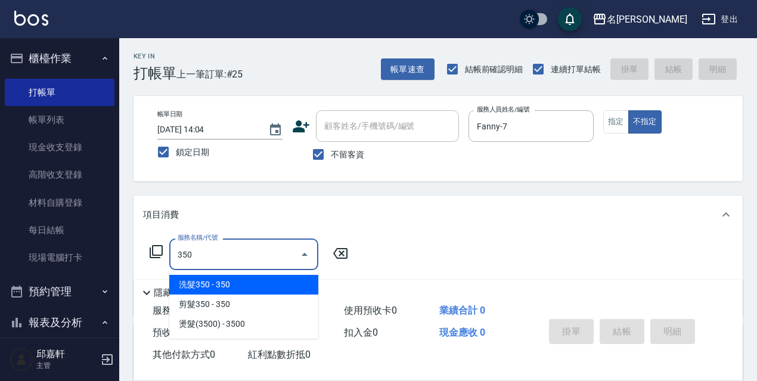
type input "洗髮350(350)"
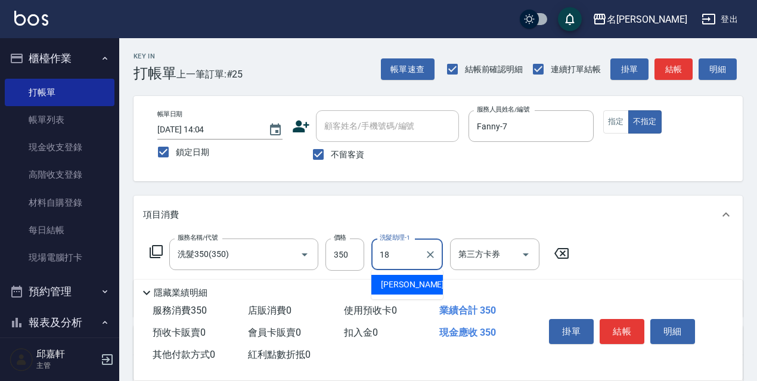
type input "[PERSON_NAME]-18"
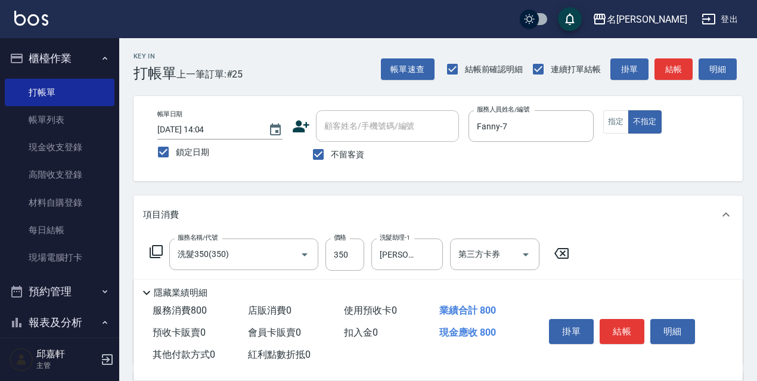
type input "剪髮450(306)"
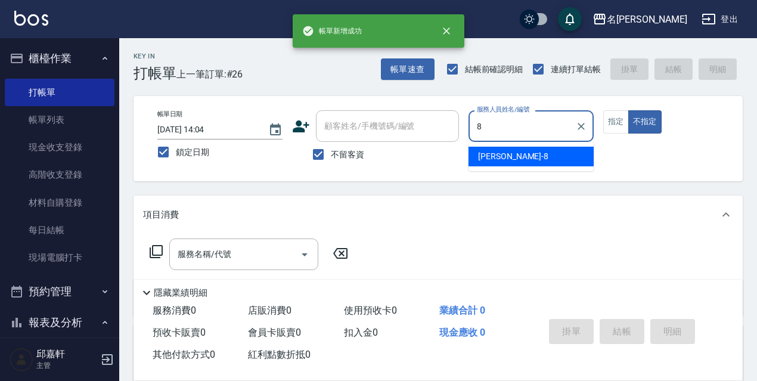
type input "Cindy-8"
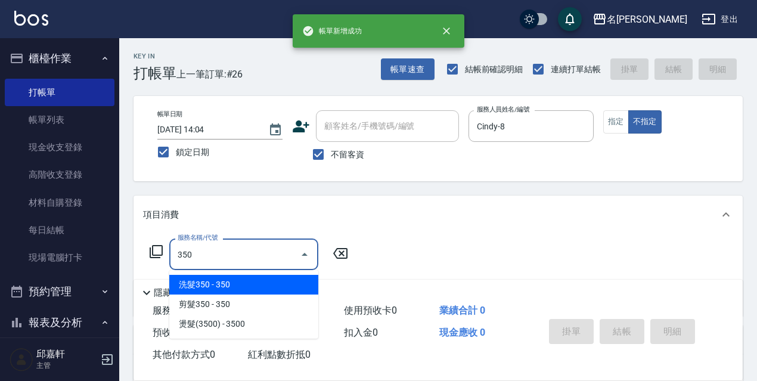
type input "洗髮350(350)"
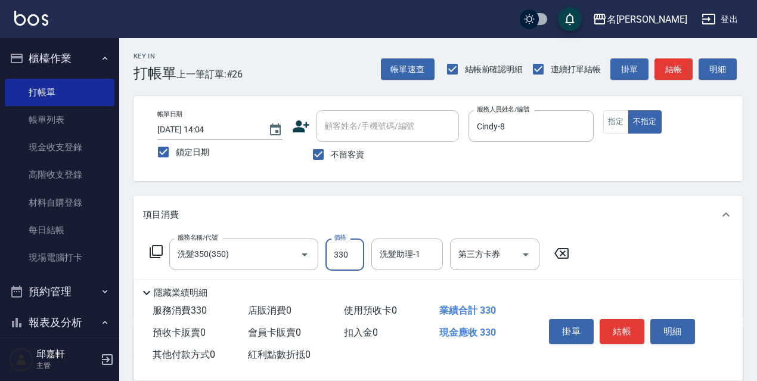
type input "330"
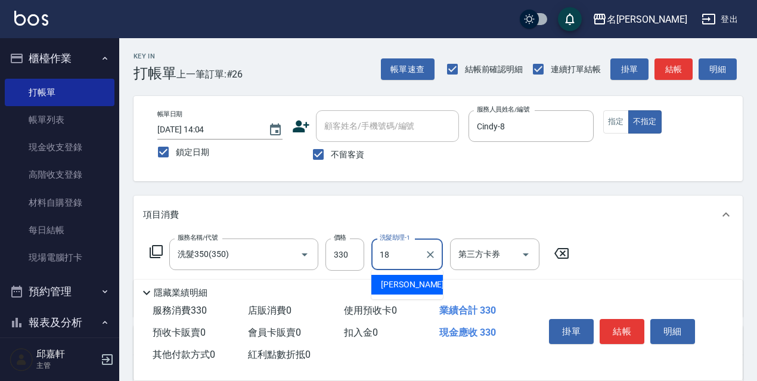
type input "[PERSON_NAME]-18"
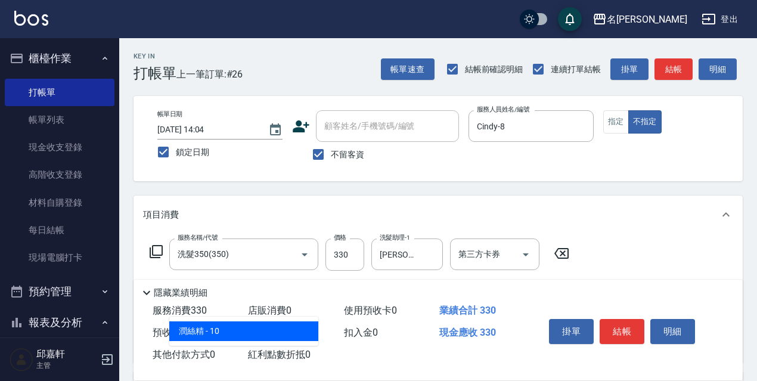
type input "潤絲精(801)"
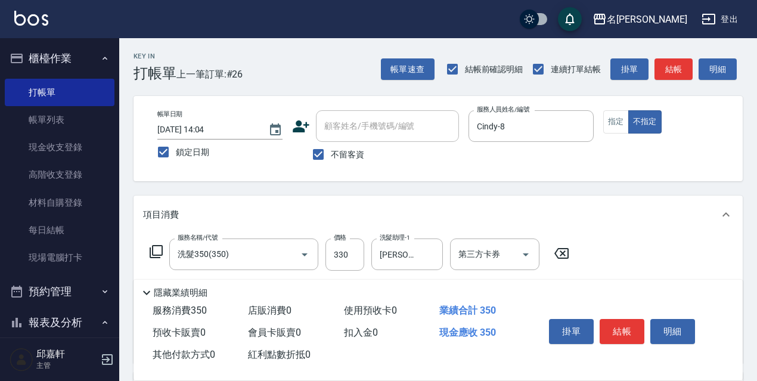
type input "20"
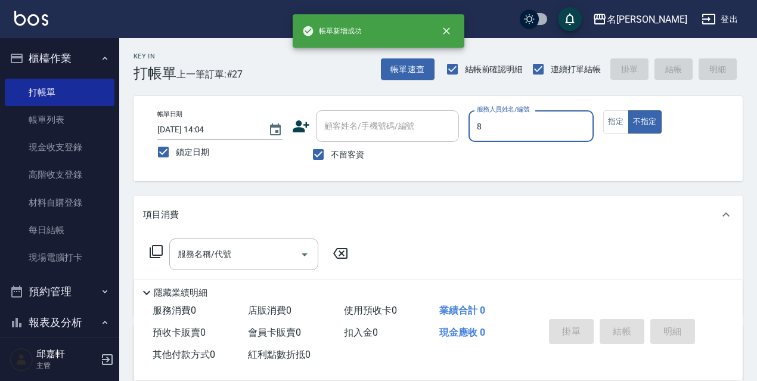
type input "Cindy-8"
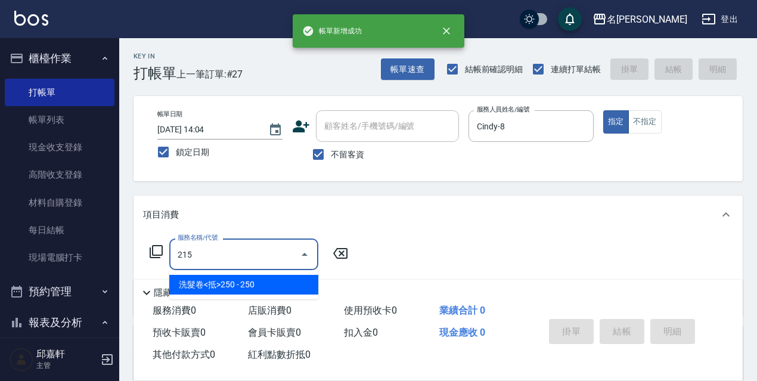
type input "洗髮卷<抵>250(215)"
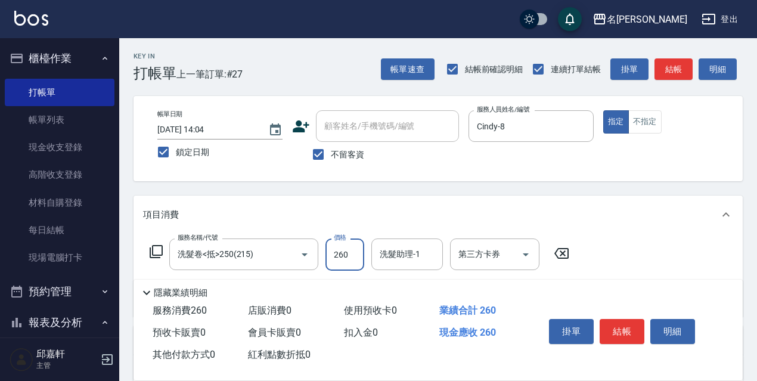
type input "260"
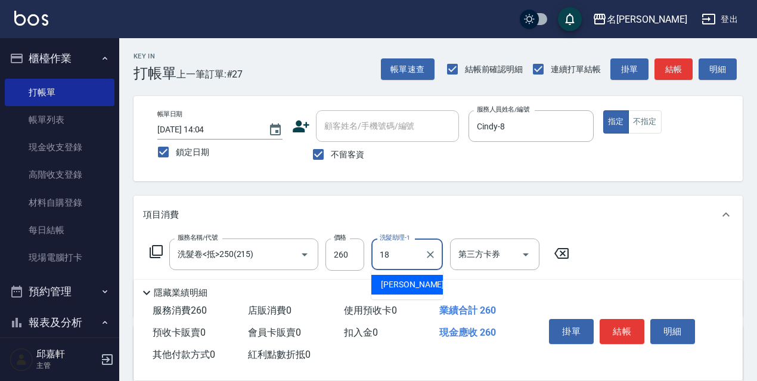
type input "[PERSON_NAME]-18"
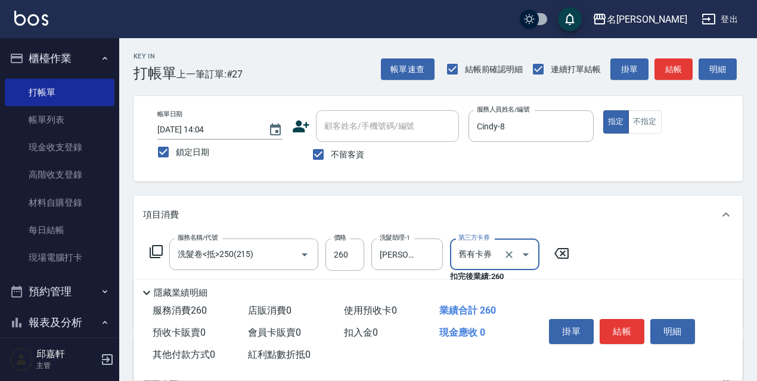
type input "舊有卡券"
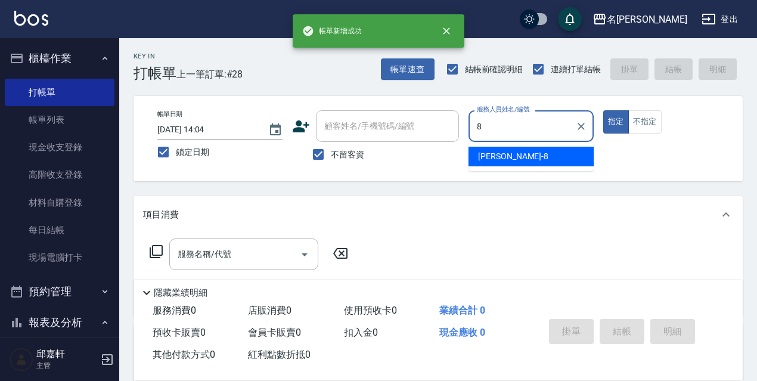
type input "Cindy-8"
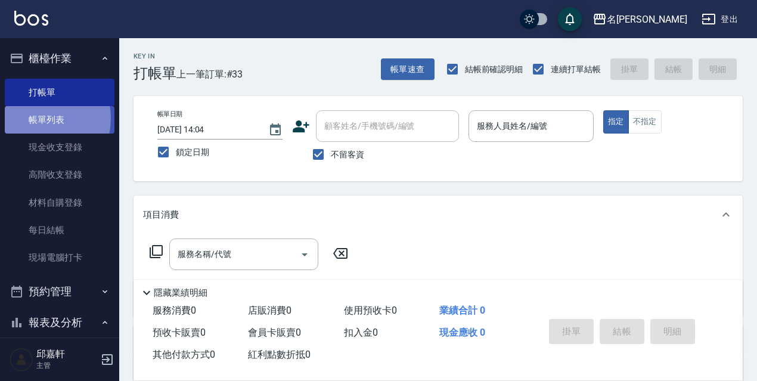
click at [34, 119] on link "帳單列表" at bounding box center [60, 119] width 110 height 27
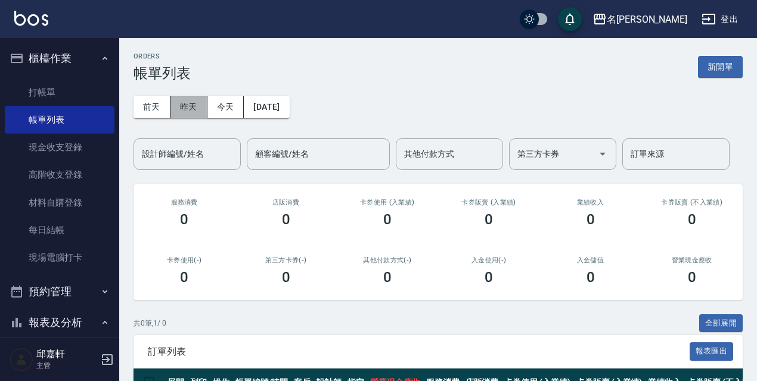
click at [189, 106] on button "昨天" at bounding box center [188, 107] width 37 height 22
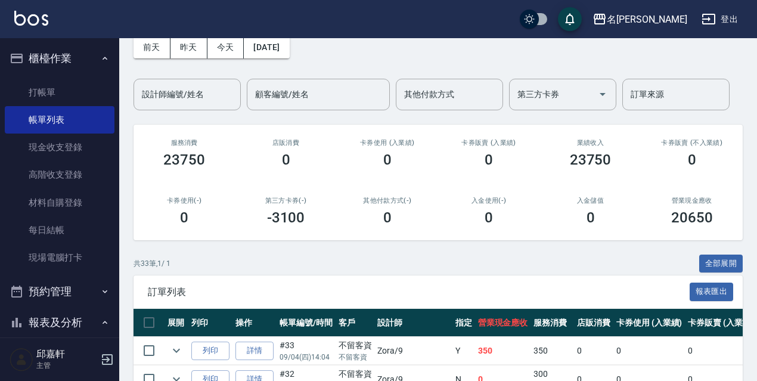
scroll to position [179, 0]
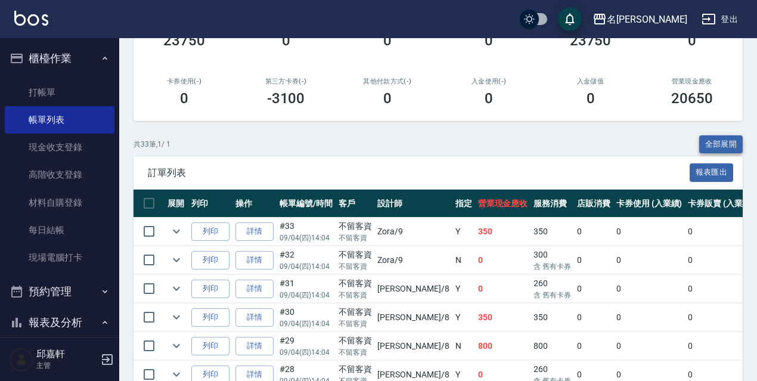
click at [737, 145] on button "全部展開" at bounding box center [721, 144] width 44 height 18
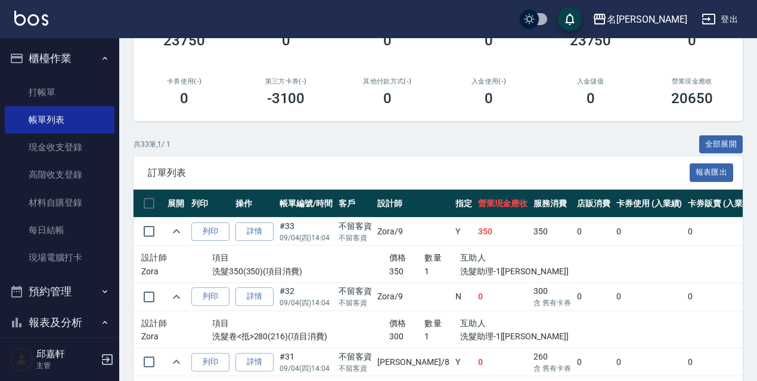
scroll to position [2424, 0]
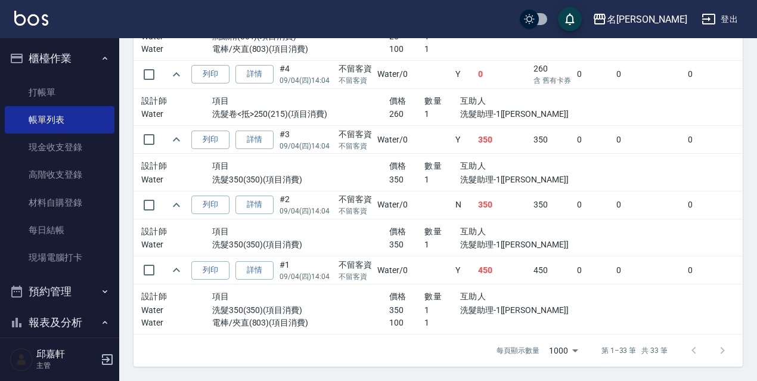
click at [613, 262] on td "0" at bounding box center [649, 270] width 72 height 28
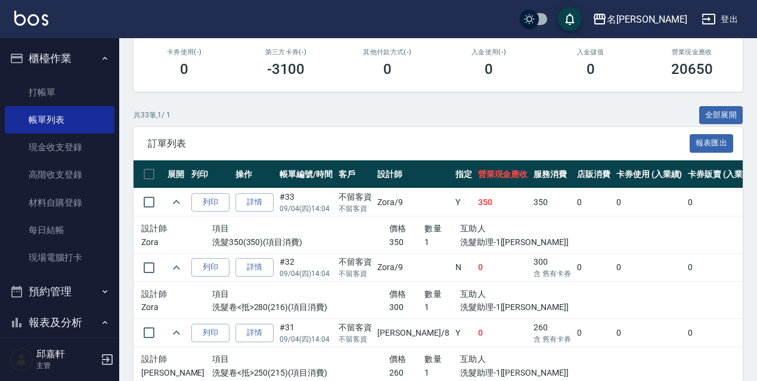
scroll to position [160, 0]
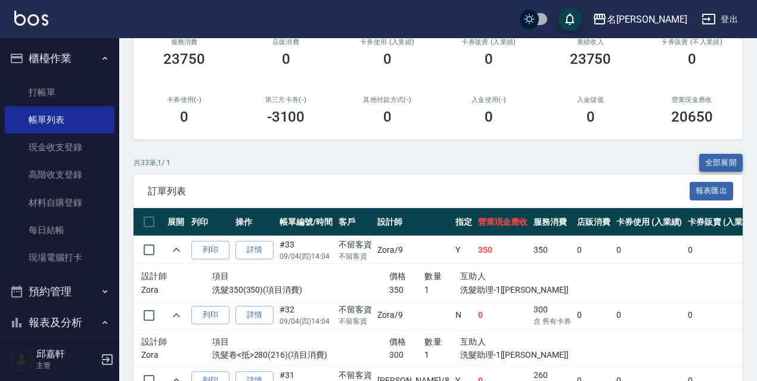
click at [733, 170] on button "全部展開" at bounding box center [721, 163] width 44 height 18
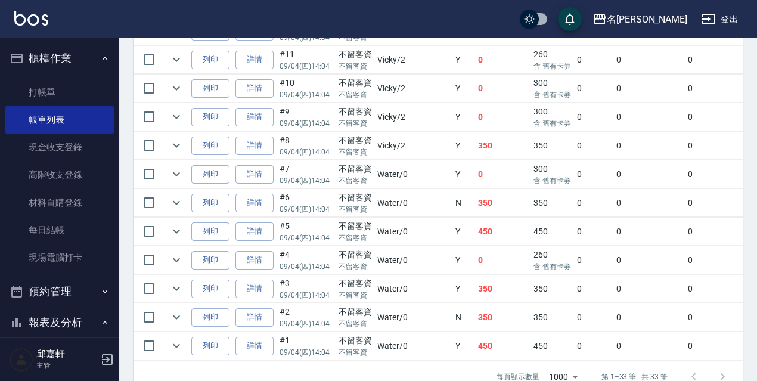
scroll to position [1014, 0]
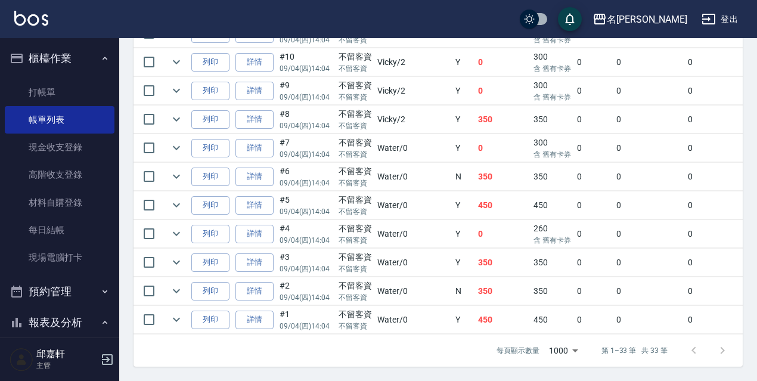
click at [574, 219] on td at bounding box center [749, 219] width 351 height 1
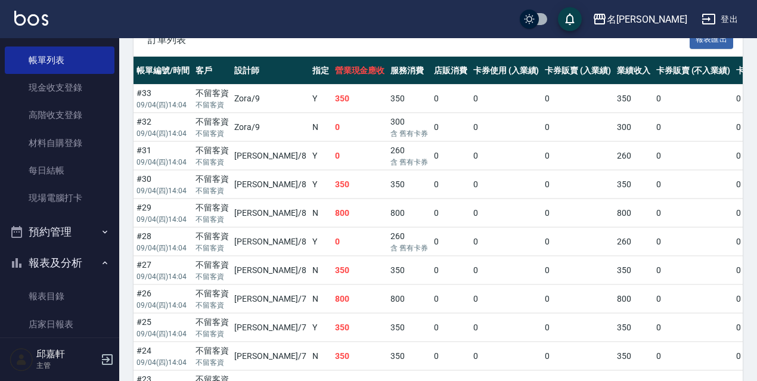
scroll to position [14, 0]
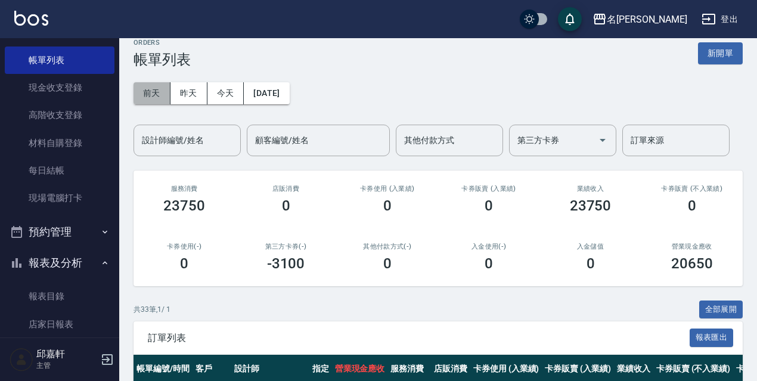
click at [164, 99] on button "前天" at bounding box center [151, 93] width 37 height 22
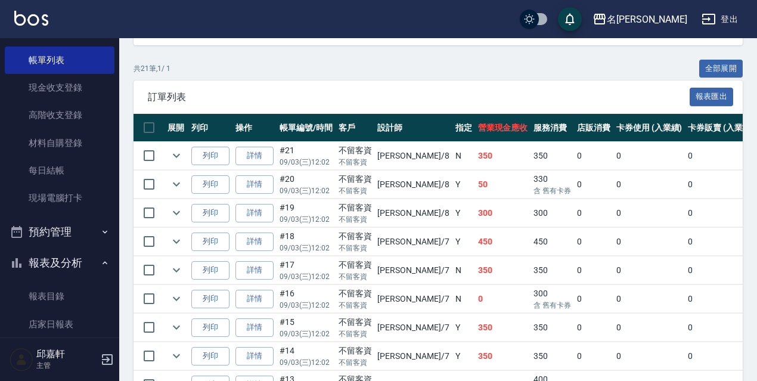
scroll to position [16, 0]
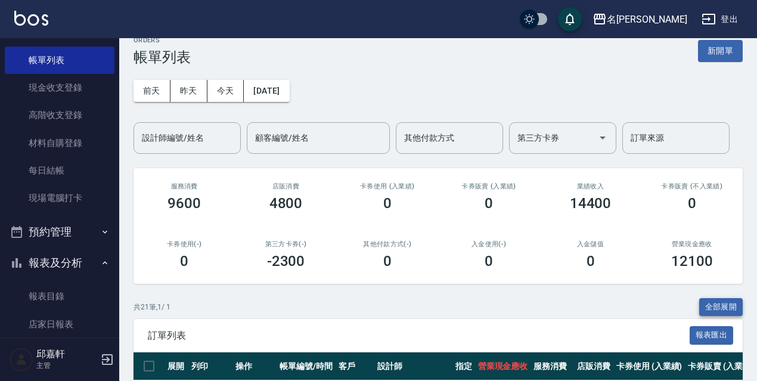
click at [720, 305] on button "全部展開" at bounding box center [721, 307] width 44 height 18
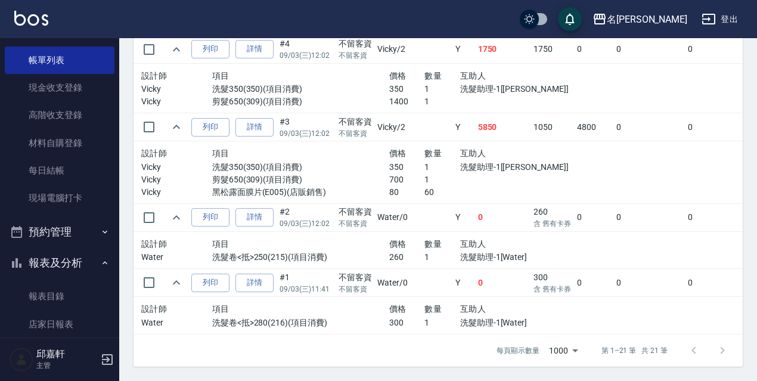
scroll to position [179, 0]
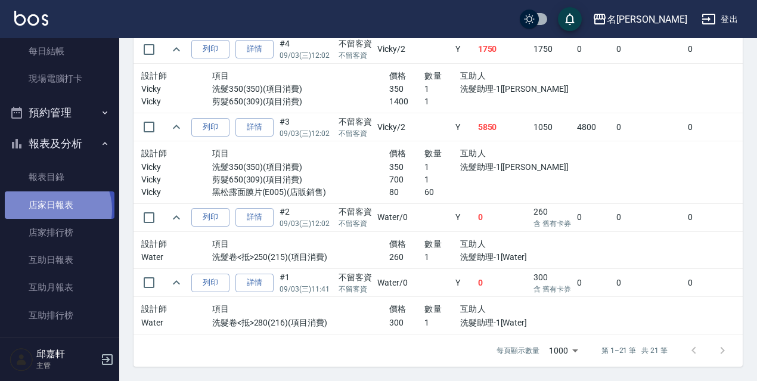
click at [54, 208] on link "店家日報表" at bounding box center [60, 204] width 110 height 27
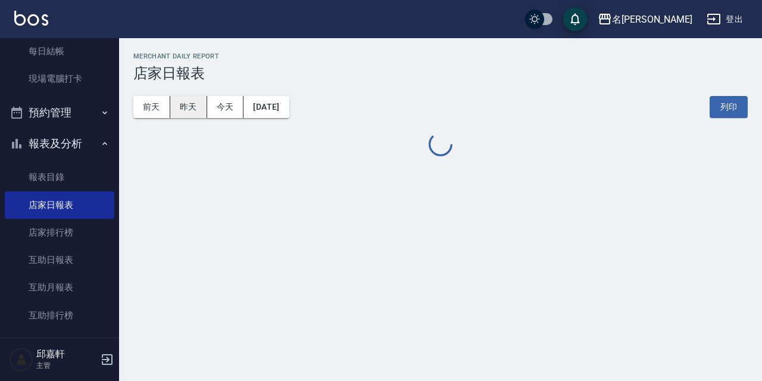
click at [193, 112] on button "昨天" at bounding box center [188, 107] width 37 height 22
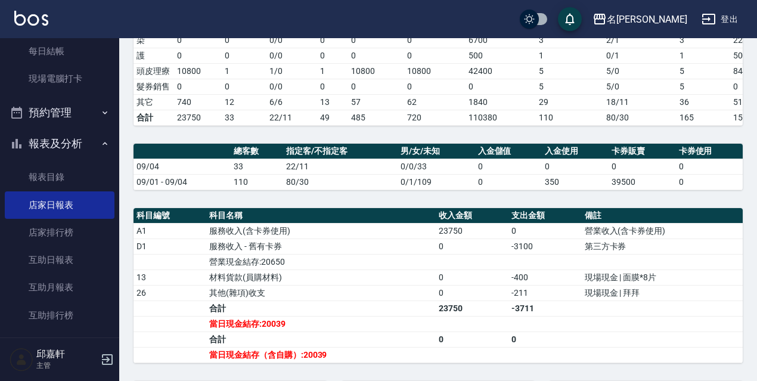
scroll to position [298, 0]
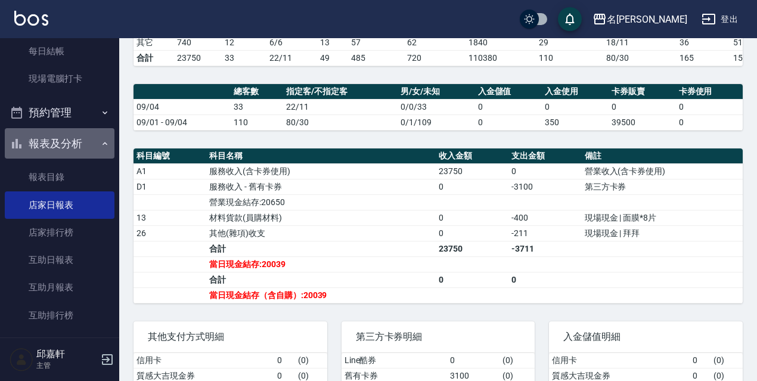
click at [81, 152] on button "報表及分析" at bounding box center [60, 143] width 110 height 31
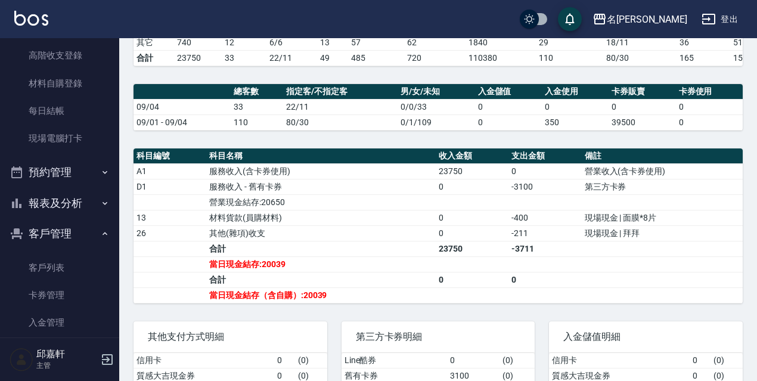
click at [53, 206] on button "報表及分析" at bounding box center [60, 203] width 110 height 31
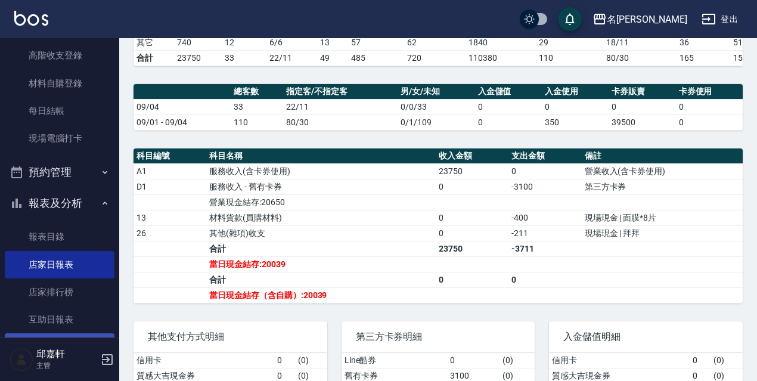
scroll to position [357, 0]
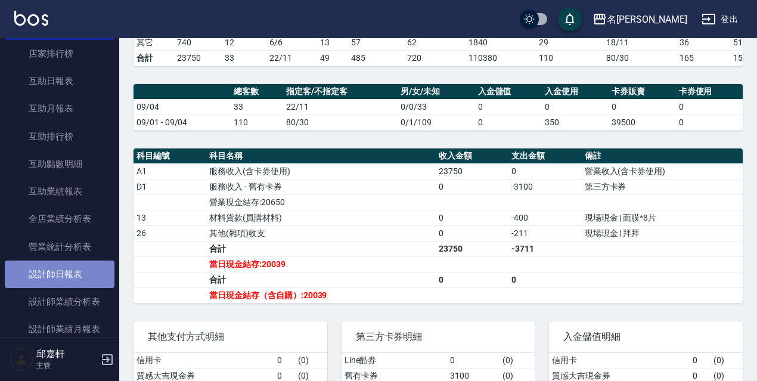
click at [96, 274] on link "設計師日報表" at bounding box center [60, 273] width 110 height 27
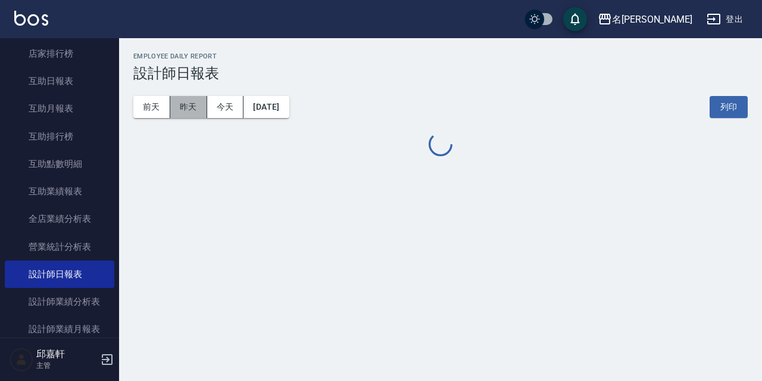
click at [201, 97] on button "昨天" at bounding box center [188, 107] width 37 height 22
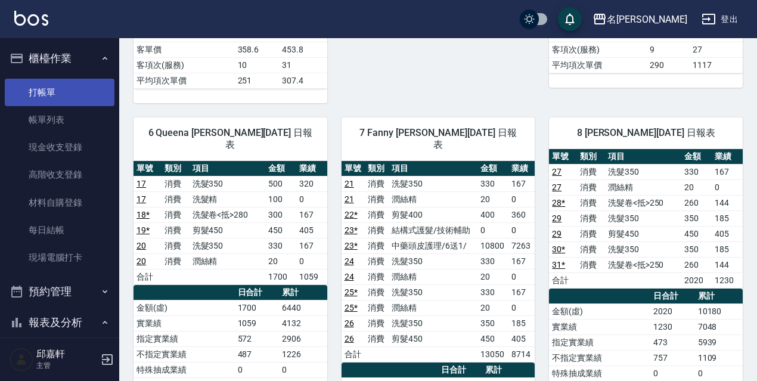
click at [45, 96] on link "打帳單" at bounding box center [60, 92] width 110 height 27
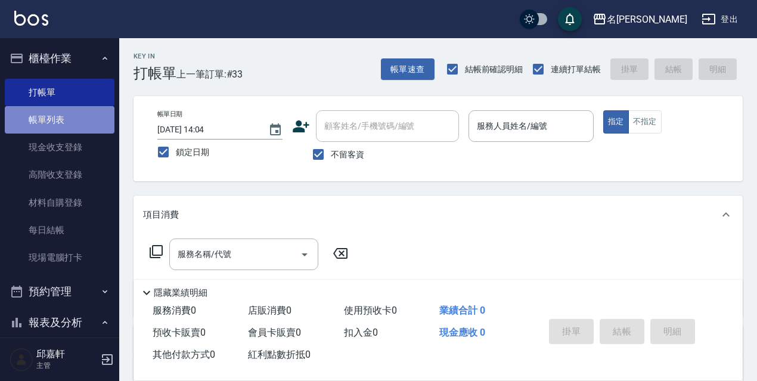
click at [91, 118] on link "帳單列表" at bounding box center [60, 119] width 110 height 27
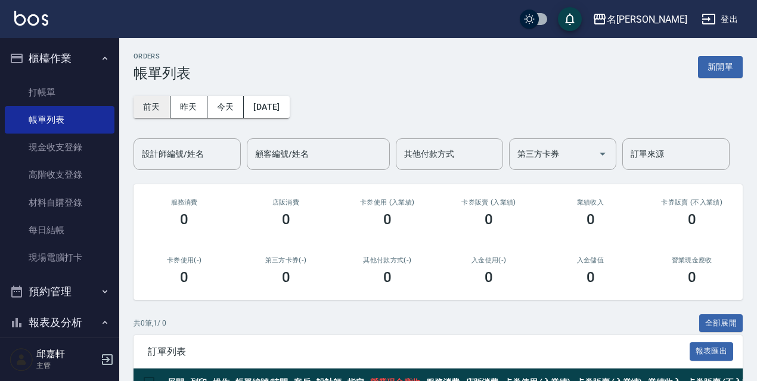
click at [152, 98] on button "前天" at bounding box center [151, 107] width 37 height 22
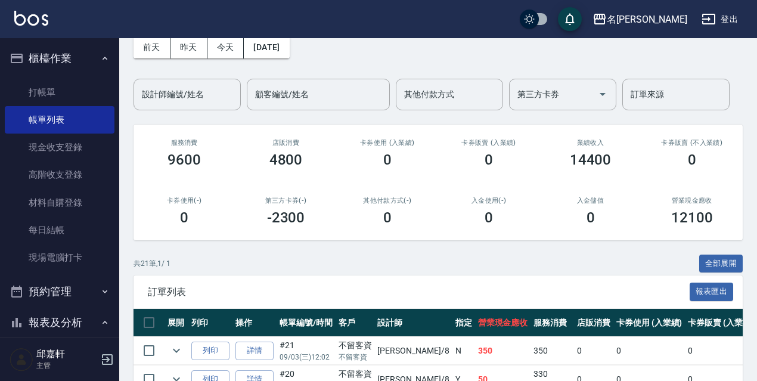
scroll to position [119, 0]
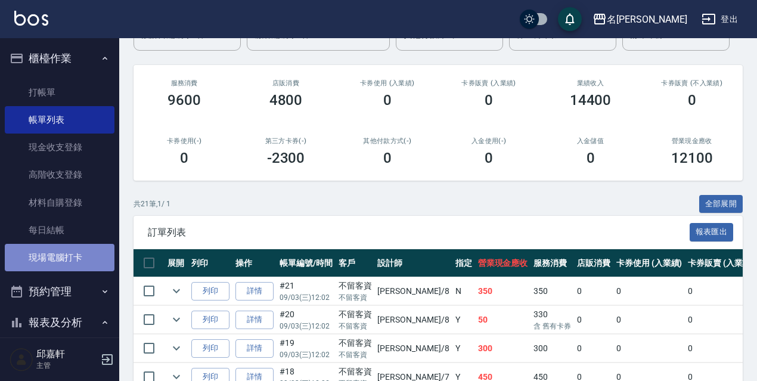
click at [74, 259] on link "現場電腦打卡" at bounding box center [60, 257] width 110 height 27
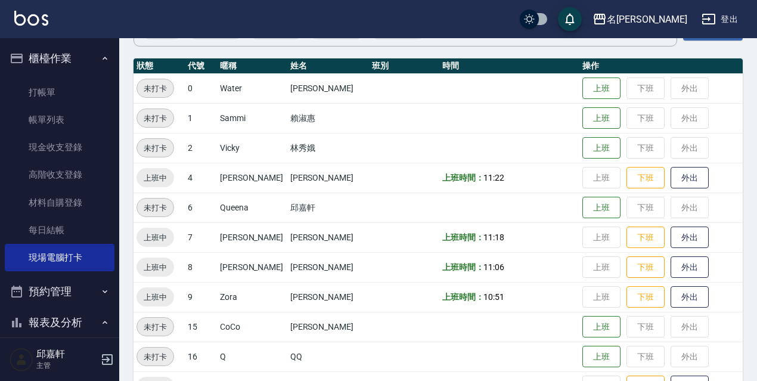
scroll to position [238, 0]
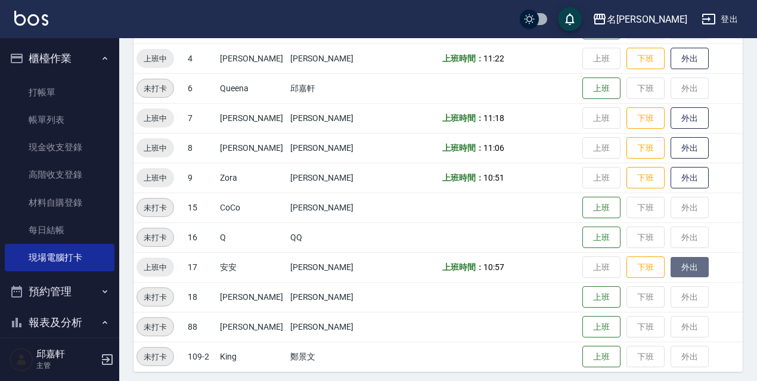
click at [689, 269] on button "外出" at bounding box center [689, 267] width 38 height 21
